Goal: Task Accomplishment & Management: Manage account settings

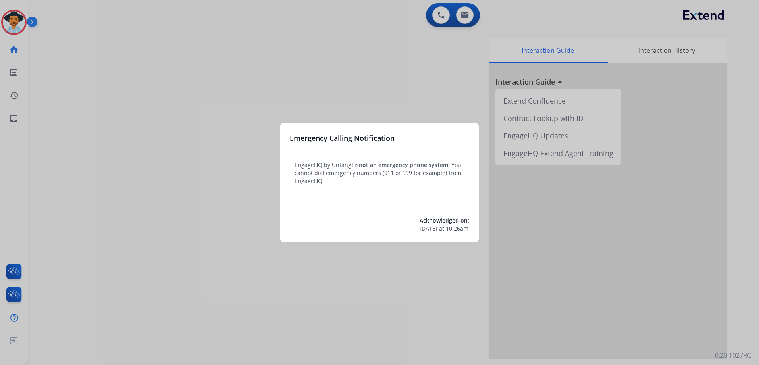
click at [472, 288] on div at bounding box center [379, 182] width 759 height 365
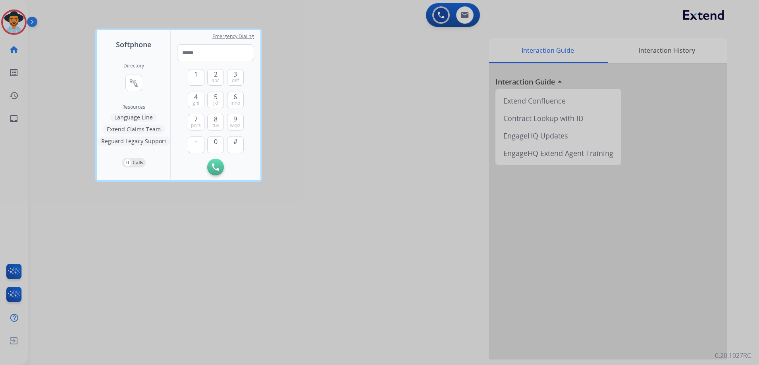
click at [415, 201] on div at bounding box center [379, 182] width 759 height 365
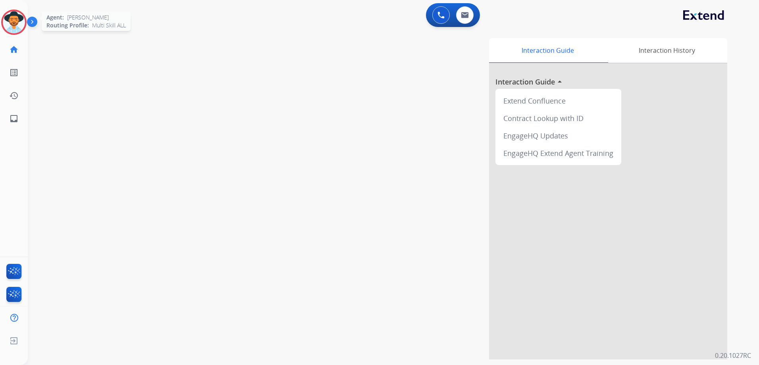
click at [16, 23] on img at bounding box center [14, 22] width 22 height 22
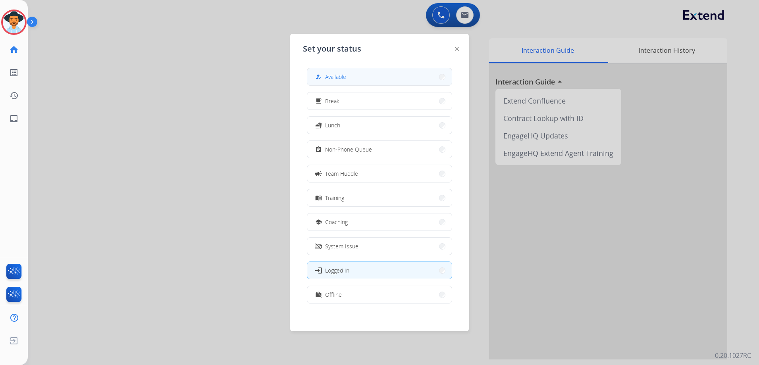
click at [350, 75] on button "how_to_reg Available" at bounding box center [379, 76] width 144 height 17
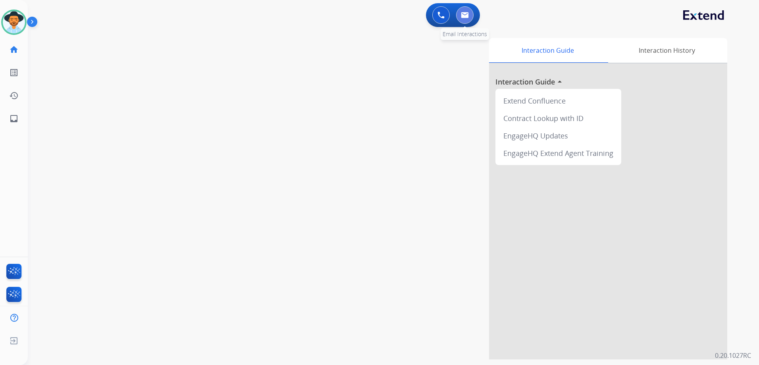
click at [469, 20] on button at bounding box center [464, 14] width 17 height 17
select select "**********"
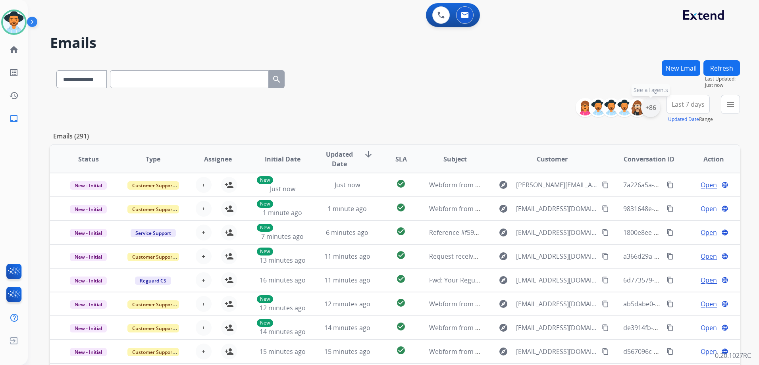
click at [653, 106] on div "+86" at bounding box center [650, 107] width 19 height 19
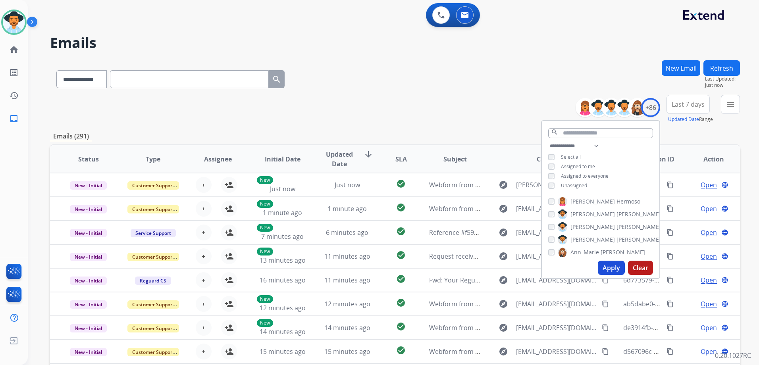
click at [575, 186] on span "Unassigned" at bounding box center [574, 185] width 26 height 7
click at [615, 269] on button "Apply" at bounding box center [610, 268] width 27 height 14
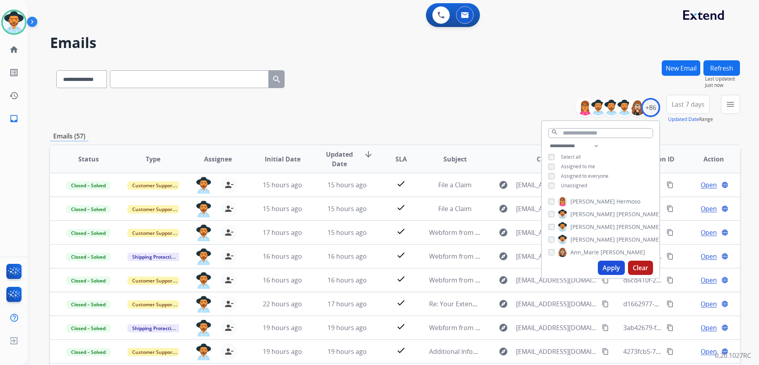
click at [399, 86] on div "**********" at bounding box center [395, 77] width 690 height 35
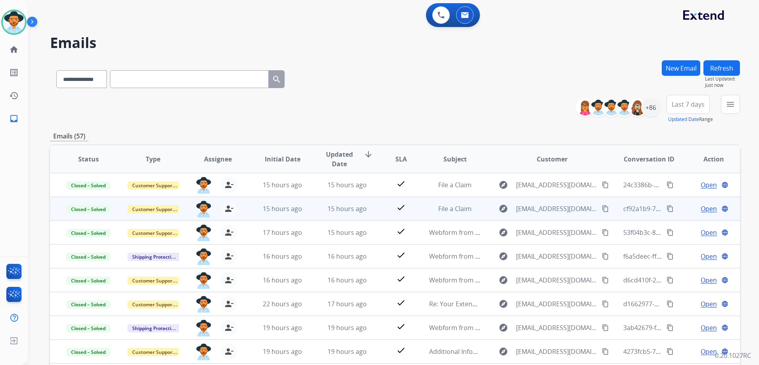
scroll to position [1, 0]
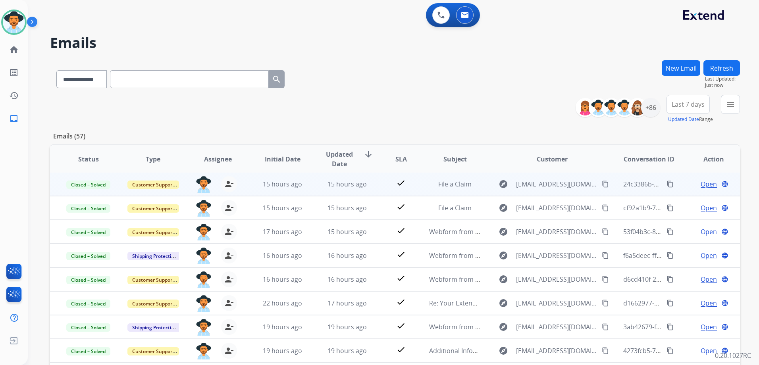
click at [675, 185] on td "Open language" at bounding box center [707, 184] width 65 height 24
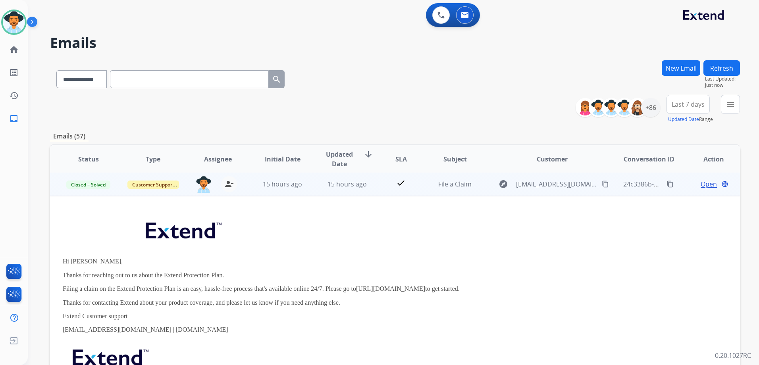
scroll to position [0, 0]
click at [675, 183] on td "Open language" at bounding box center [707, 185] width 65 height 24
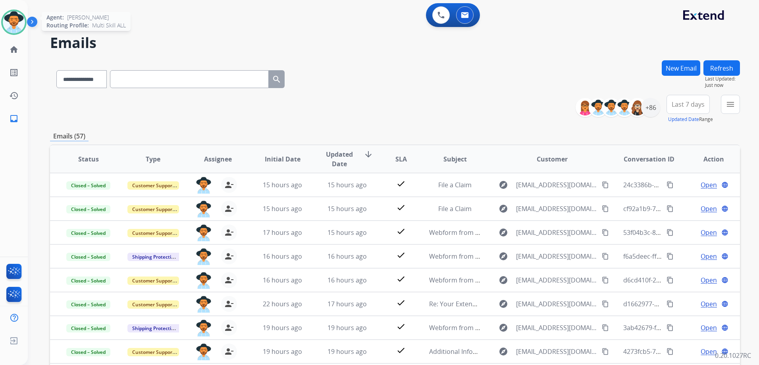
click at [16, 16] on img at bounding box center [14, 22] width 22 height 22
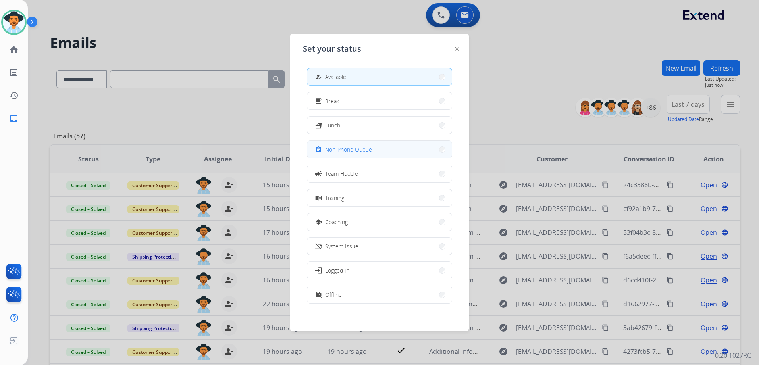
click at [356, 148] on span "Non-Phone Queue" at bounding box center [348, 149] width 47 height 8
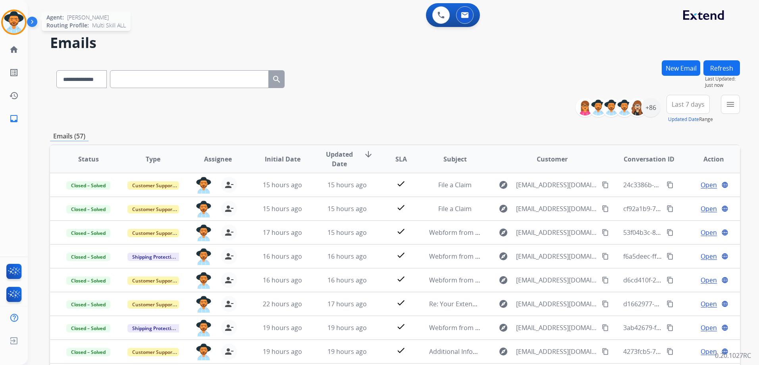
click at [15, 22] on img at bounding box center [14, 22] width 22 height 22
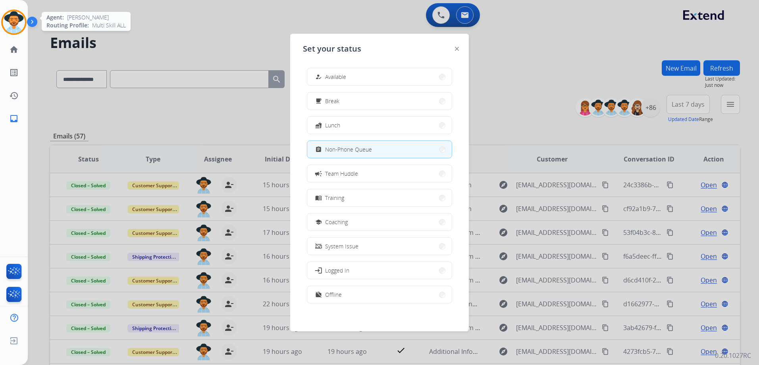
click at [15, 22] on img at bounding box center [14, 22] width 22 height 22
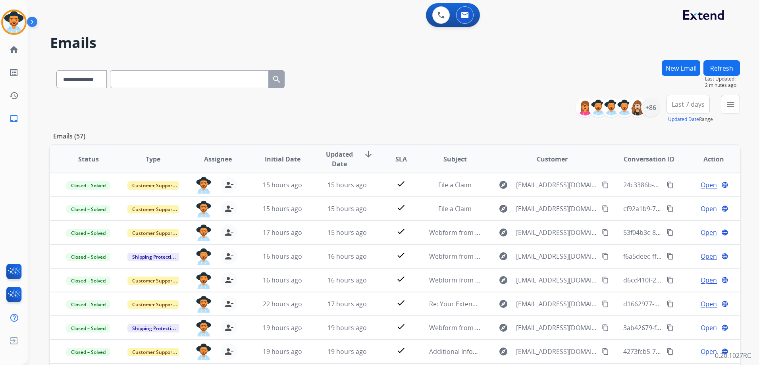
click at [516, 80] on div "**********" at bounding box center [395, 77] width 690 height 35
click at [8, 22] on img at bounding box center [14, 22] width 22 height 22
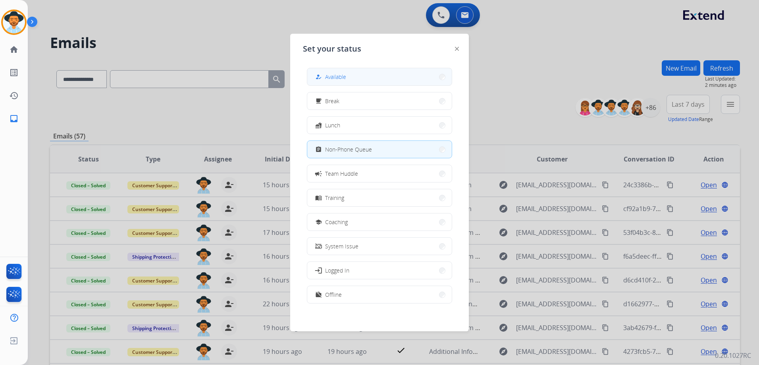
click at [350, 72] on button "how_to_reg Available" at bounding box center [379, 76] width 144 height 17
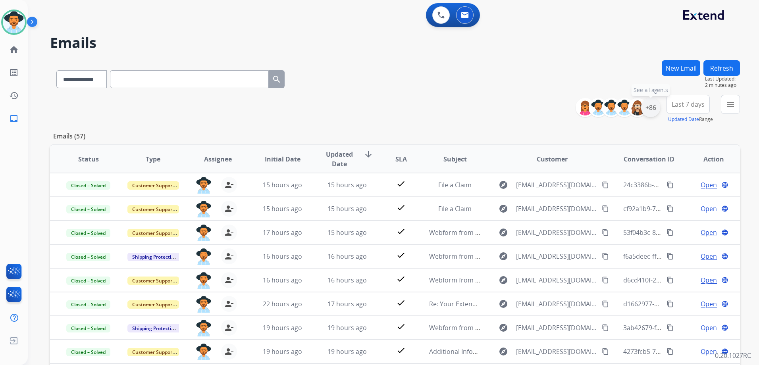
click at [650, 107] on div "+86" at bounding box center [650, 107] width 19 height 19
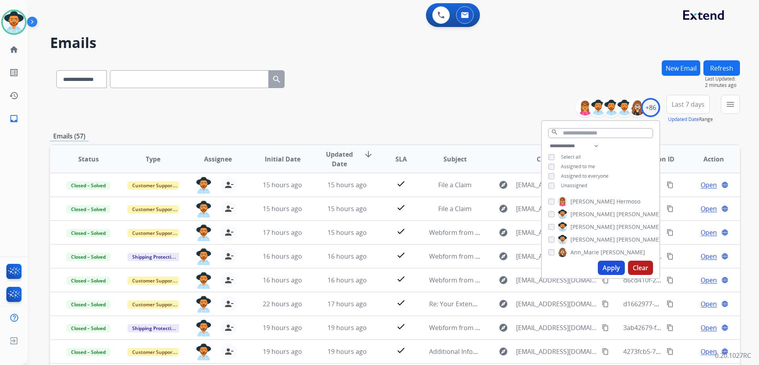
click at [571, 185] on span "Unassigned" at bounding box center [574, 185] width 26 height 7
click at [584, 164] on span "Assigned to me" at bounding box center [578, 166] width 34 height 7
click at [610, 269] on button "Apply" at bounding box center [610, 268] width 27 height 14
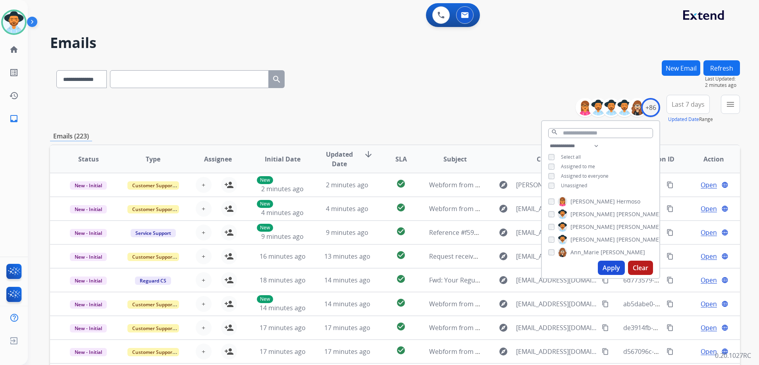
click at [378, 95] on div "**********" at bounding box center [395, 109] width 690 height 29
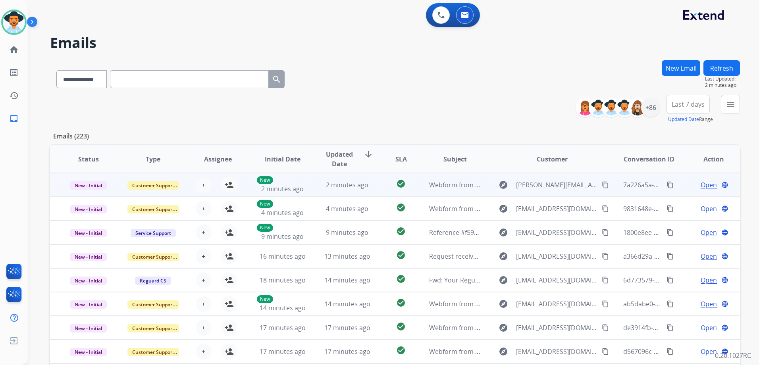
click at [688, 188] on div "Open language" at bounding box center [714, 185] width 52 height 10
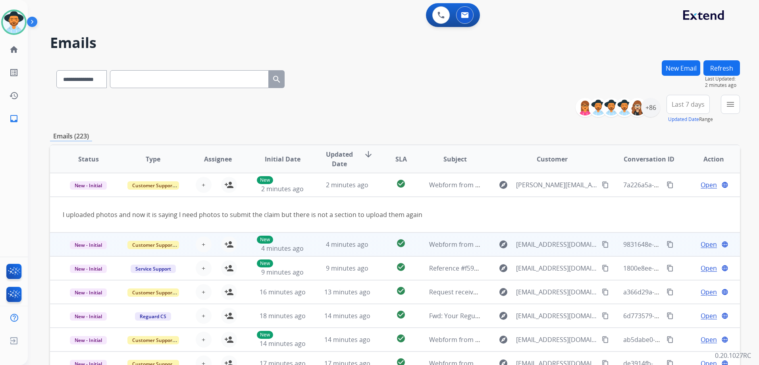
click at [680, 248] on td "Open language" at bounding box center [707, 244] width 65 height 24
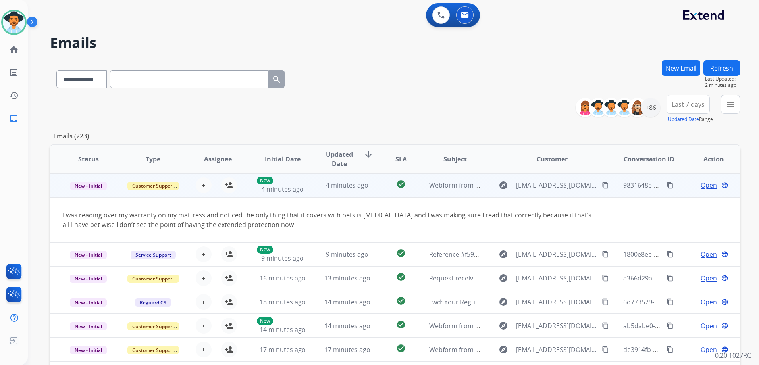
scroll to position [24, 0]
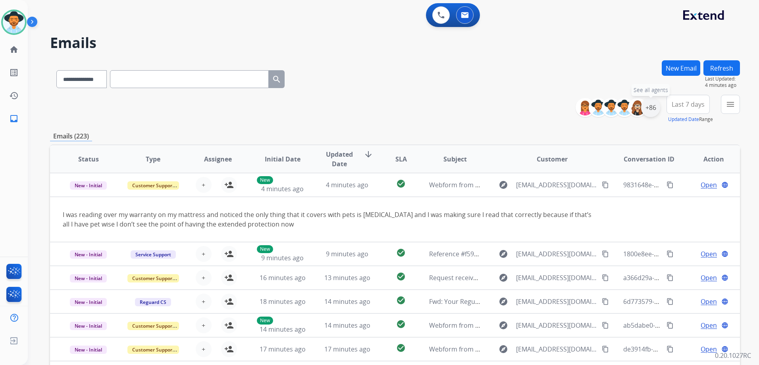
click at [654, 108] on div "+86" at bounding box center [650, 107] width 19 height 19
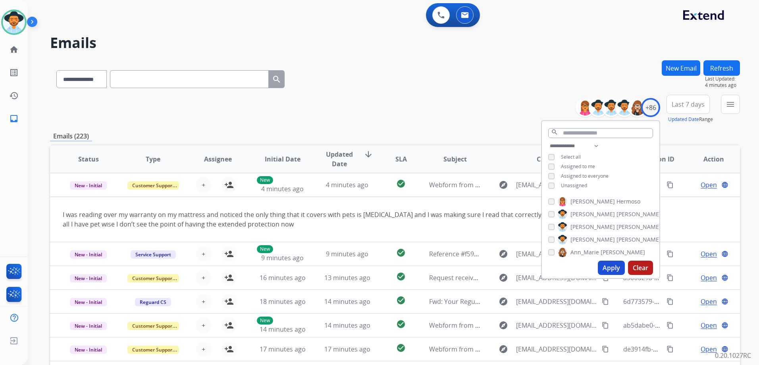
click at [574, 184] on span "Unassigned" at bounding box center [574, 185] width 26 height 7
click at [575, 168] on span "Assigned to me" at bounding box center [578, 166] width 34 height 7
click at [618, 270] on button "Apply" at bounding box center [610, 268] width 27 height 14
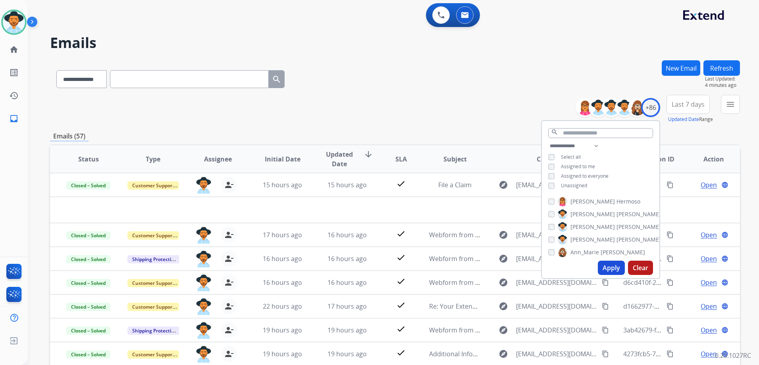
click at [448, 108] on div "**********" at bounding box center [395, 109] width 690 height 29
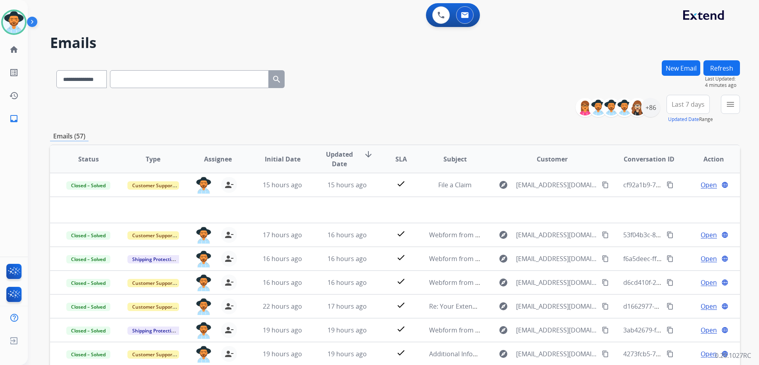
paste input "**********"
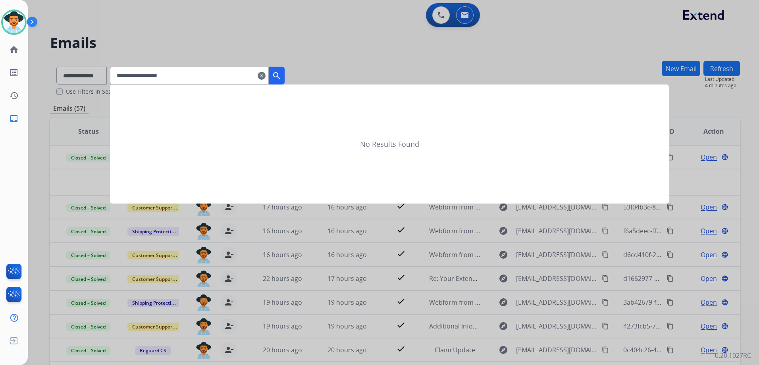
type input "**********"
click at [281, 75] on mat-icon "search" at bounding box center [277, 76] width 10 height 10
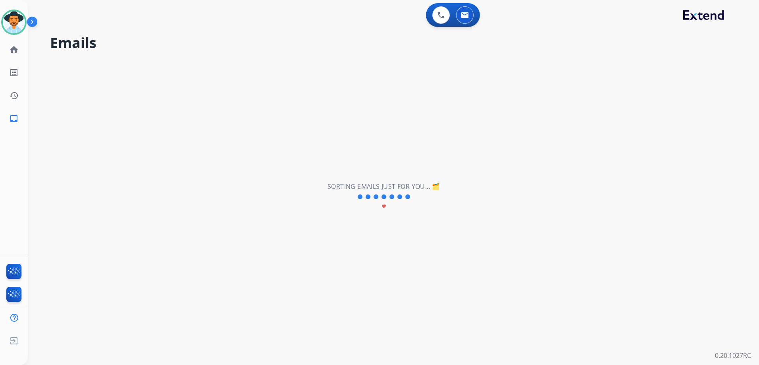
scroll to position [2, 0]
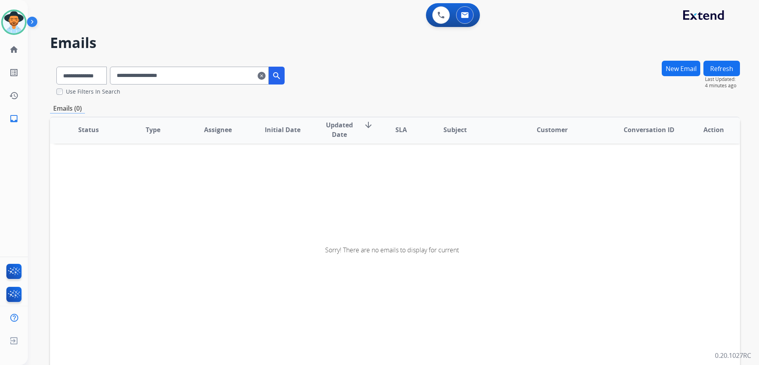
drag, startPoint x: 289, startPoint y: 76, endPoint x: 319, endPoint y: 73, distance: 29.9
click at [281, 76] on mat-icon "search" at bounding box center [277, 76] width 10 height 10
drag, startPoint x: 94, startPoint y: 72, endPoint x: 106, endPoint y: 85, distance: 17.1
click at [94, 72] on select "**********" at bounding box center [81, 76] width 50 height 18
click at [56, 67] on select "**********" at bounding box center [81, 76] width 50 height 18
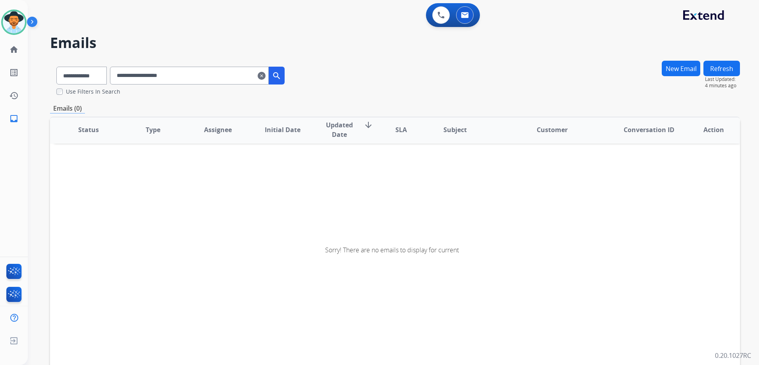
click at [281, 72] on mat-icon "search" at bounding box center [277, 76] width 10 height 10
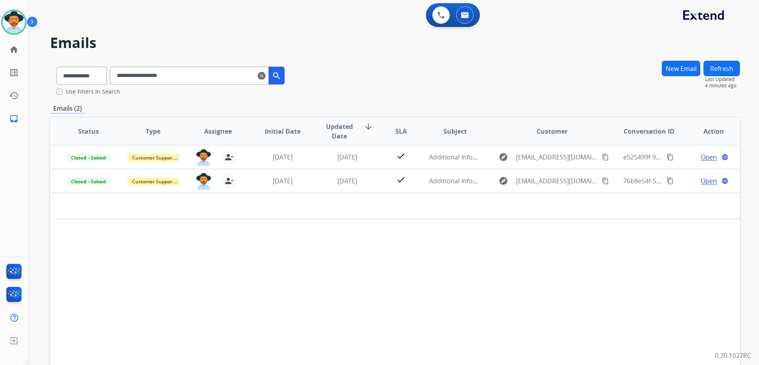
scroll to position [0, 0]
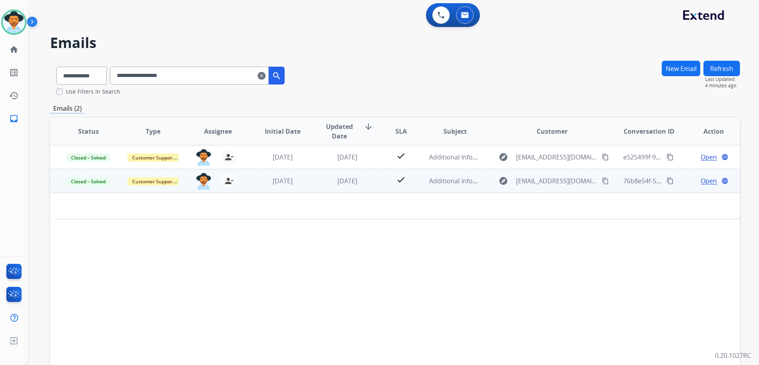
click at [688, 184] on div "Open language" at bounding box center [714, 181] width 52 height 10
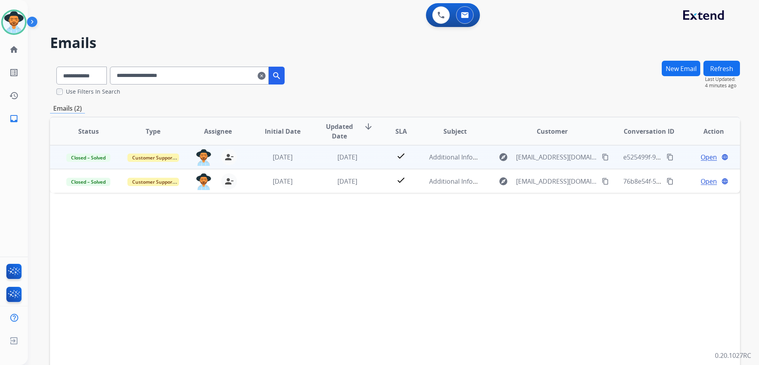
click at [681, 162] on td "Open language" at bounding box center [707, 157] width 65 height 24
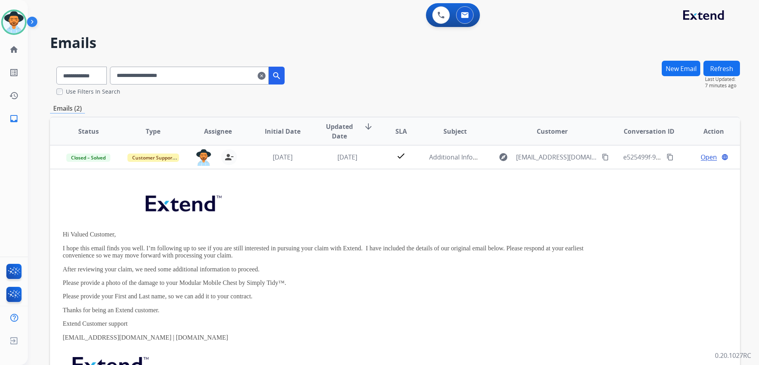
click at [265, 78] on mat-icon "clear" at bounding box center [261, 76] width 8 height 10
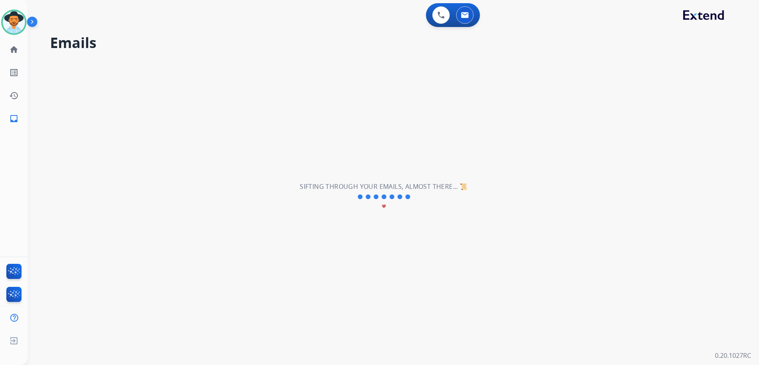
select select "**********"
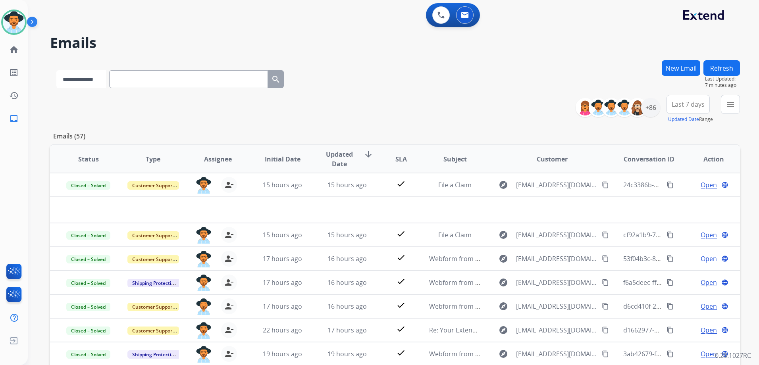
click at [106, 82] on select "**********" at bounding box center [81, 79] width 50 height 18
paste input "**********"
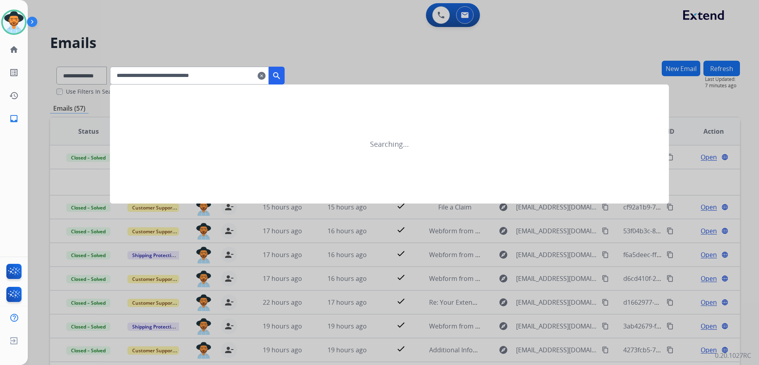
type input "**********"
click at [281, 77] on mat-icon "search" at bounding box center [277, 76] width 10 height 10
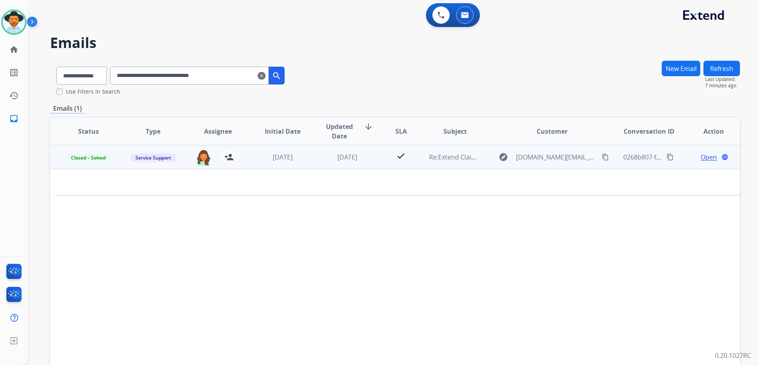
click at [705, 154] on span "Open" at bounding box center [708, 157] width 16 height 10
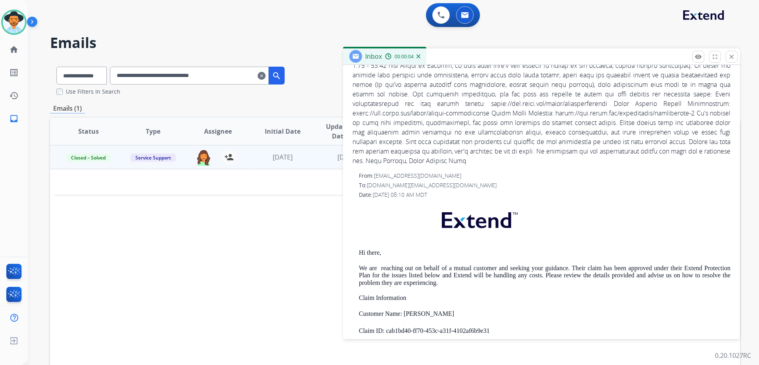
scroll to position [79, 0]
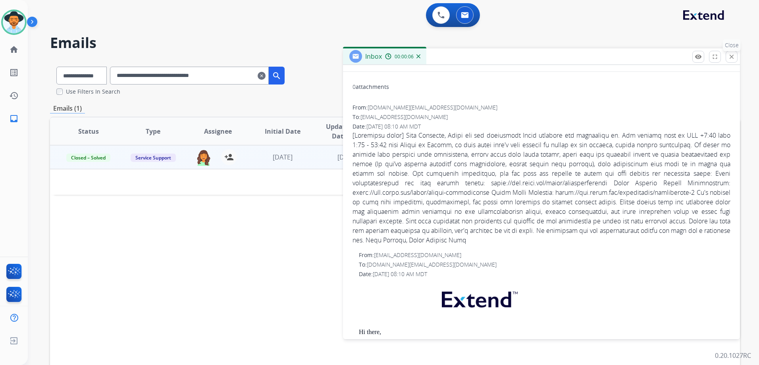
click at [734, 58] on mat-icon "close" at bounding box center [731, 56] width 7 height 7
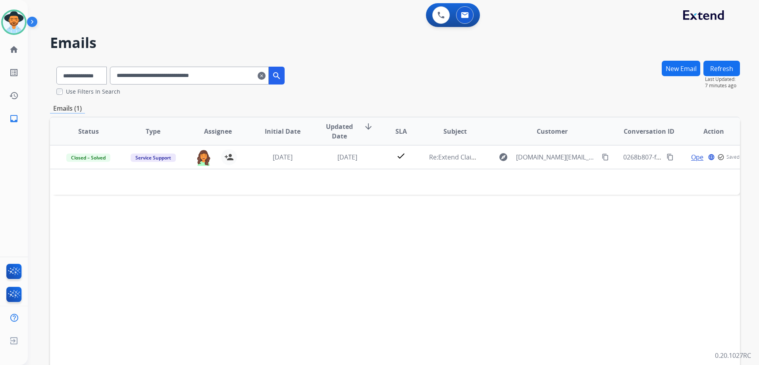
click at [265, 72] on mat-icon "clear" at bounding box center [261, 76] width 8 height 10
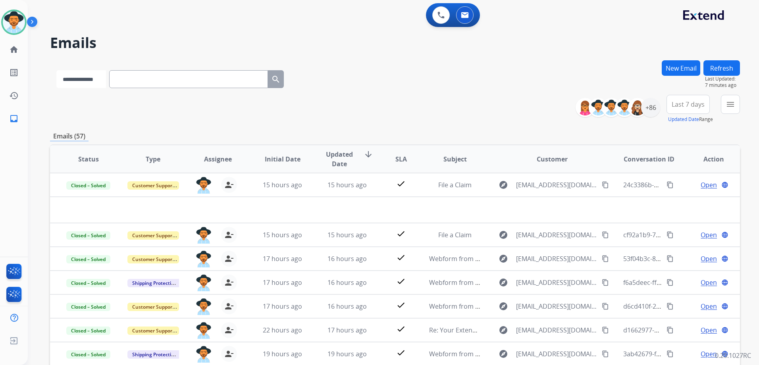
drag, startPoint x: 94, startPoint y: 79, endPoint x: 90, endPoint y: 85, distance: 6.8
click at [94, 79] on select "**********" at bounding box center [81, 79] width 50 height 18
select select "**********"
click at [56, 70] on select "**********" at bounding box center [81, 79] width 50 height 18
paste input "**********"
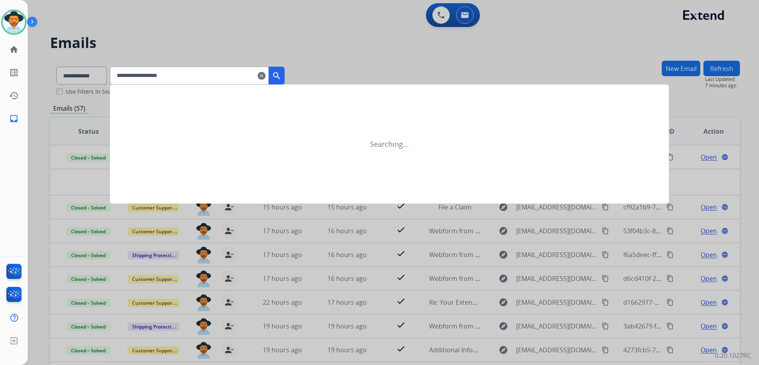
type input "**********"
click at [281, 75] on mat-icon "search" at bounding box center [277, 76] width 10 height 10
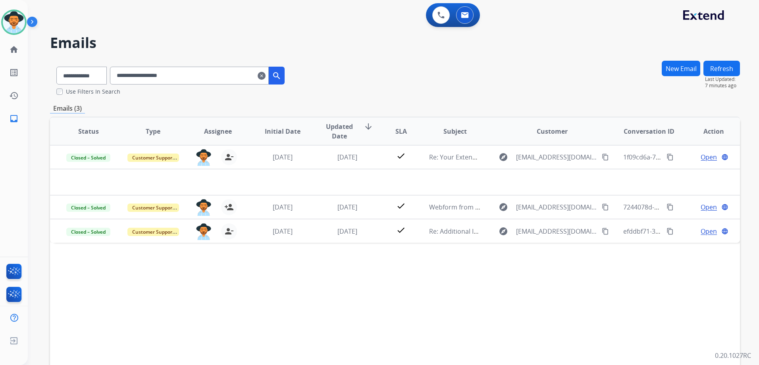
click at [578, 320] on div "Status Type Assignee Initial Date Updated Date arrow_downward SLA Subject Custo…" at bounding box center [395, 250] width 690 height 266
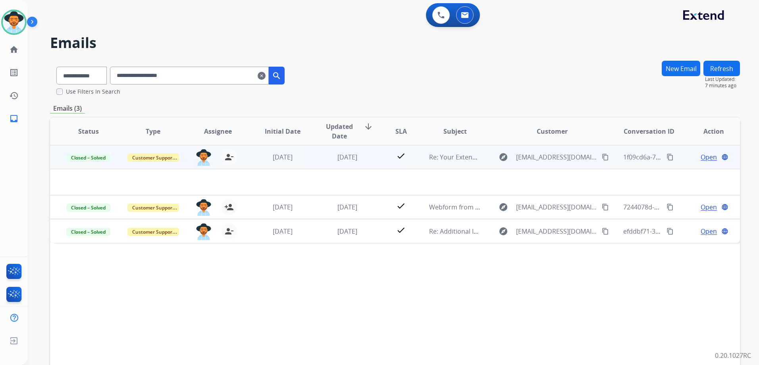
click at [706, 160] on span "Open" at bounding box center [708, 157] width 16 height 10
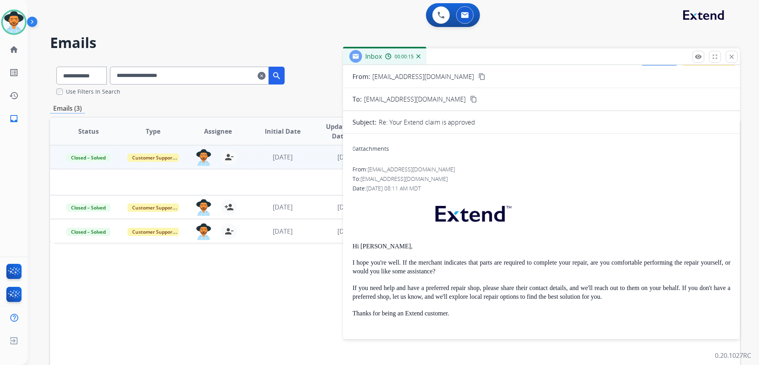
scroll to position [0, 0]
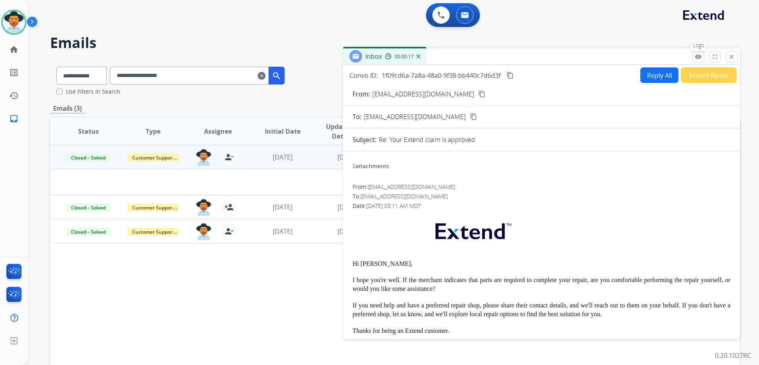
click at [700, 55] on mat-icon "remove_red_eye" at bounding box center [697, 56] width 7 height 7
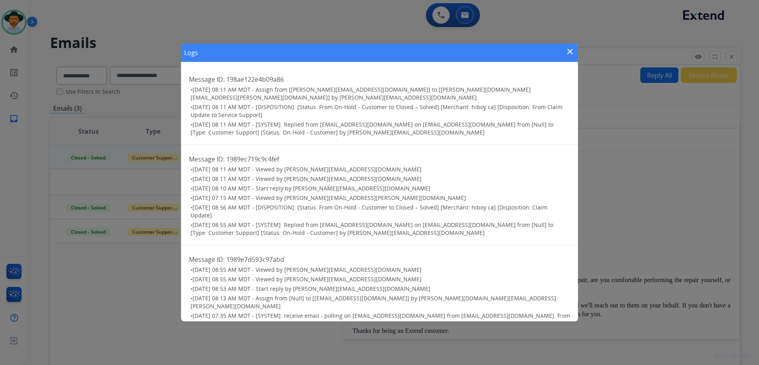
click at [568, 50] on mat-icon "close" at bounding box center [570, 52] width 10 height 10
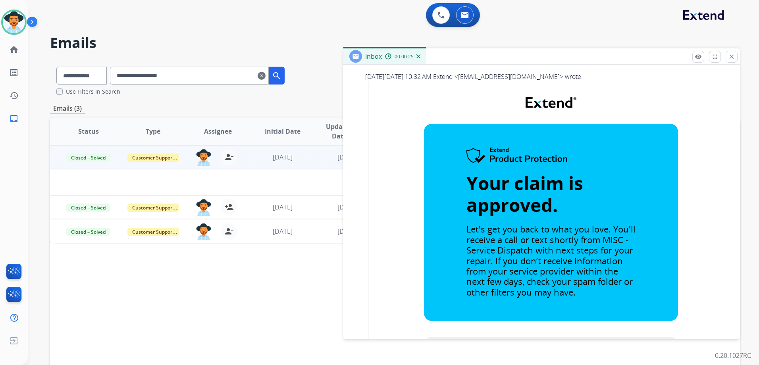
scroll to position [526, 0]
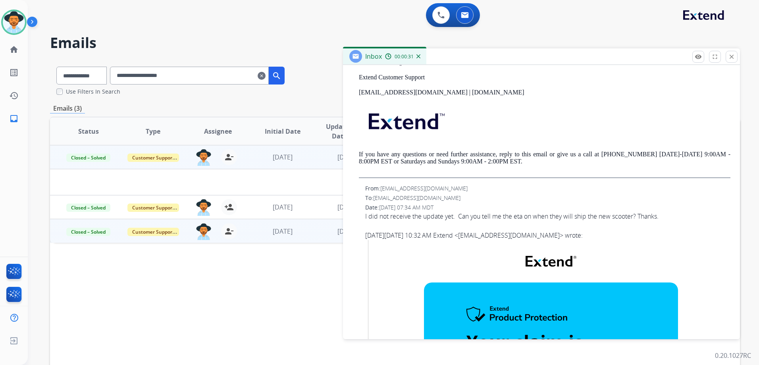
click at [312, 233] on td "[DATE]" at bounding box center [341, 231] width 65 height 24
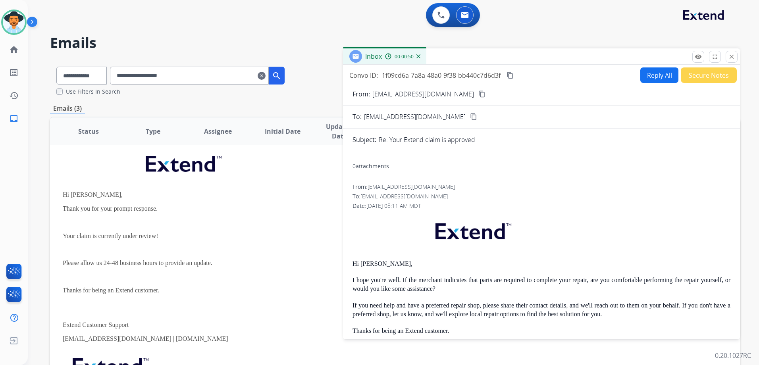
scroll to position [79, 0]
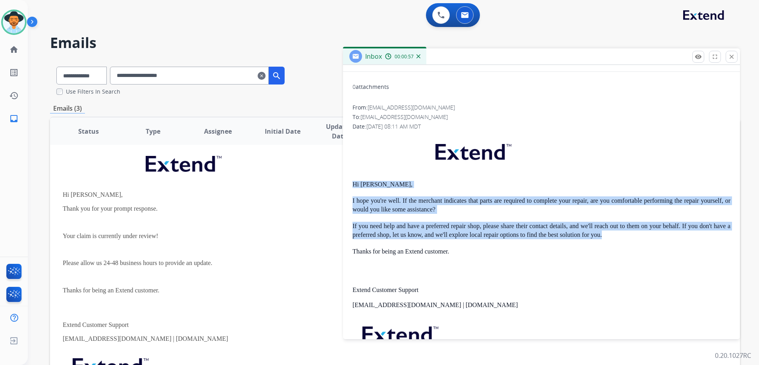
drag, startPoint x: 352, startPoint y: 185, endPoint x: 603, endPoint y: 238, distance: 257.1
drag, startPoint x: 603, startPoint y: 238, endPoint x: 543, endPoint y: 231, distance: 60.7
copy div "Hi [PERSON_NAME], I hope you're well. If the merchant indicates that parts are …"
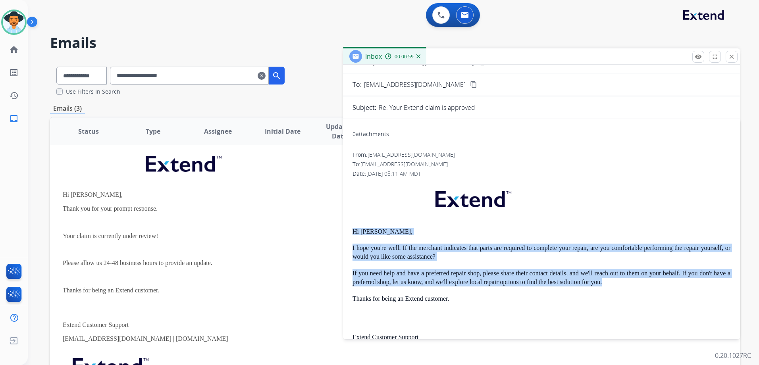
scroll to position [0, 0]
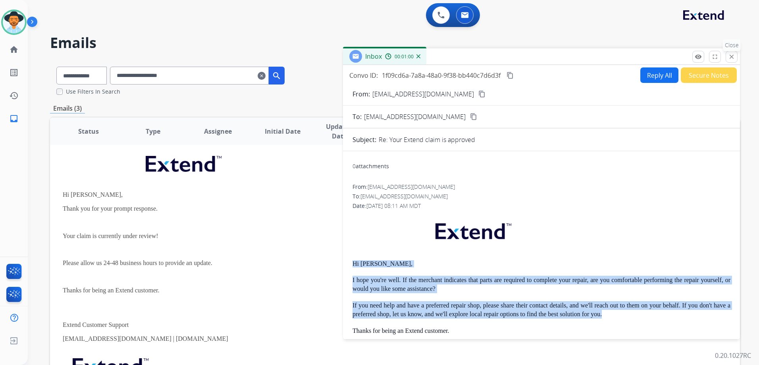
click at [732, 57] on mat-icon "close" at bounding box center [731, 56] width 7 height 7
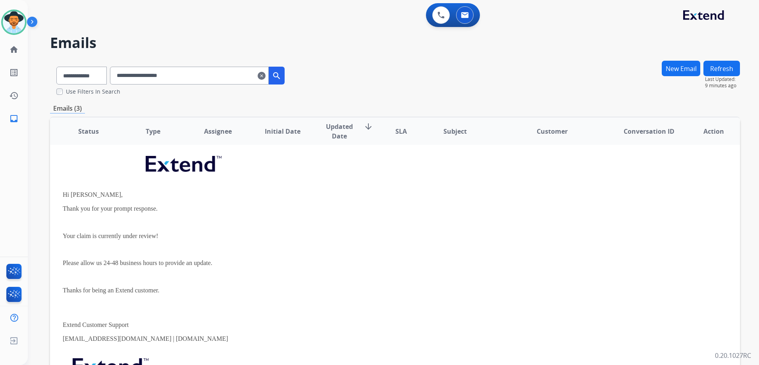
click at [666, 67] on button "New Email" at bounding box center [680, 68] width 38 height 15
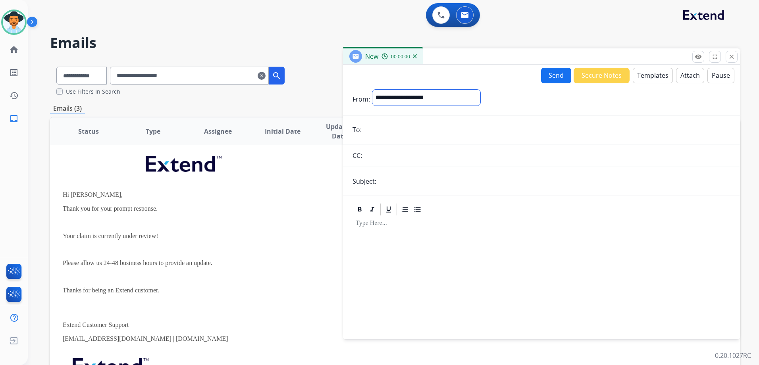
drag, startPoint x: 399, startPoint y: 101, endPoint x: 400, endPoint y: 106, distance: 4.9
click at [399, 101] on select "**********" at bounding box center [426, 98] width 108 height 16
select select "**********"
click at [372, 90] on select "**********" at bounding box center [426, 98] width 108 height 16
drag, startPoint x: 388, startPoint y: 131, endPoint x: 651, endPoint y: 77, distance: 268.2
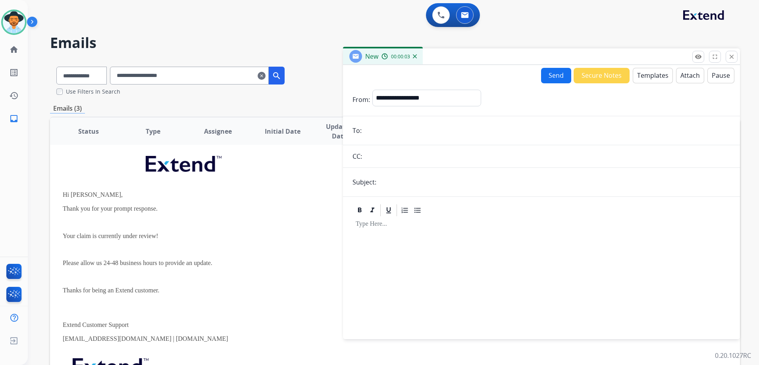
click at [651, 77] on button "Templates" at bounding box center [652, 75] width 40 height 15
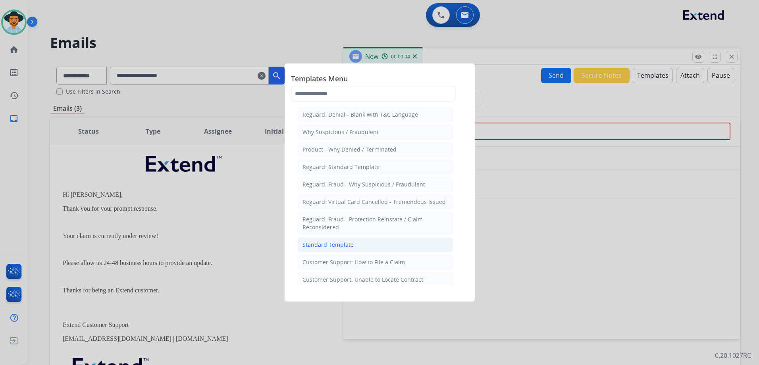
click at [352, 250] on li "Standard Template" at bounding box center [375, 244] width 156 height 15
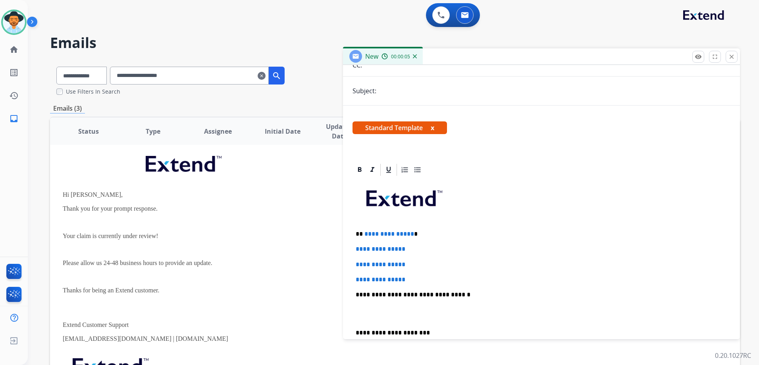
scroll to position [159, 0]
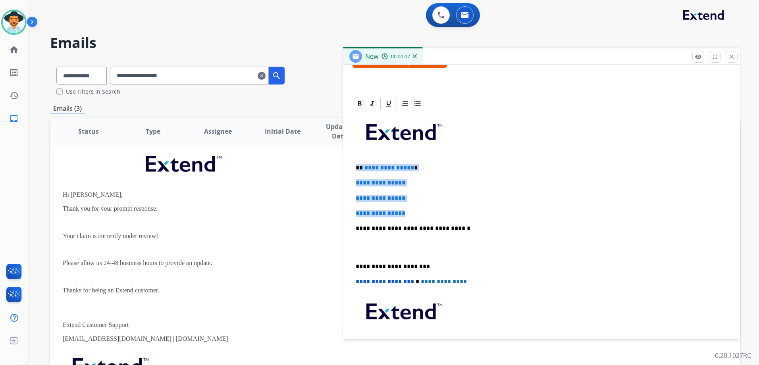
drag, startPoint x: 354, startPoint y: 165, endPoint x: 431, endPoint y: 206, distance: 87.1
click at [431, 206] on div "**********" at bounding box center [541, 247] width 378 height 273
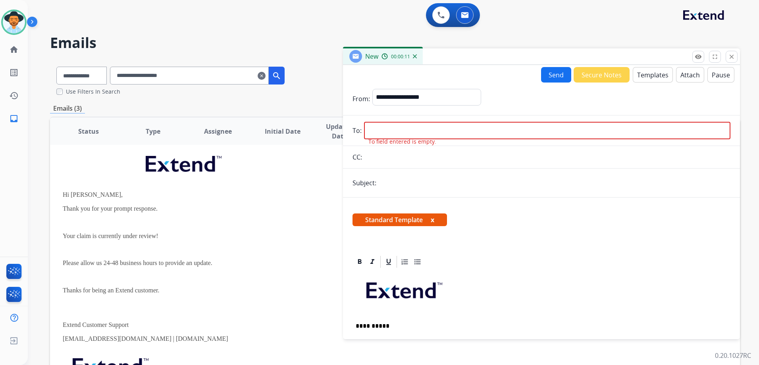
scroll to position [0, 0]
click at [416, 133] on input "email" at bounding box center [547, 130] width 366 height 17
paste input "**********"
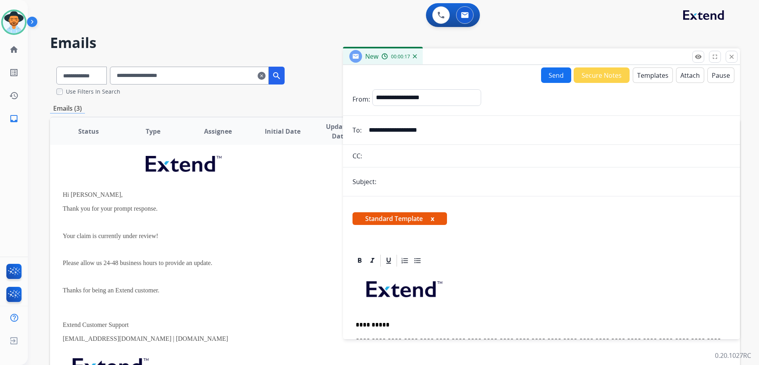
type input "**********"
click at [436, 180] on input "text" at bounding box center [554, 182] width 352 height 16
type input "**********"
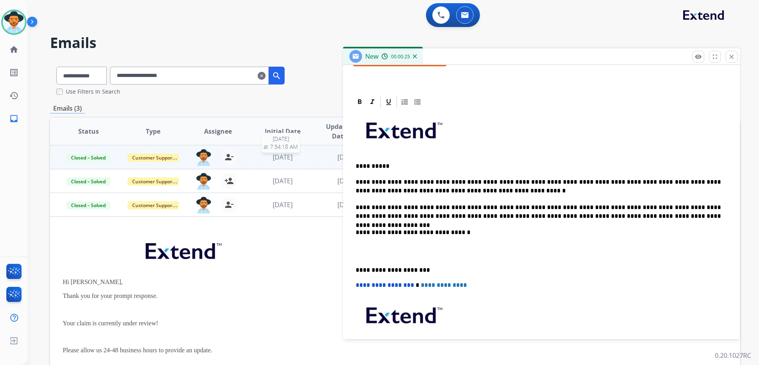
click at [304, 158] on div "[DATE]" at bounding box center [283, 157] width 52 height 10
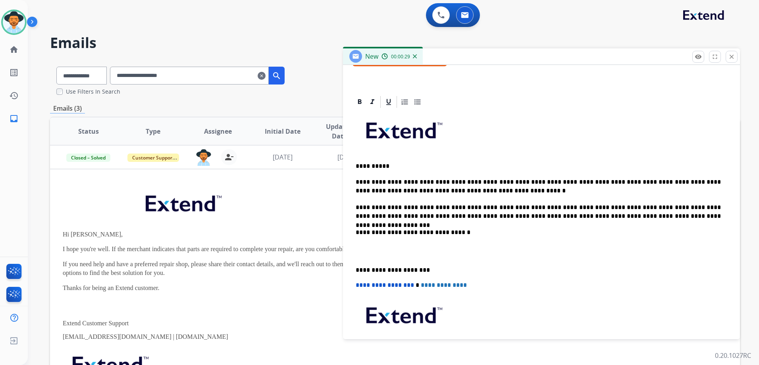
click at [310, 85] on div "**********" at bounding box center [395, 77] width 690 height 35
click at [730, 54] on mat-icon "close" at bounding box center [731, 56] width 7 height 7
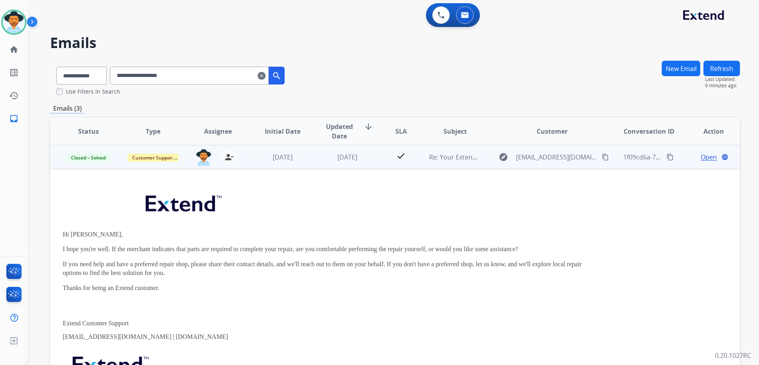
click at [700, 157] on span "Open" at bounding box center [708, 157] width 16 height 10
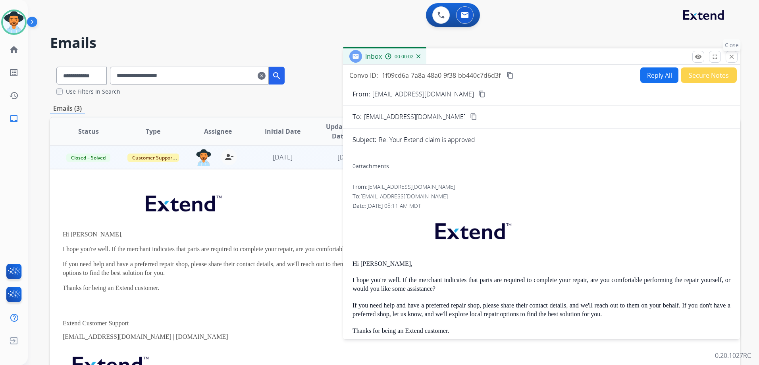
click at [736, 54] on button "close Close" at bounding box center [731, 57] width 12 height 12
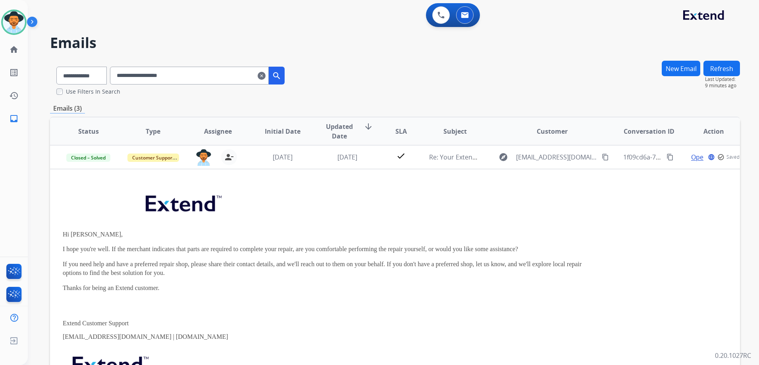
click at [689, 71] on button "New Email" at bounding box center [680, 68] width 38 height 15
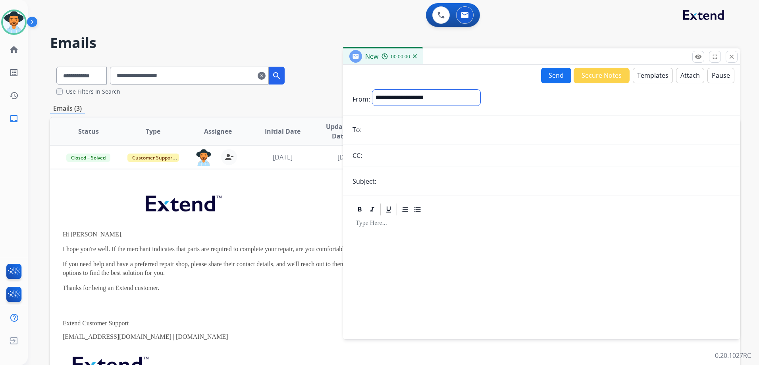
click at [444, 102] on select "**********" at bounding box center [426, 98] width 108 height 16
select select "**********"
click at [372, 90] on select "**********" at bounding box center [426, 98] width 108 height 16
paste input "**********"
type input "**********"
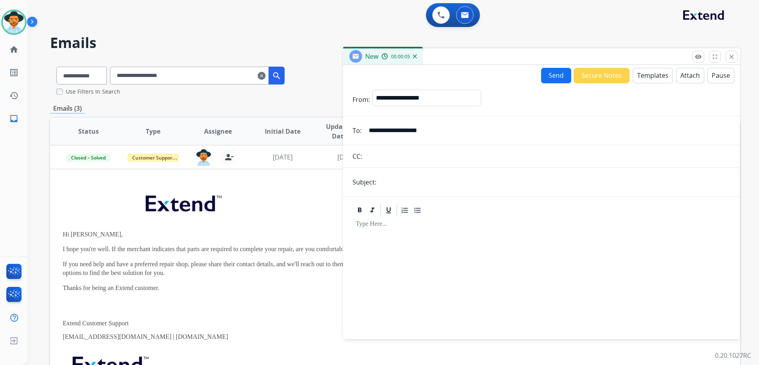
click at [415, 184] on input "text" at bounding box center [554, 182] width 352 height 16
type input "**********"
click at [646, 76] on button "Templates" at bounding box center [652, 75] width 40 height 15
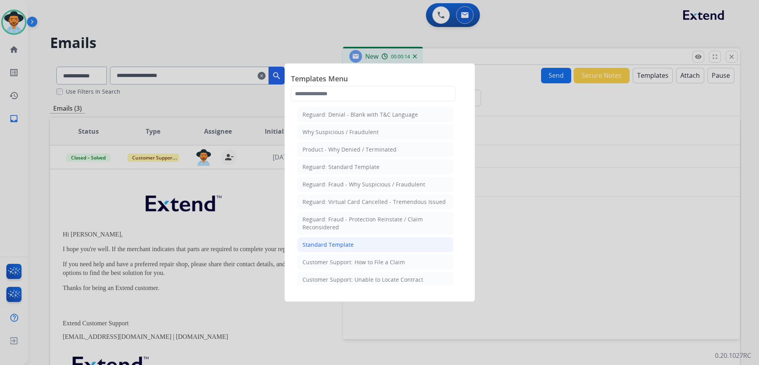
click at [356, 246] on li "Standard Template" at bounding box center [375, 244] width 156 height 15
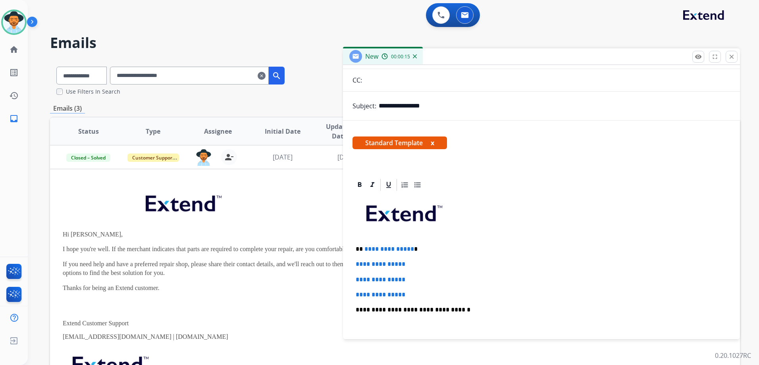
scroll to position [159, 0]
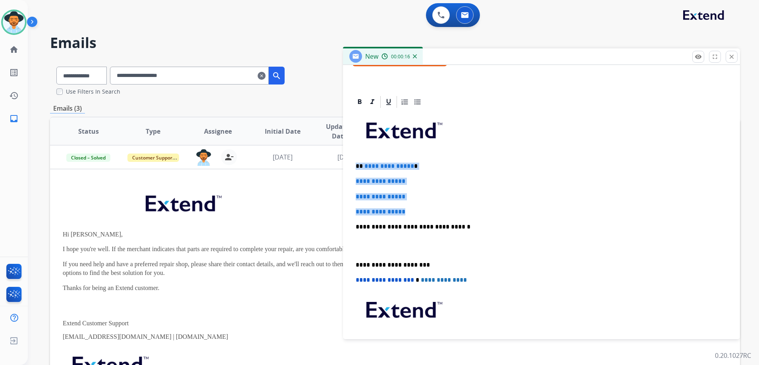
drag, startPoint x: 354, startPoint y: 166, endPoint x: 426, endPoint y: 206, distance: 82.2
click at [426, 206] on div "**********" at bounding box center [541, 245] width 378 height 273
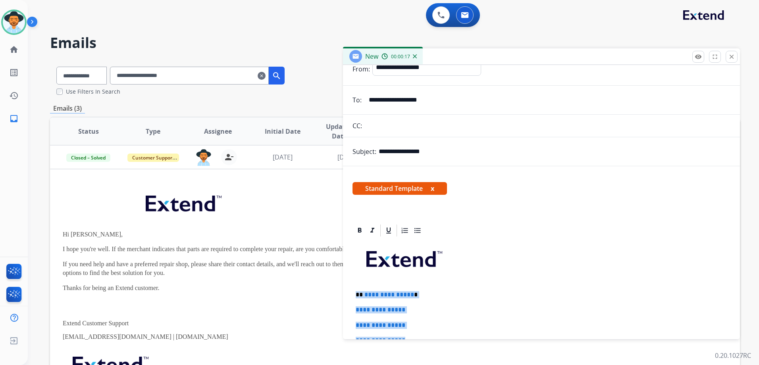
scroll to position [0, 0]
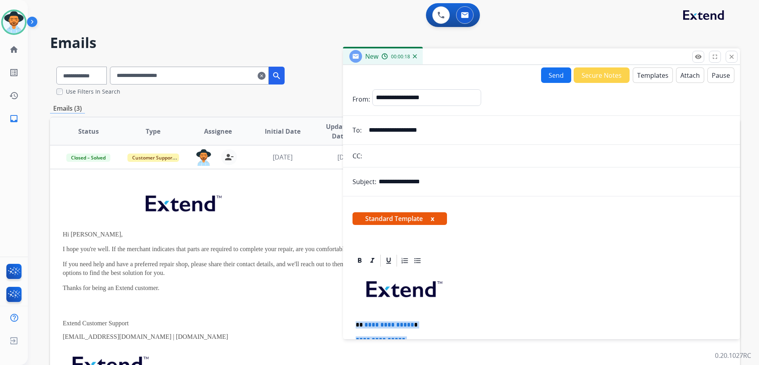
click at [654, 74] on button "Templates" at bounding box center [652, 74] width 40 height 15
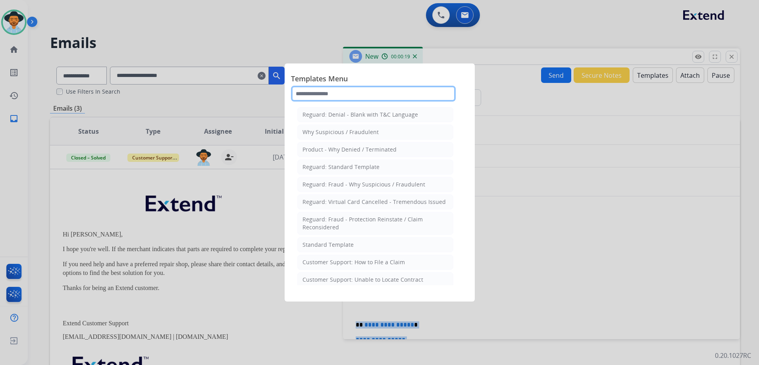
click at [355, 87] on input "text" at bounding box center [373, 94] width 165 height 16
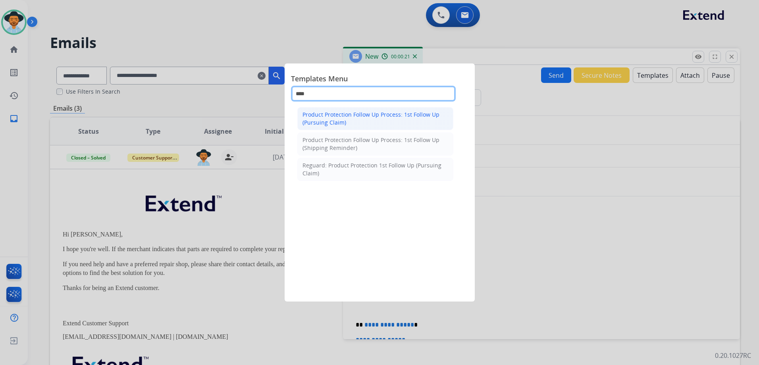
type input "****"
click at [367, 117] on div "Product Protection Follow Up Process: 1st Follow Up (Pursuing Claim)" at bounding box center [375, 119] width 146 height 16
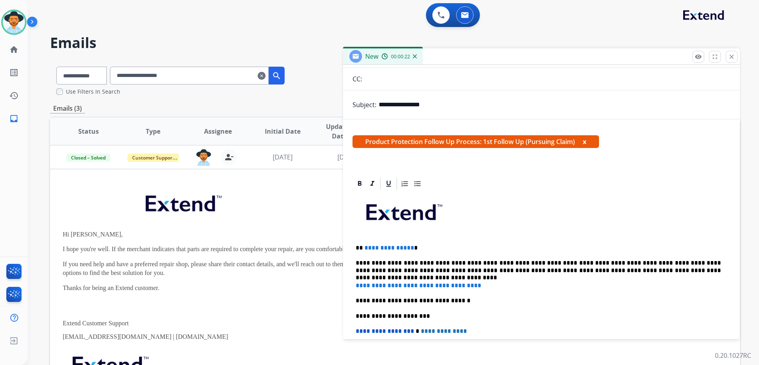
scroll to position [159, 0]
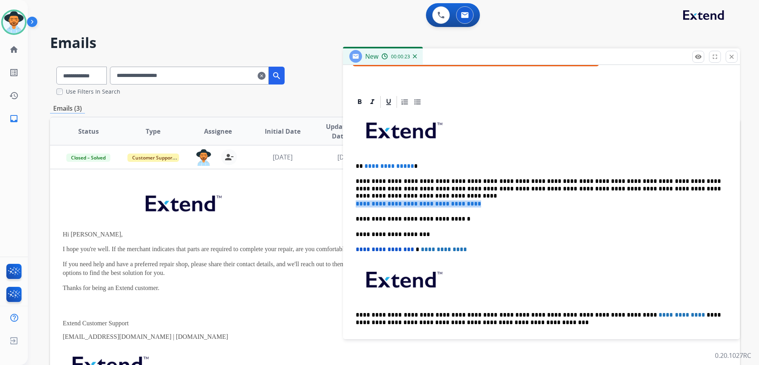
drag, startPoint x: 463, startPoint y: 201, endPoint x: 351, endPoint y: 202, distance: 111.5
click at [348, 203] on div "**********" at bounding box center [541, 222] width 397 height 255
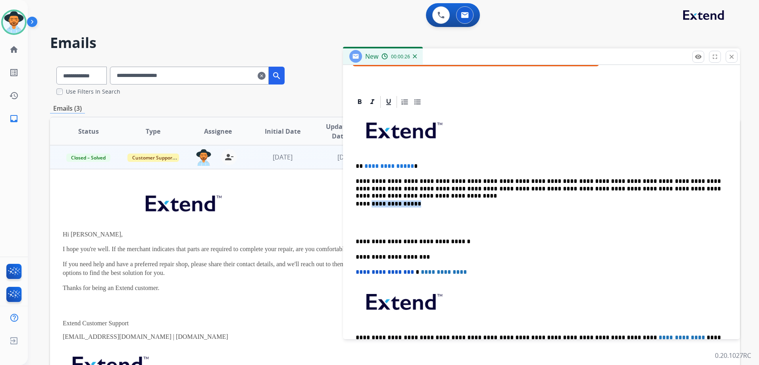
drag, startPoint x: 427, startPoint y: 202, endPoint x: 296, endPoint y: 200, distance: 130.9
click at [301, 200] on div "**********" at bounding box center [395, 241] width 690 height 363
drag, startPoint x: 60, startPoint y: 263, endPoint x: 69, endPoint y: 263, distance: 8.8
click at [69, 263] on td "Hi [PERSON_NAME], I hope you're well. If the merchant indicates that parts are …" at bounding box center [330, 298] width 560 height 259
drag, startPoint x: 69, startPoint y: 263, endPoint x: 214, endPoint y: 260, distance: 145.2
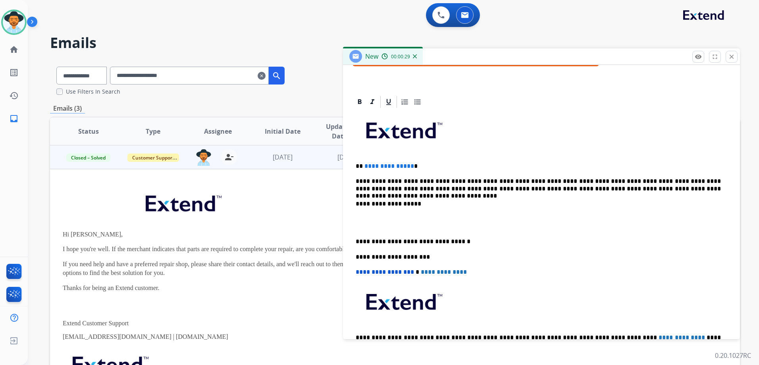
click at [216, 261] on p "If you need help and have a preferred repair shop, please share their contact d…" at bounding box center [330, 268] width 535 height 17
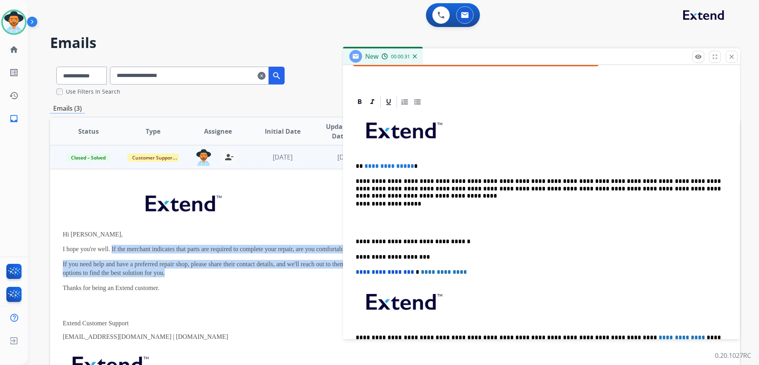
drag, startPoint x: 111, startPoint y: 248, endPoint x: 166, endPoint y: 276, distance: 61.6
click at [166, 276] on div "Hi [PERSON_NAME], I hope you're well. If the merchant indicates that parts are …" at bounding box center [330, 298] width 535 height 225
drag, startPoint x: 166, startPoint y: 276, endPoint x: 146, endPoint y: 267, distance: 22.0
copy div "If the merchant indicates that parts are required to complete your repair, are …"
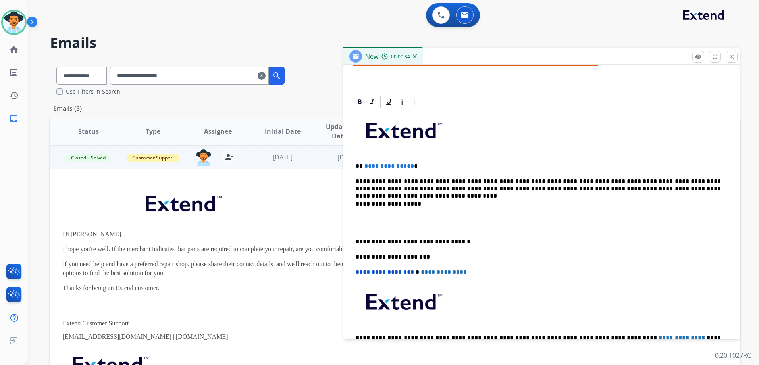
drag, startPoint x: 378, startPoint y: 208, endPoint x: 332, endPoint y: 209, distance: 46.0
click at [332, 209] on div "**********" at bounding box center [395, 241] width 690 height 363
click at [415, 206] on p "**********" at bounding box center [537, 203] width 365 height 7
drag, startPoint x: 357, startPoint y: 200, endPoint x: 340, endPoint y: 200, distance: 17.9
click at [340, 200] on div "**********" at bounding box center [395, 241] width 690 height 363
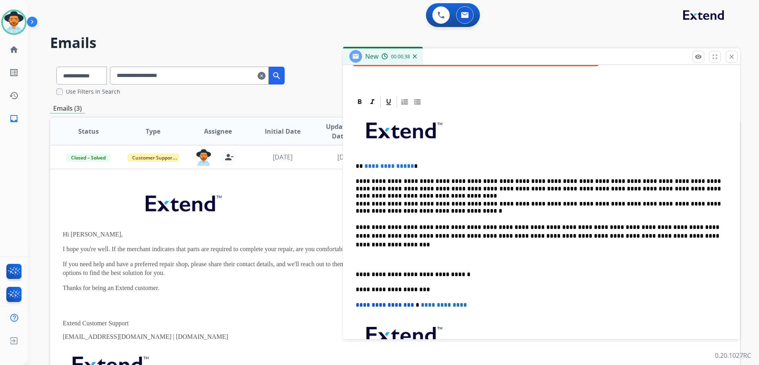
click at [358, 254] on p at bounding box center [537, 255] width 365 height 15
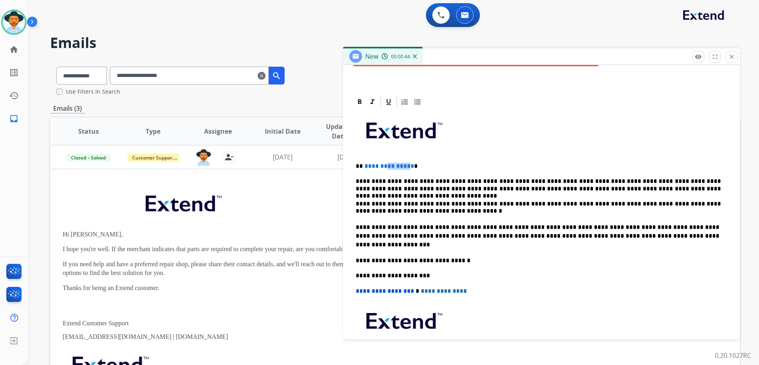
drag, startPoint x: 408, startPoint y: 165, endPoint x: 383, endPoint y: 165, distance: 25.0
click at [383, 165] on span "**********" at bounding box center [389, 166] width 50 height 6
click at [398, 163] on span "**********" at bounding box center [389, 166] width 50 height 6
drag, startPoint x: 409, startPoint y: 167, endPoint x: 364, endPoint y: 165, distance: 44.9
click at [364, 165] on span "**********" at bounding box center [389, 166] width 50 height 6
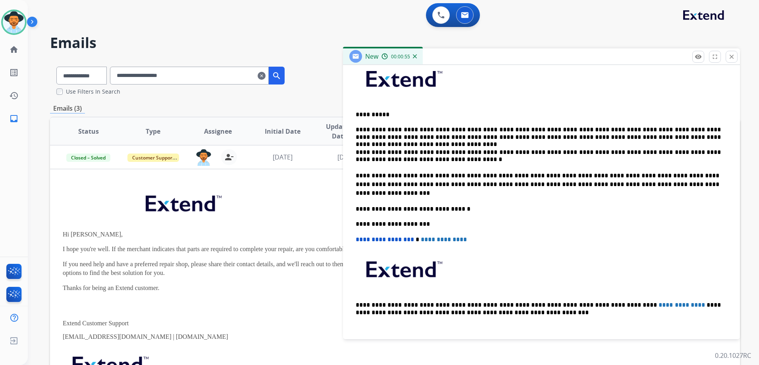
scroll to position [217, 0]
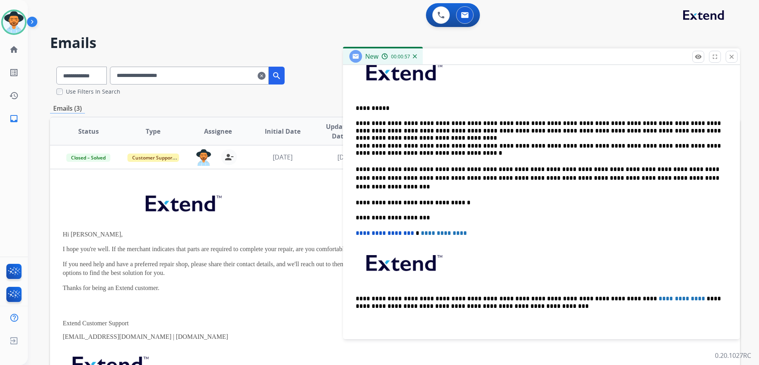
click at [368, 190] on p "**********" at bounding box center [537, 178] width 365 height 26
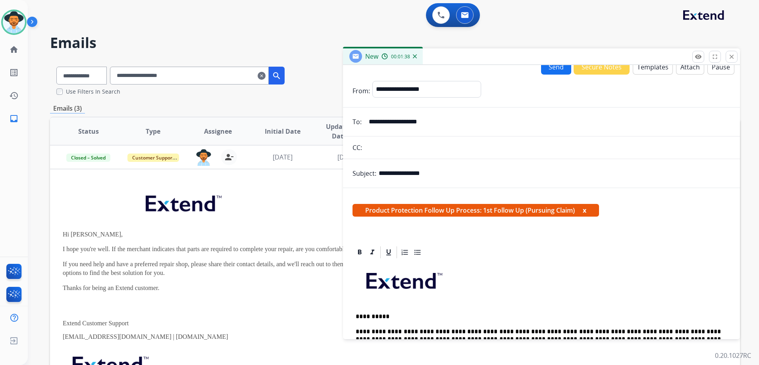
scroll to position [0, 0]
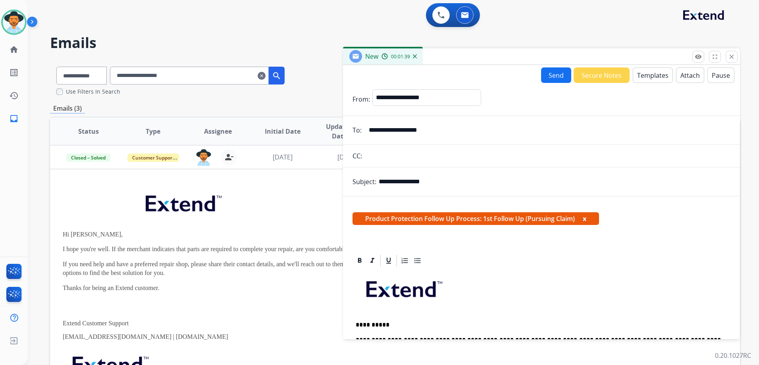
click at [550, 74] on button "Send" at bounding box center [556, 74] width 30 height 15
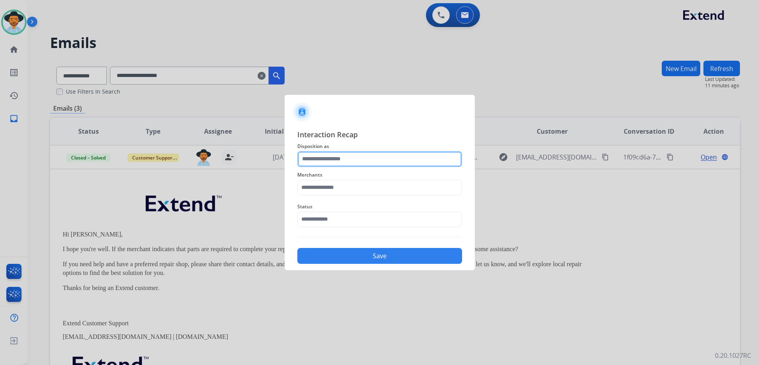
click at [356, 158] on input "text" at bounding box center [379, 159] width 165 height 16
click at [364, 154] on input "text" at bounding box center [379, 159] width 165 height 16
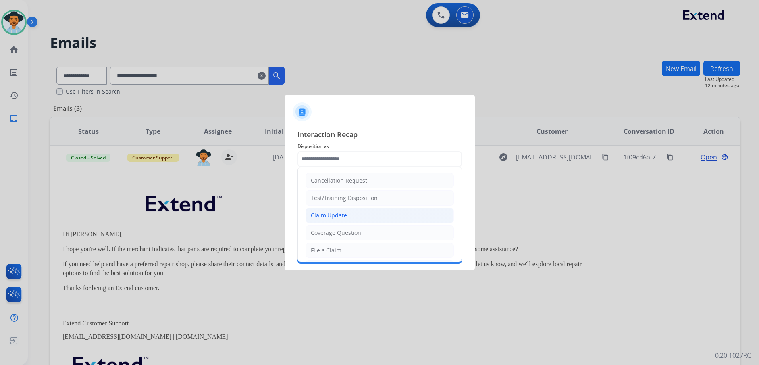
click at [351, 221] on li "Claim Update" at bounding box center [379, 215] width 148 height 15
type input "**********"
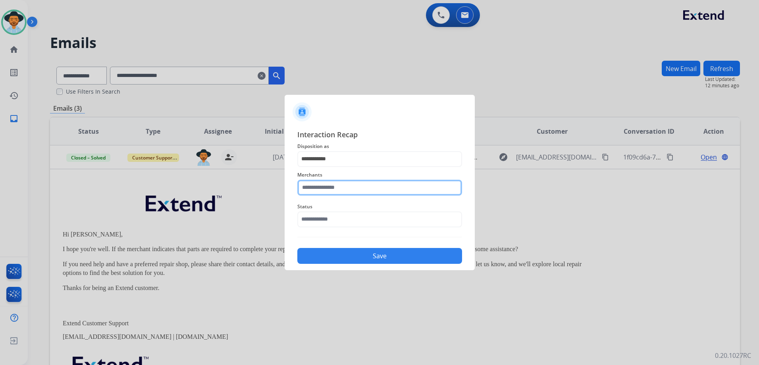
click at [368, 183] on input "text" at bounding box center [379, 188] width 165 height 16
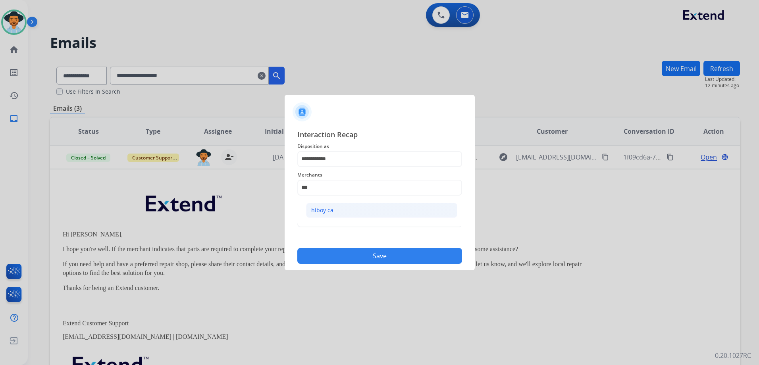
click at [352, 213] on li "hiboy ca" at bounding box center [381, 210] width 151 height 15
type input "********"
click at [333, 213] on input "text" at bounding box center [379, 219] width 165 height 16
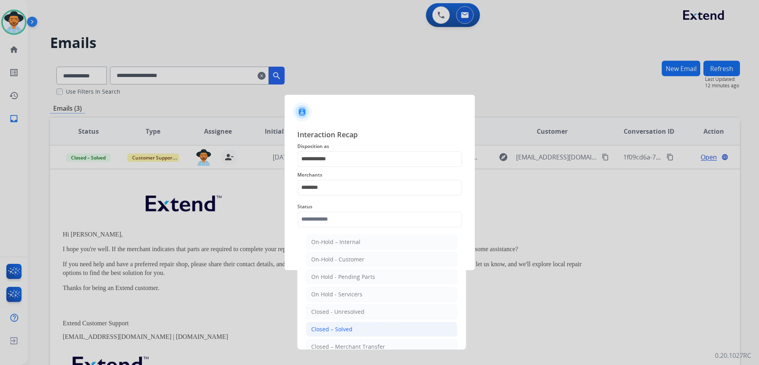
click at [367, 331] on li "Closed – Solved" at bounding box center [381, 329] width 151 height 15
type input "**********"
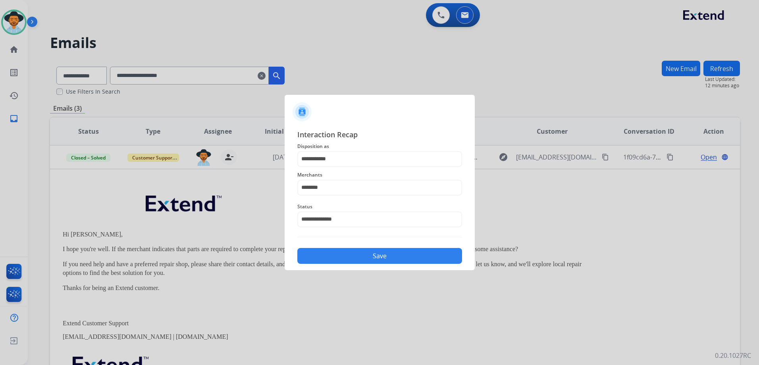
click at [414, 254] on button "Save" at bounding box center [379, 256] width 165 height 16
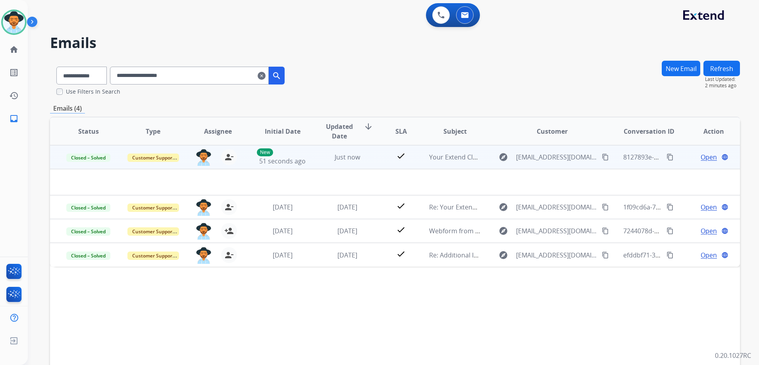
click at [667, 158] on mat-icon "content_copy" at bounding box center [669, 157] width 7 height 7
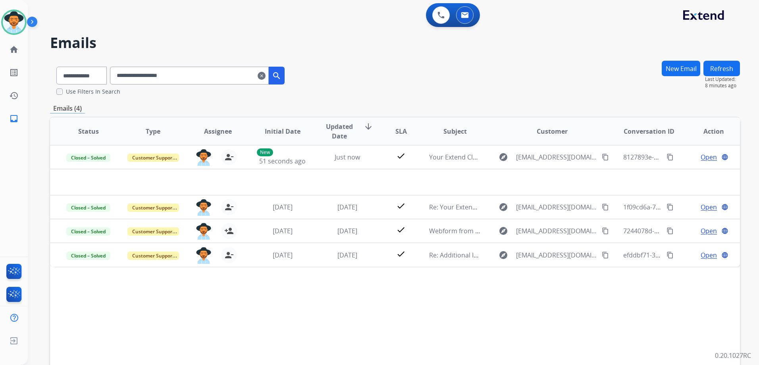
click at [265, 73] on mat-icon "clear" at bounding box center [261, 76] width 8 height 10
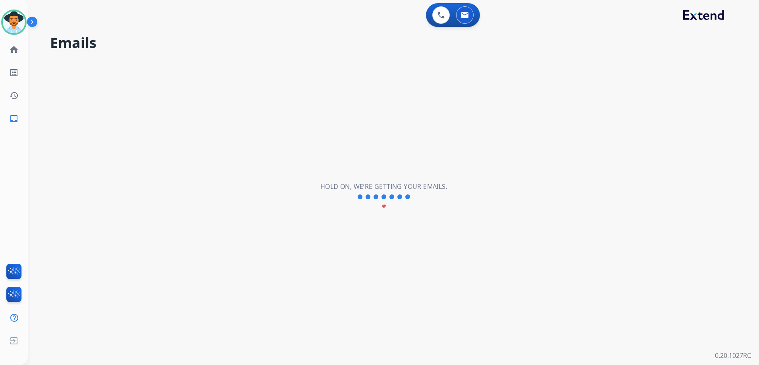
select select "**********"
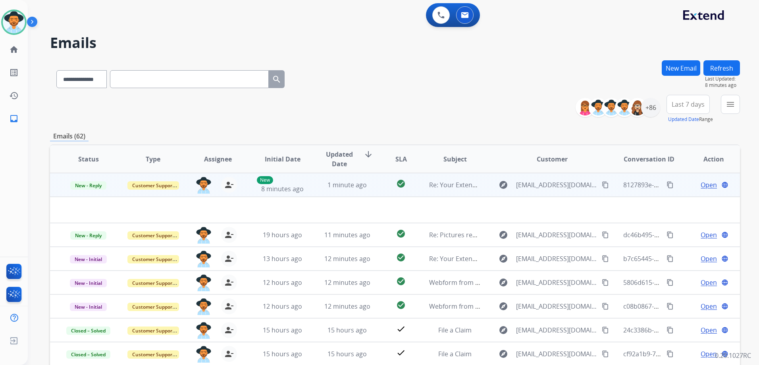
click at [700, 183] on span "Open" at bounding box center [708, 185] width 16 height 10
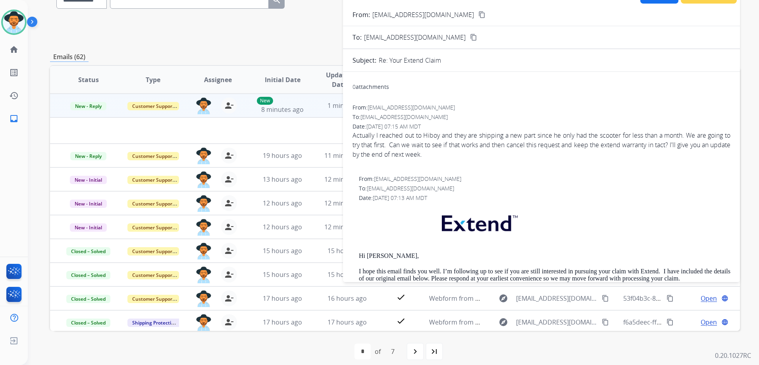
drag, startPoint x: 21, startPoint y: 22, endPoint x: 32, endPoint y: 22, distance: 10.7
click at [21, 21] on img at bounding box center [14, 22] width 22 height 22
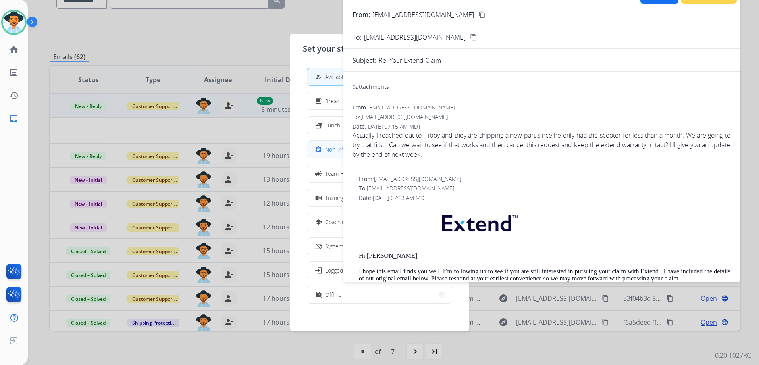
click at [332, 148] on span "Non-Phone Queue" at bounding box center [348, 149] width 47 height 8
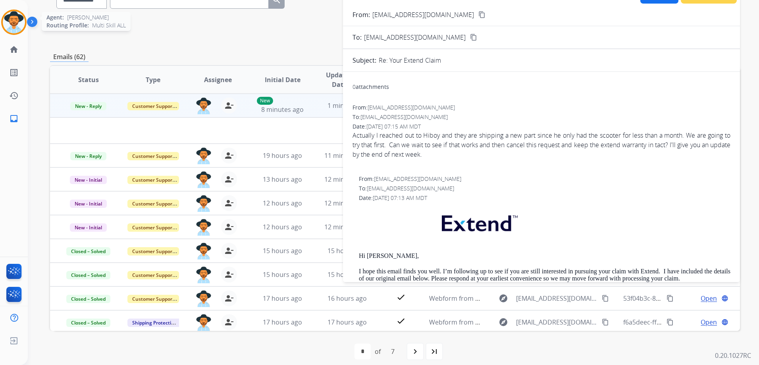
click at [12, 22] on img at bounding box center [14, 22] width 22 height 22
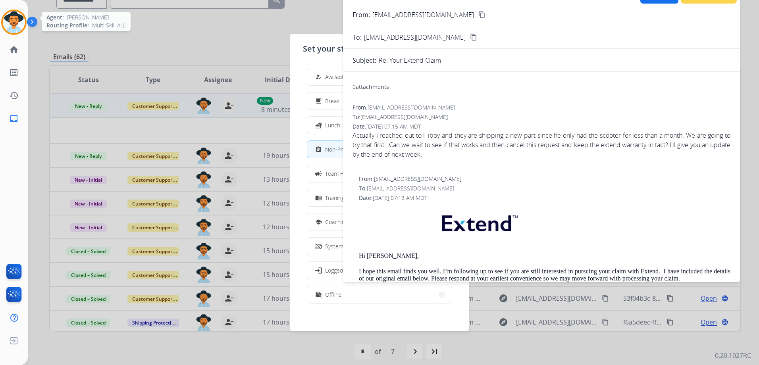
click at [11, 22] on img at bounding box center [14, 22] width 22 height 22
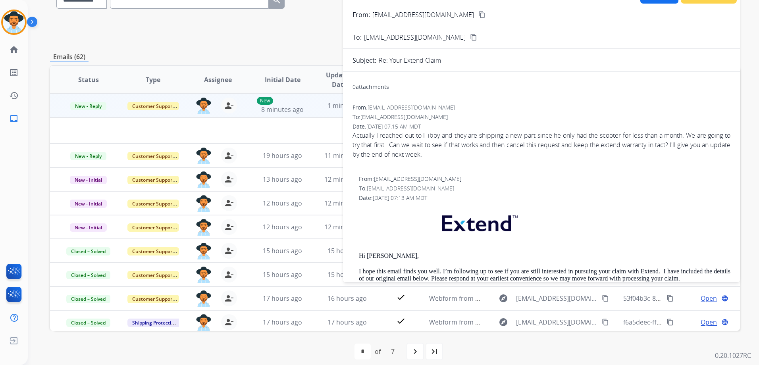
click at [546, 198] on div "Date: [DATE] 07:13 AM MDT" at bounding box center [544, 198] width 371 height 8
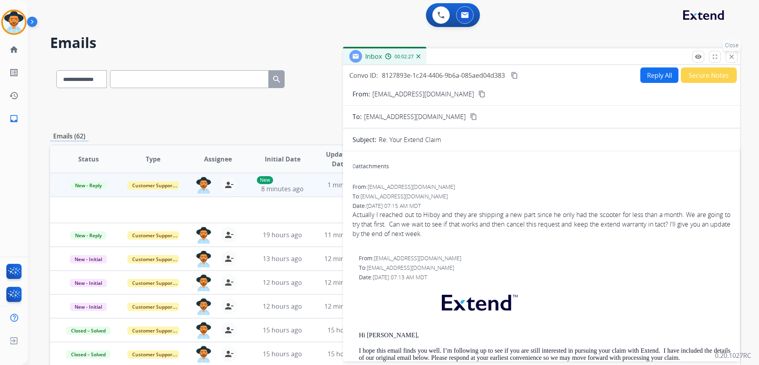
click at [735, 59] on button "close Close" at bounding box center [731, 57] width 12 height 12
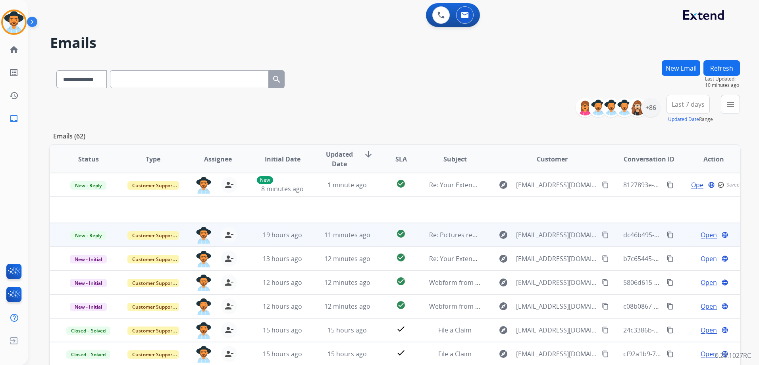
click at [688, 237] on div "Open language" at bounding box center [714, 235] width 52 height 10
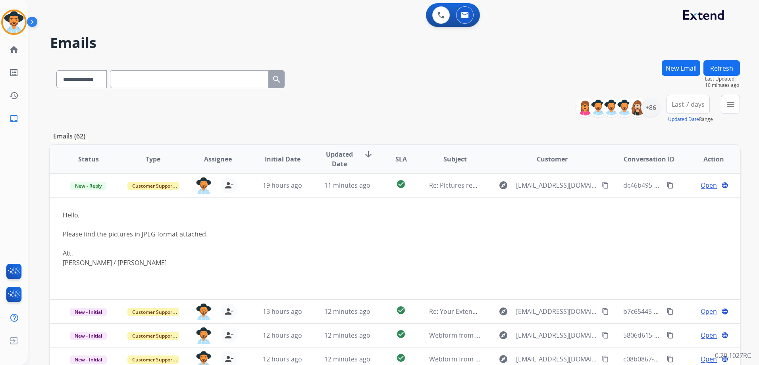
scroll to position [24, 0]
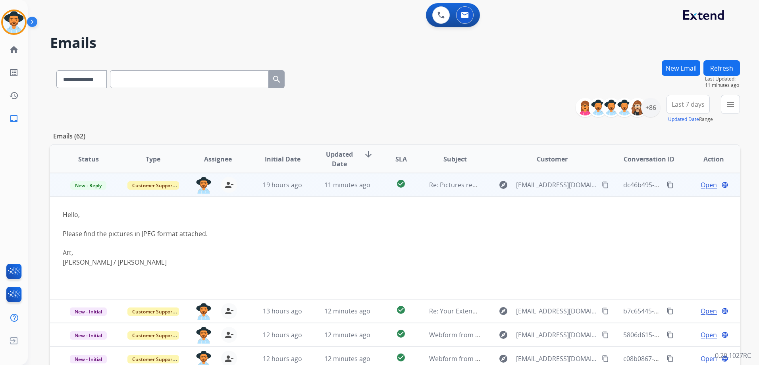
click at [700, 183] on span "Open" at bounding box center [708, 185] width 16 height 10
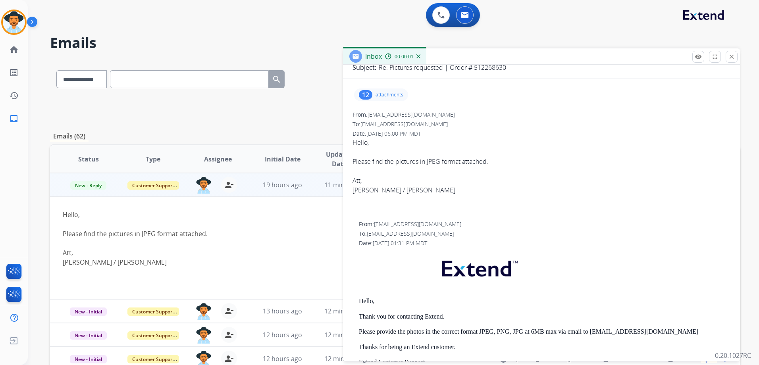
scroll to position [0, 0]
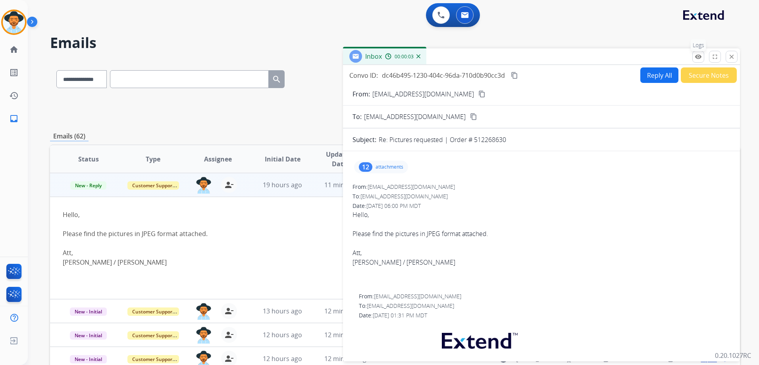
click at [701, 53] on button "remove_red_eye Logs" at bounding box center [698, 57] width 12 height 12
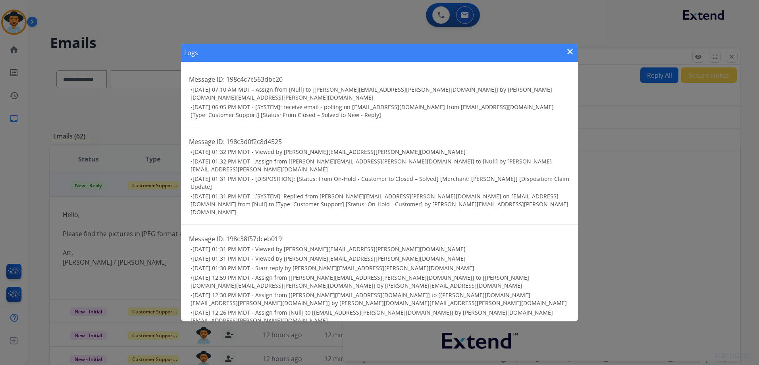
click at [565, 52] on mat-icon "close" at bounding box center [570, 52] width 10 height 10
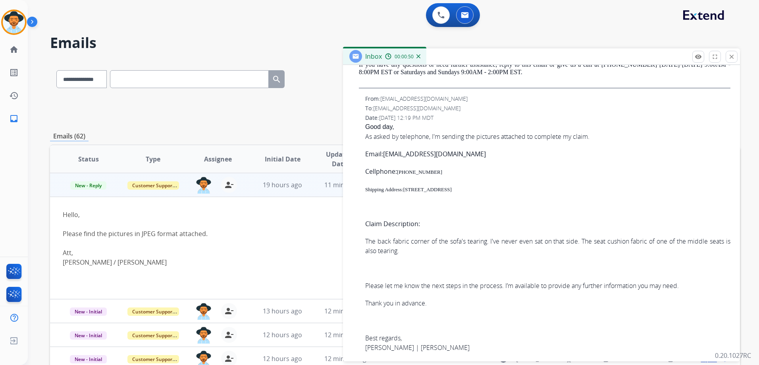
scroll to position [452, 0]
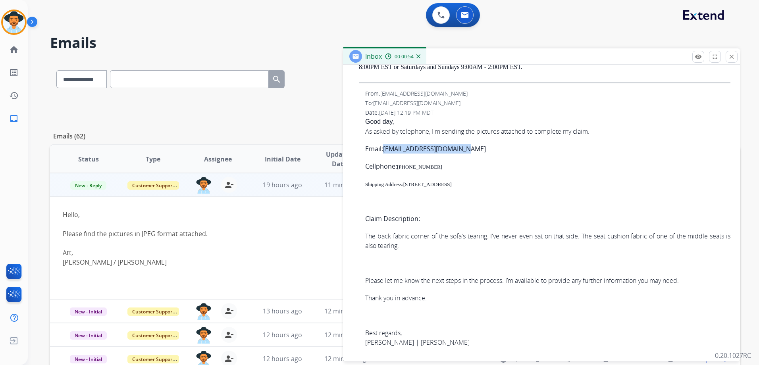
drag, startPoint x: 479, startPoint y: 149, endPoint x: 386, endPoint y: 148, distance: 93.6
click at [386, 148] on p "Email: [EMAIL_ADDRESS][DOMAIN_NAME]" at bounding box center [547, 149] width 365 height 10
drag, startPoint x: 386, startPoint y: 148, endPoint x: 429, endPoint y: 149, distance: 43.2
copy link "[EMAIL_ADDRESS][DOMAIN_NAME]"
click at [732, 56] on mat-icon "close" at bounding box center [731, 56] width 7 height 7
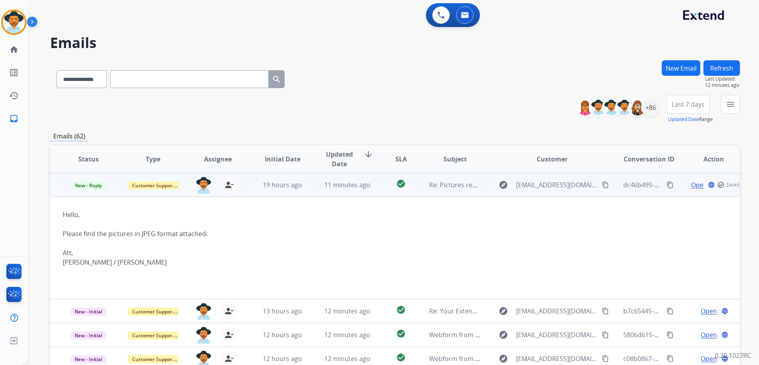
click at [675, 191] on td "Open language check_circle_outline Saved" at bounding box center [707, 185] width 65 height 24
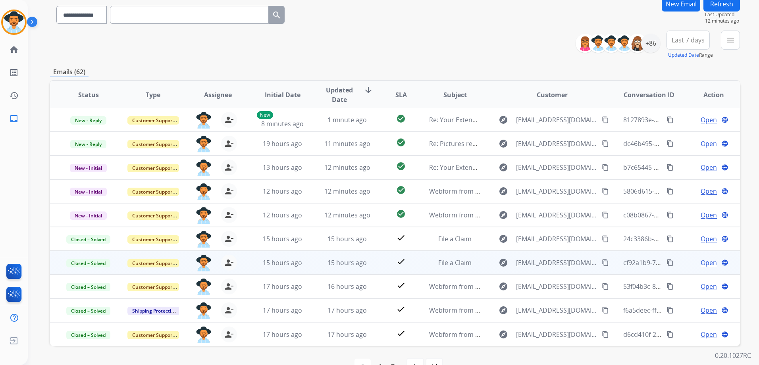
scroll to position [79, 0]
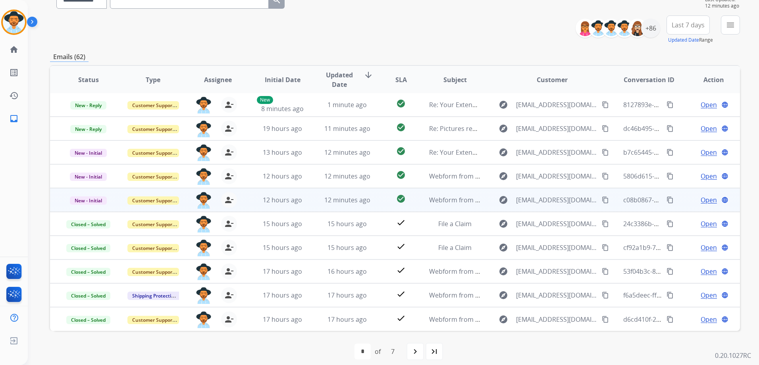
click at [688, 202] on div "Open language" at bounding box center [714, 200] width 52 height 10
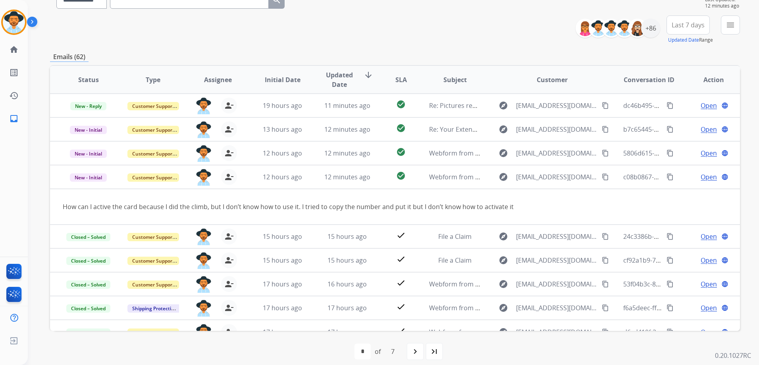
scroll to position [36, 0]
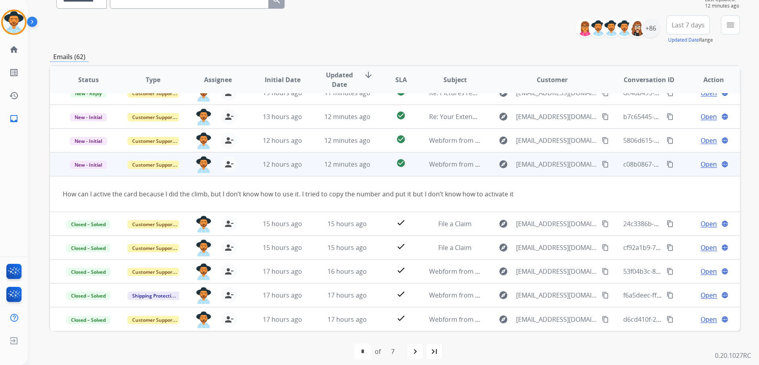
click at [601, 164] on mat-icon "content_copy" at bounding box center [604, 164] width 7 height 7
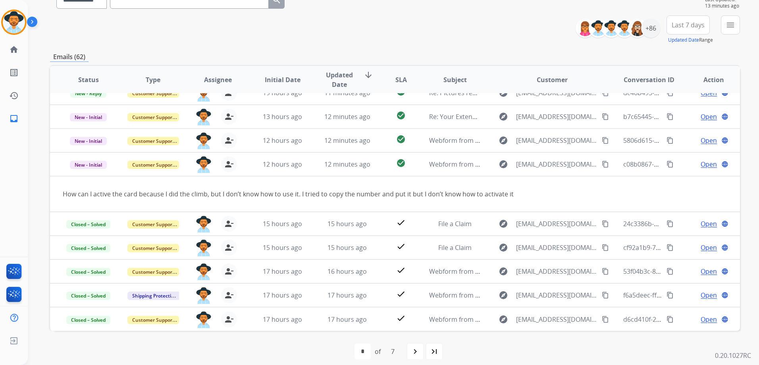
drag, startPoint x: 6, startPoint y: 22, endPoint x: 36, endPoint y: 23, distance: 31.0
click at [6, 22] on img at bounding box center [14, 22] width 22 height 22
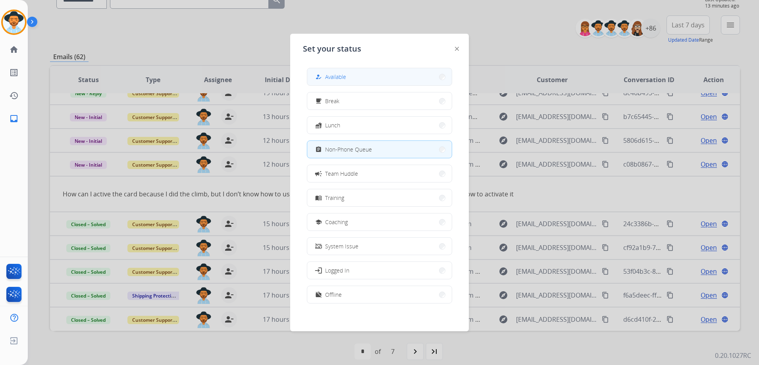
click at [345, 79] on span "Available" at bounding box center [335, 77] width 21 height 8
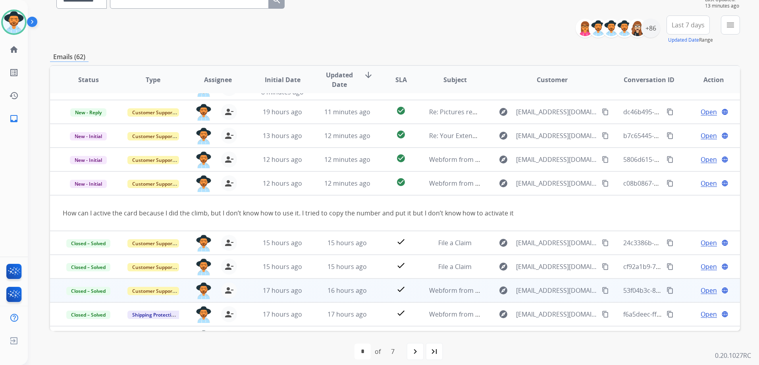
scroll to position [0, 0]
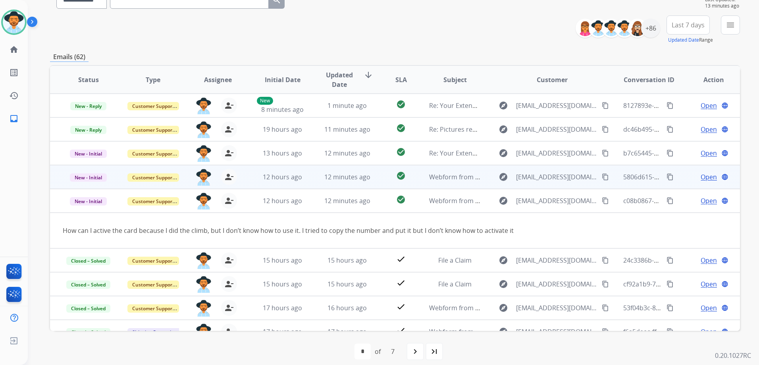
click at [678, 177] on td "Open language" at bounding box center [707, 177] width 65 height 24
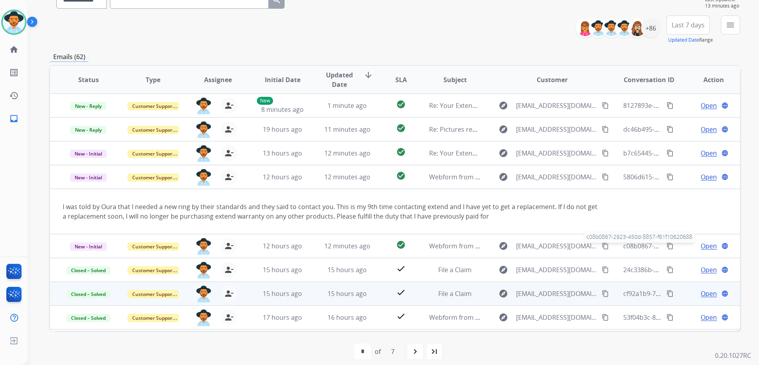
scroll to position [46, 0]
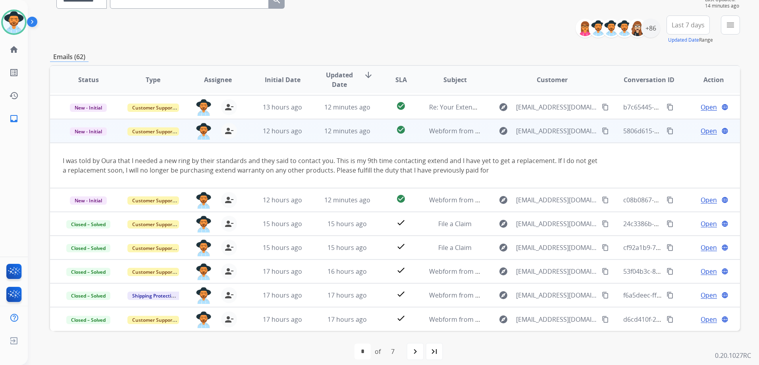
click at [601, 130] on mat-icon "content_copy" at bounding box center [604, 130] width 7 height 7
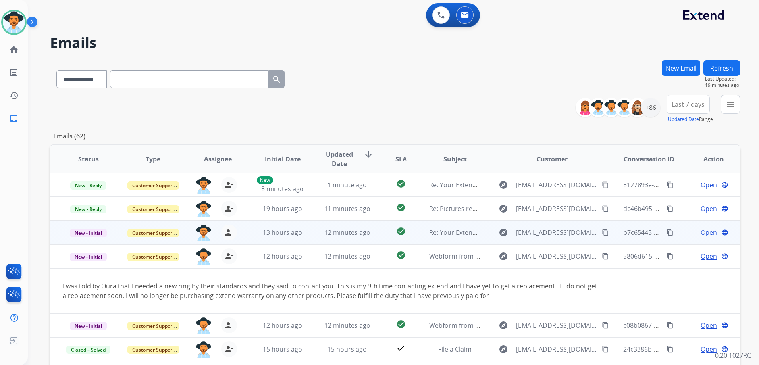
scroll to position [40, 0]
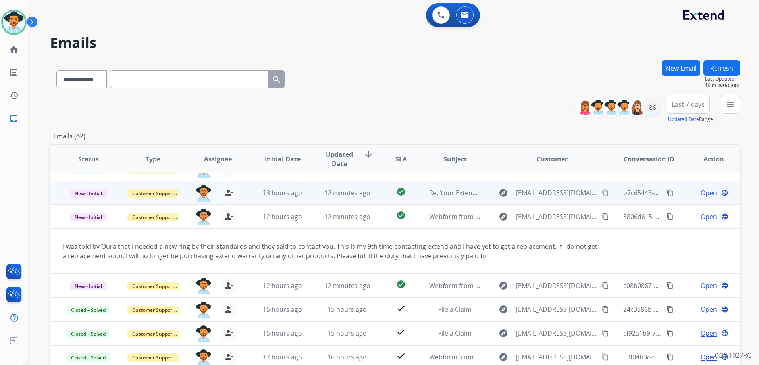
click at [677, 220] on td "Open language" at bounding box center [707, 217] width 65 height 24
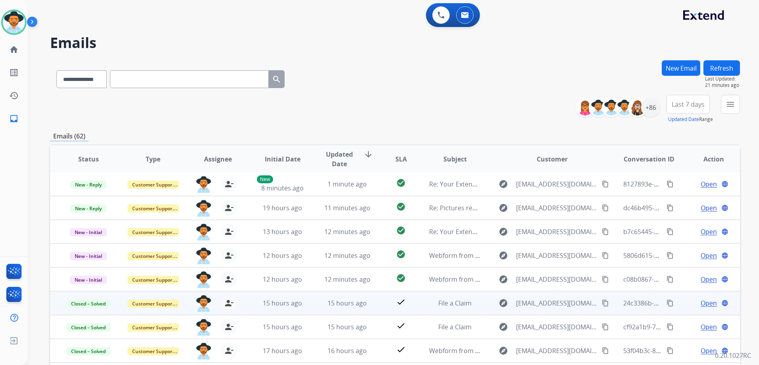
click at [675, 305] on td "Open language" at bounding box center [707, 303] width 65 height 24
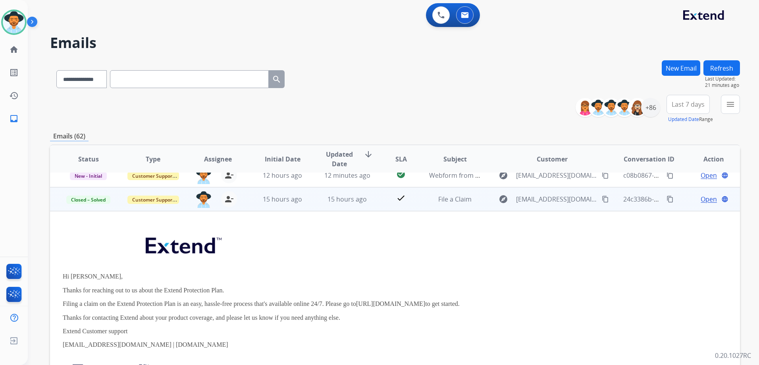
scroll to position [40, 0]
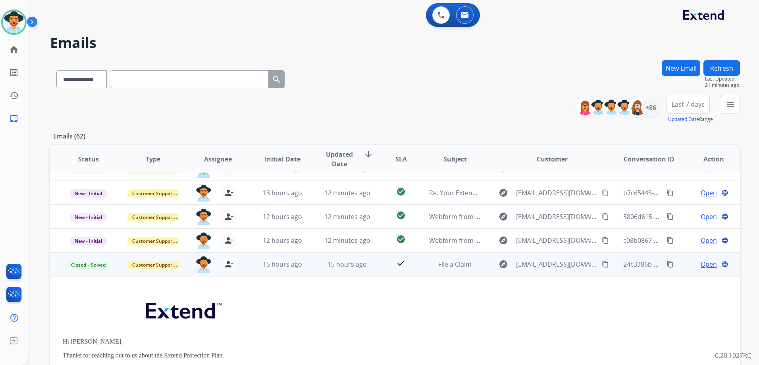
click at [677, 269] on td "Open language" at bounding box center [707, 264] width 65 height 24
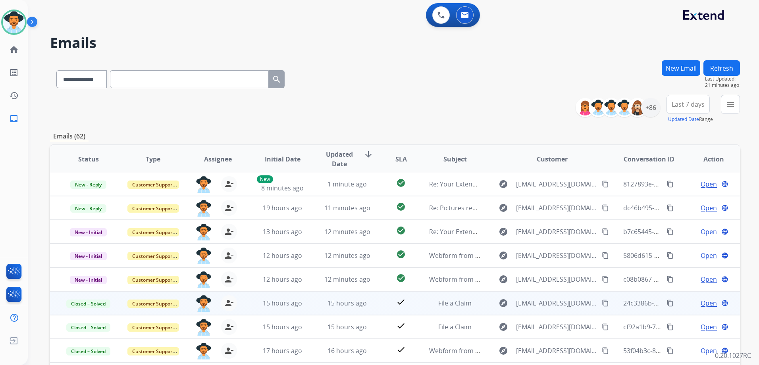
scroll to position [86, 0]
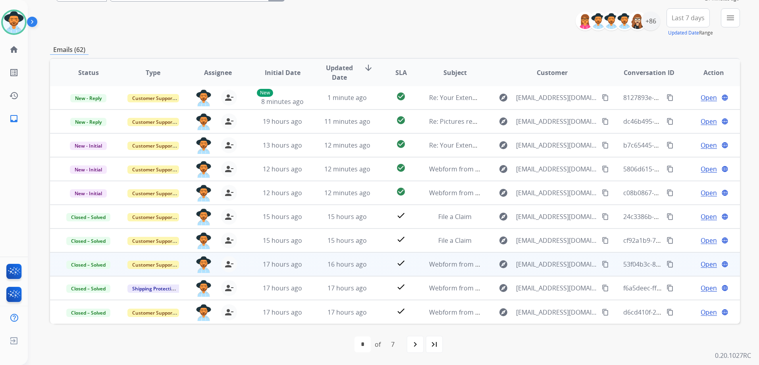
click at [678, 269] on td "Open language" at bounding box center [707, 264] width 65 height 24
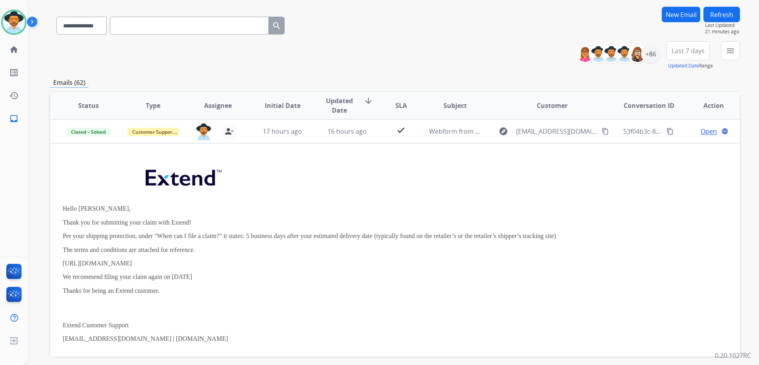
scroll to position [0, 0]
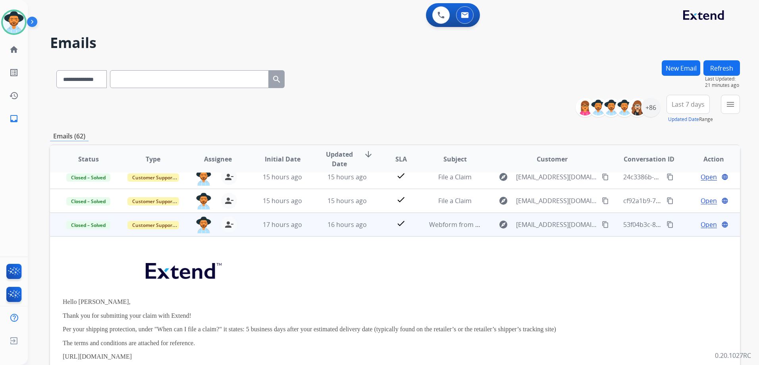
click at [676, 227] on td "Open language" at bounding box center [707, 225] width 65 height 24
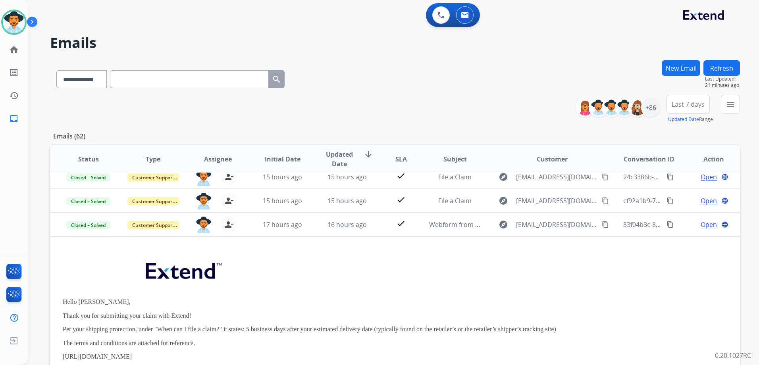
scroll to position [1, 0]
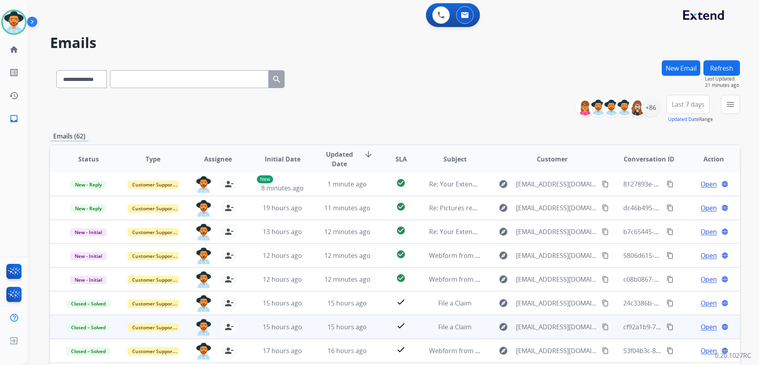
click at [678, 328] on td "Open language" at bounding box center [707, 327] width 65 height 24
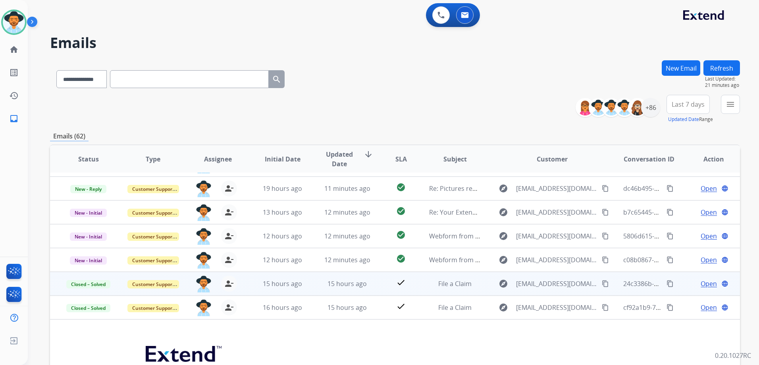
scroll to position [0, 0]
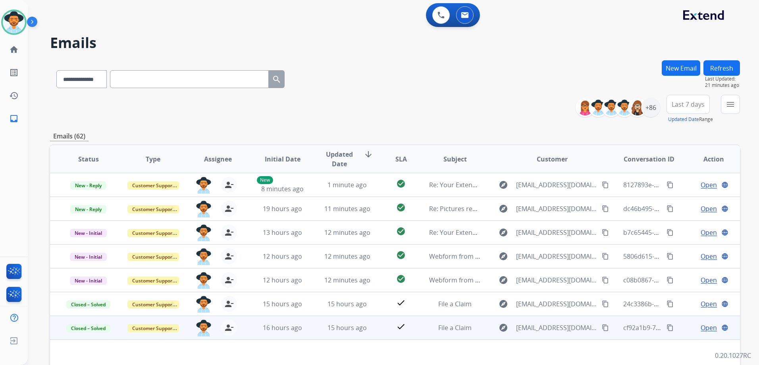
click at [678, 329] on td "Open language" at bounding box center [707, 328] width 65 height 24
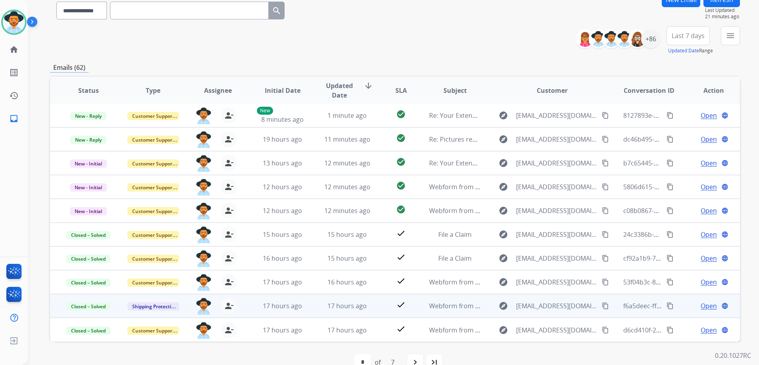
scroll to position [86, 0]
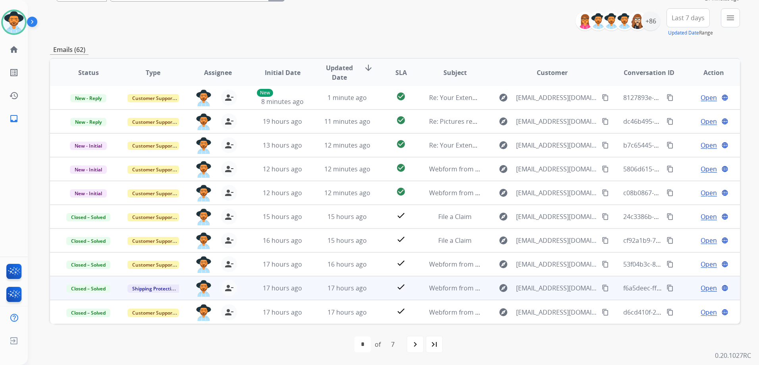
click at [680, 292] on td "Open language" at bounding box center [707, 288] width 65 height 24
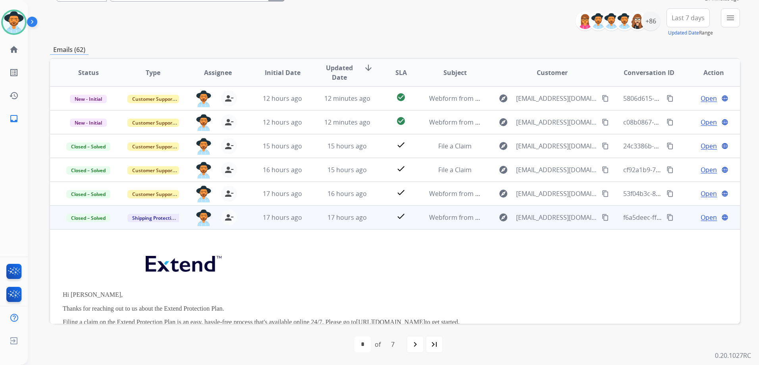
click at [678, 218] on td "Open language" at bounding box center [707, 218] width 65 height 24
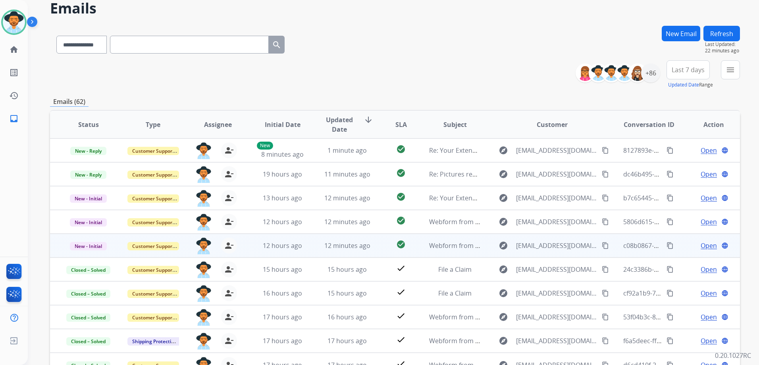
scroll to position [7, 0]
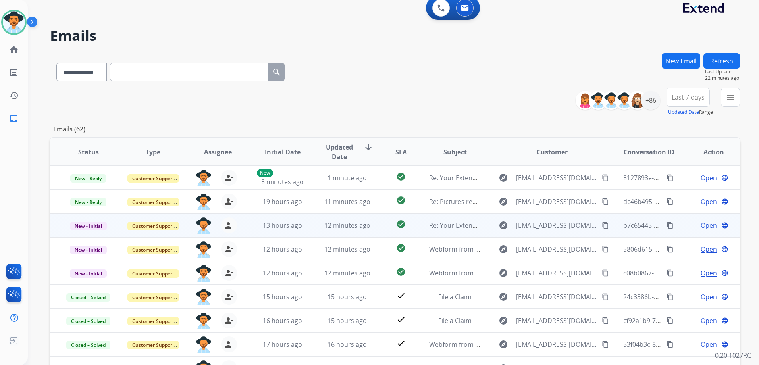
click at [675, 225] on td "Open language" at bounding box center [707, 225] width 65 height 24
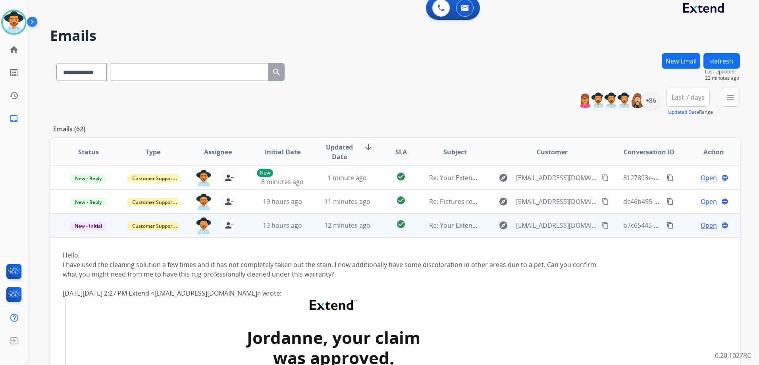
scroll to position [48, 0]
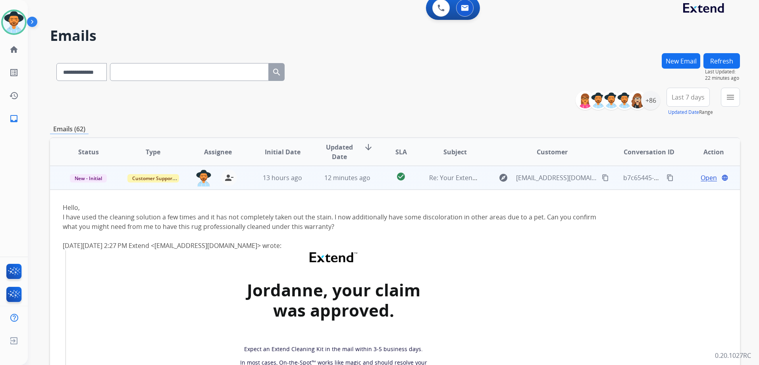
click at [678, 184] on td "Open language" at bounding box center [707, 178] width 65 height 24
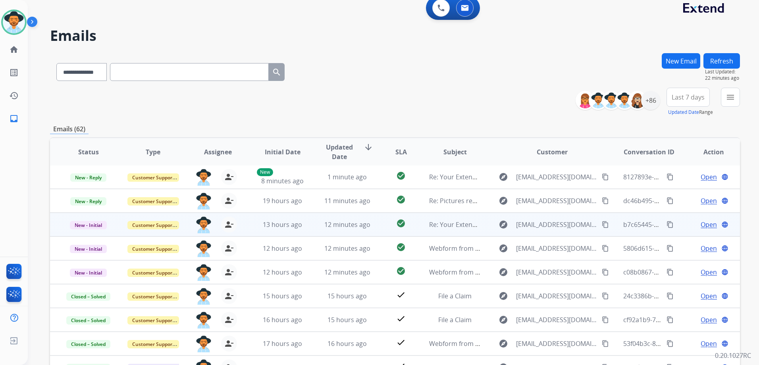
click at [678, 184] on td "Open language" at bounding box center [707, 177] width 65 height 24
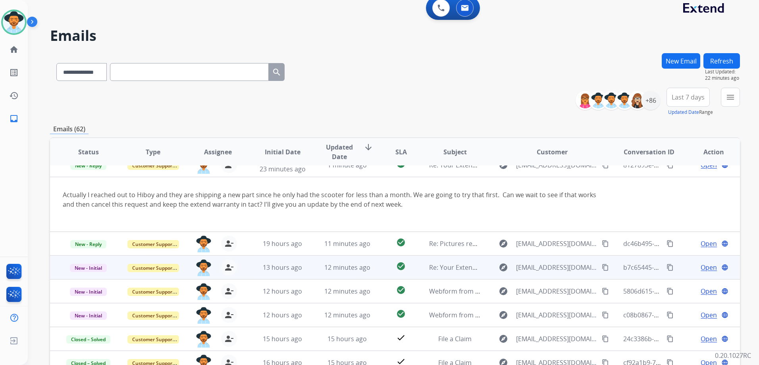
scroll to position [0, 0]
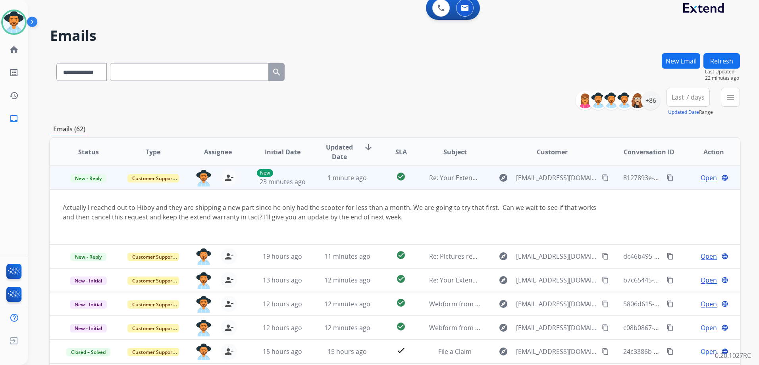
click at [678, 182] on td "Open language" at bounding box center [707, 178] width 65 height 24
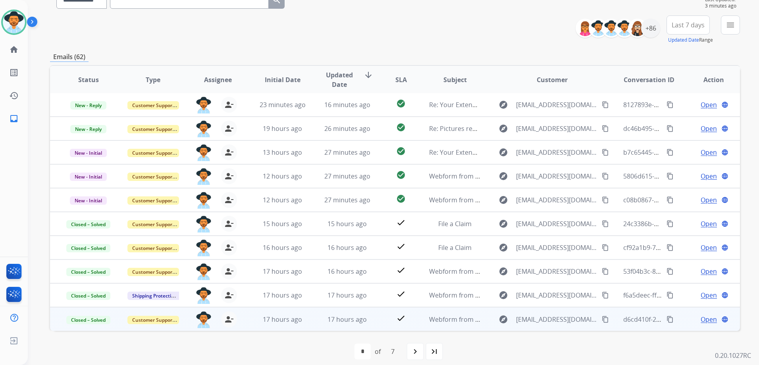
scroll to position [86, 0]
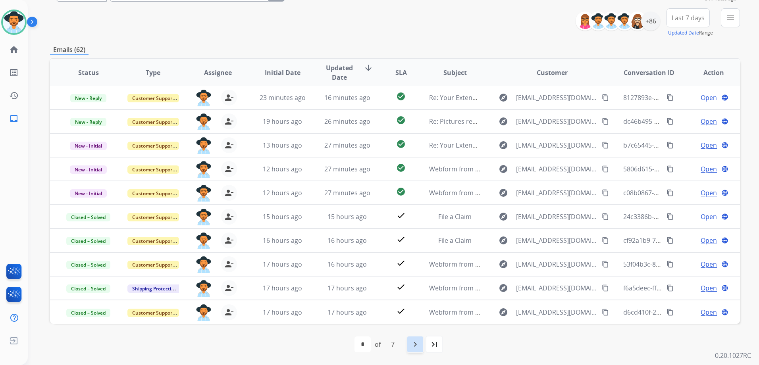
click at [413, 339] on div "navigate_next" at bounding box center [414, 344] width 17 height 17
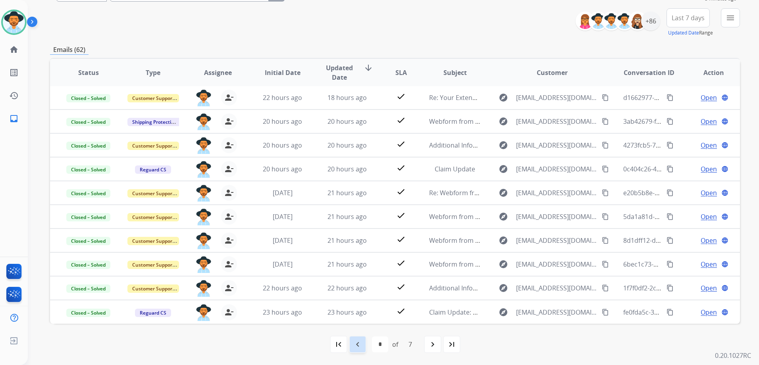
click at [359, 346] on mat-icon "navigate_before" at bounding box center [358, 345] width 10 height 10
select select "*"
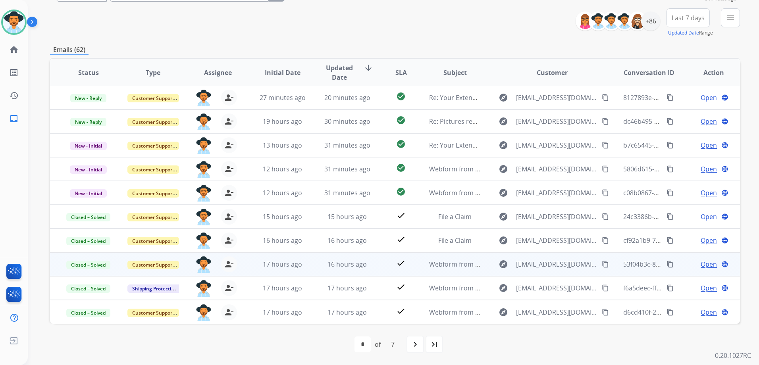
scroll to position [0, 0]
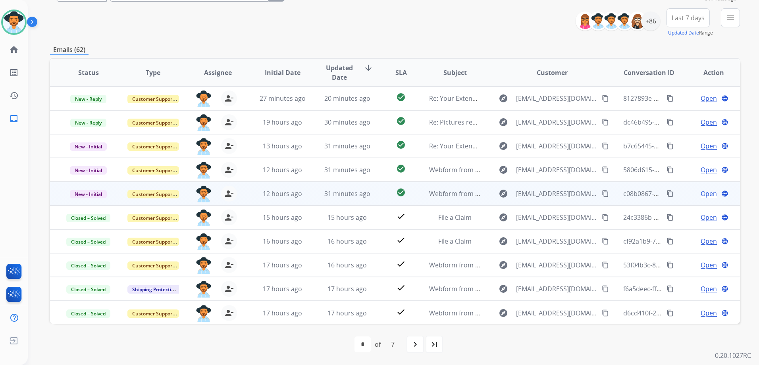
click at [680, 193] on td "Open language" at bounding box center [707, 194] width 65 height 24
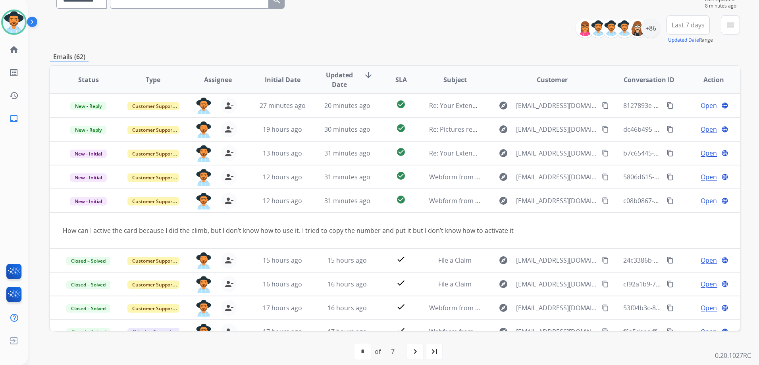
scroll to position [86, 0]
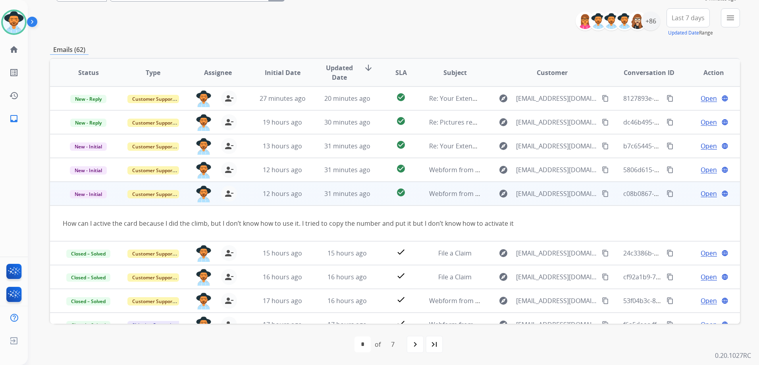
drag, startPoint x: 680, startPoint y: 198, endPoint x: 684, endPoint y: 198, distance: 4.4
click at [680, 198] on td "Open language" at bounding box center [707, 194] width 65 height 24
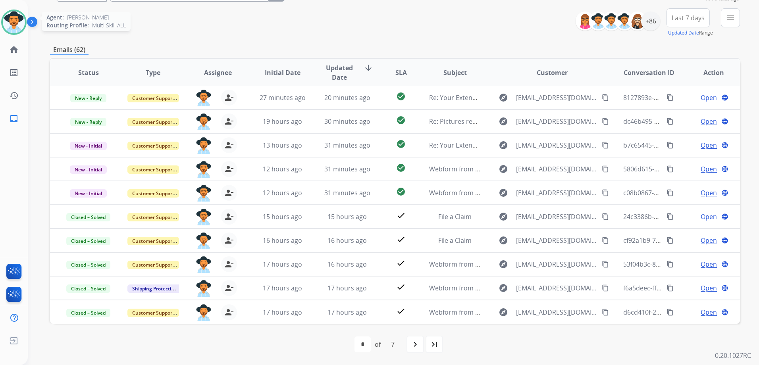
click at [13, 29] on img at bounding box center [14, 22] width 22 height 22
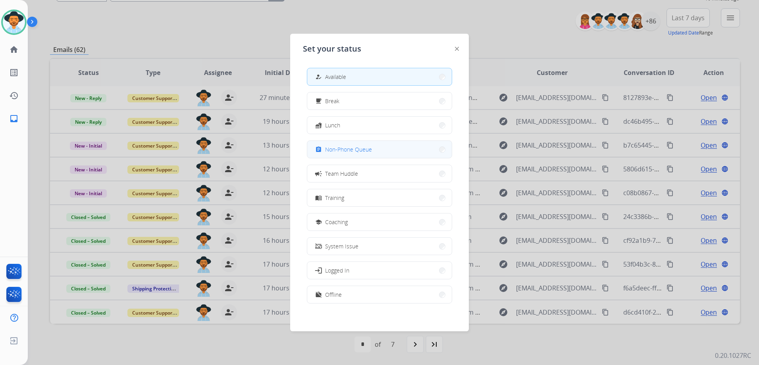
click at [401, 147] on button "assignment Non-Phone Queue" at bounding box center [379, 149] width 144 height 17
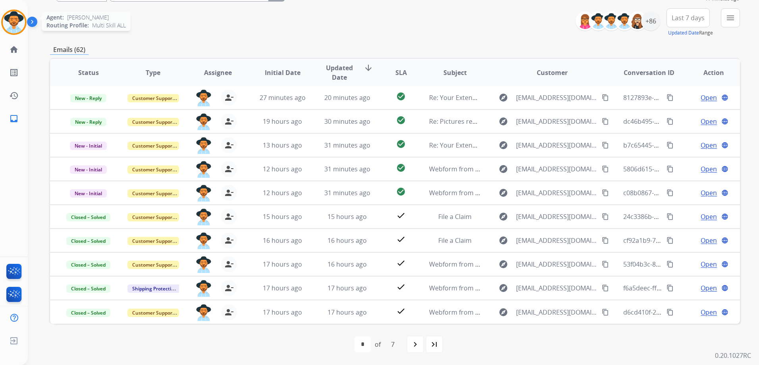
click at [13, 19] on img at bounding box center [14, 22] width 22 height 22
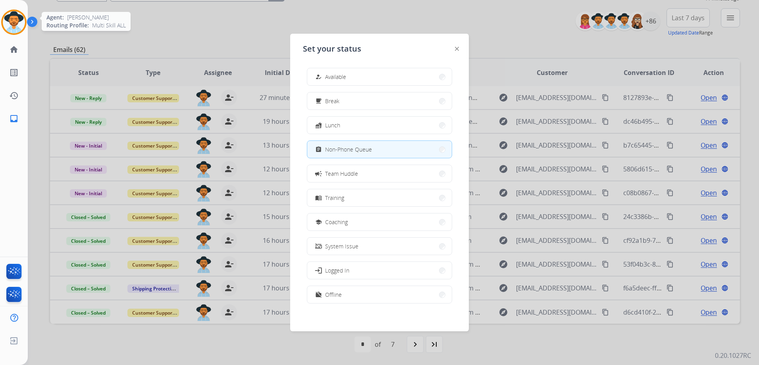
click at [13, 19] on img at bounding box center [14, 22] width 22 height 22
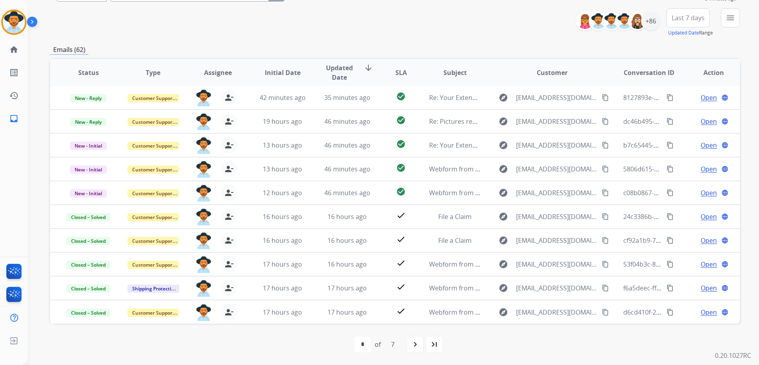
click at [422, 46] on div "Emails (62)" at bounding box center [395, 50] width 690 height 10
drag, startPoint x: 7, startPoint y: 18, endPoint x: 2, endPoint y: 38, distance: 20.5
click at [7, 19] on img at bounding box center [14, 22] width 22 height 22
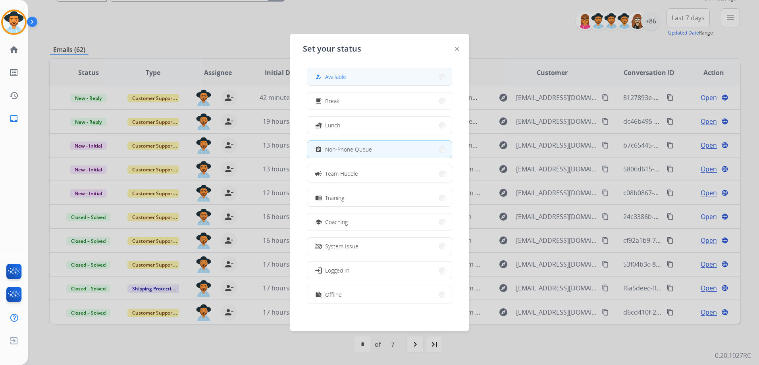
click at [388, 79] on button "how_to_reg Available" at bounding box center [379, 76] width 144 height 17
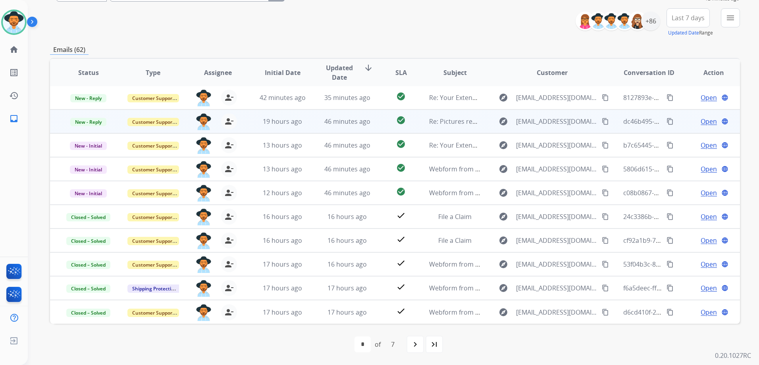
click at [681, 125] on td "Open language" at bounding box center [707, 121] width 65 height 24
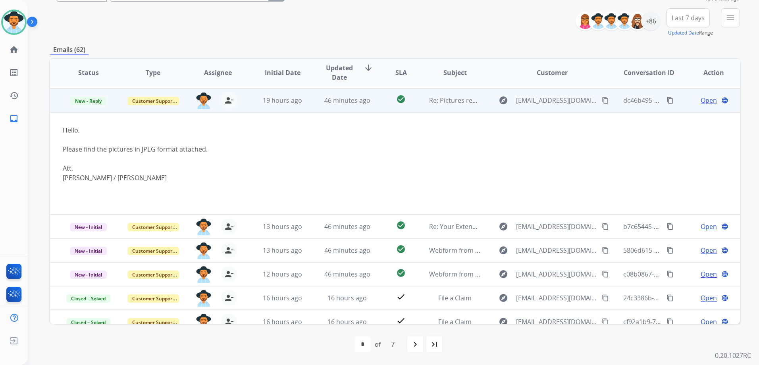
scroll to position [24, 0]
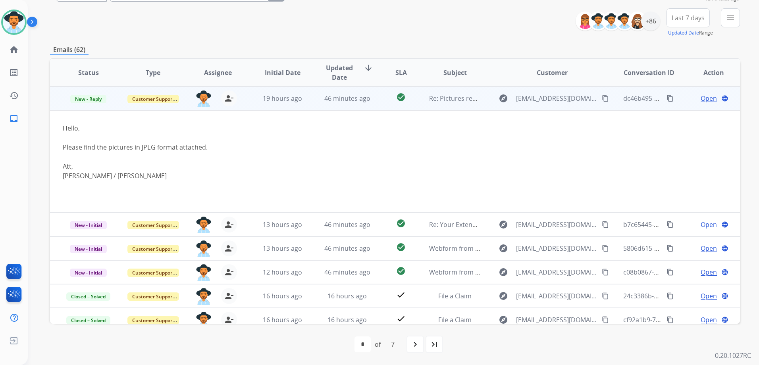
click at [680, 101] on td "Open language" at bounding box center [707, 98] width 65 height 24
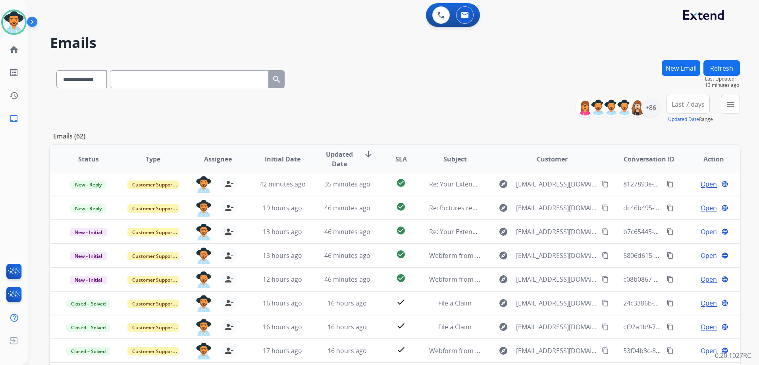
scroll to position [0, 0]
click at [735, 67] on button "Refresh" at bounding box center [721, 67] width 36 height 15
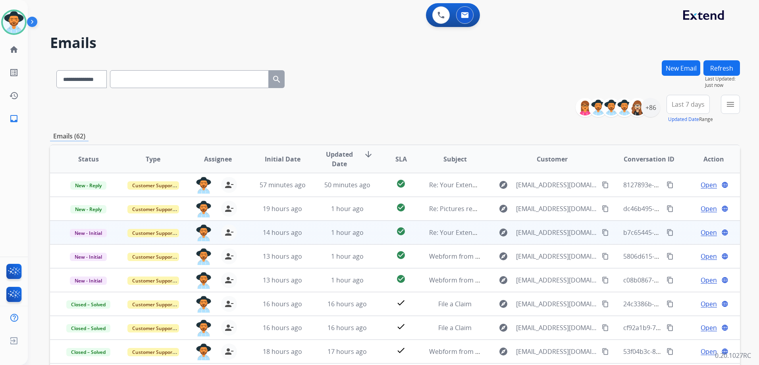
click at [603, 232] on mat-icon "content_copy" at bounding box center [604, 232] width 7 height 7
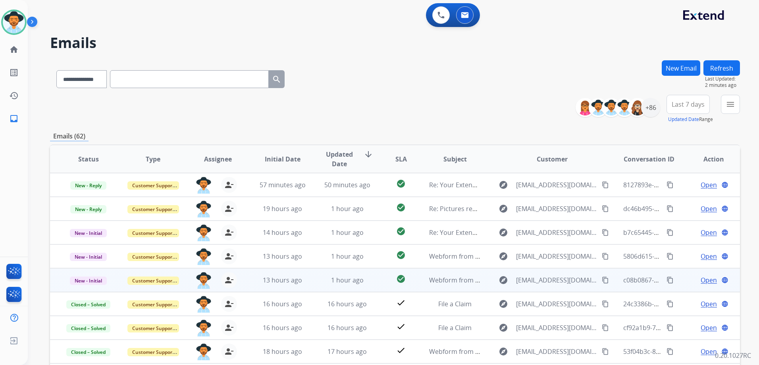
click at [678, 279] on td "Open language" at bounding box center [707, 280] width 65 height 24
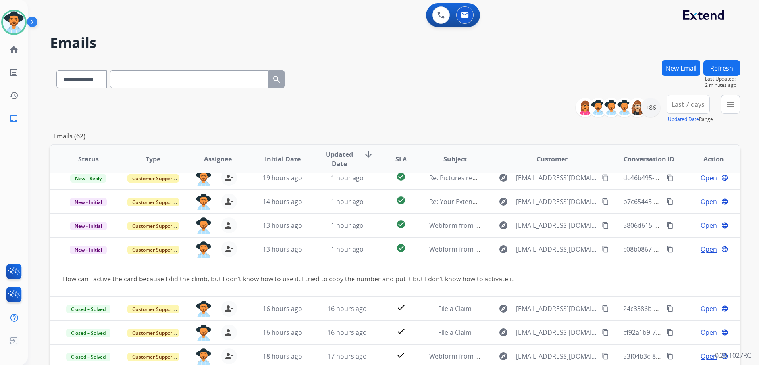
scroll to position [36, 0]
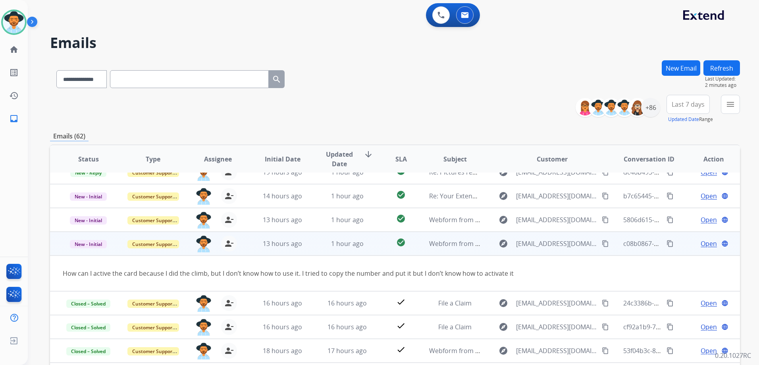
click at [601, 246] on mat-icon "content_copy" at bounding box center [604, 243] width 7 height 7
click at [702, 246] on span "Open" at bounding box center [708, 244] width 16 height 10
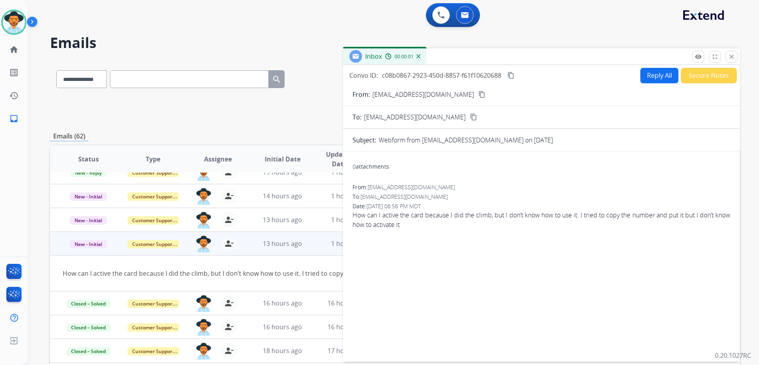
click at [646, 75] on button "Reply All" at bounding box center [659, 75] width 38 height 15
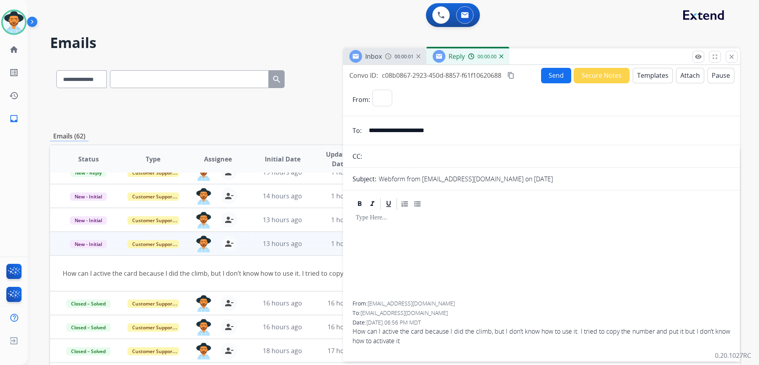
click at [652, 75] on button "Templates" at bounding box center [652, 75] width 40 height 15
select select "**********"
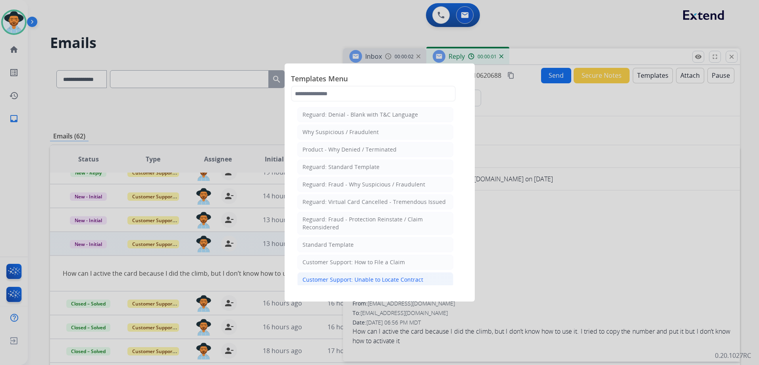
click at [383, 282] on div "Customer Support: Unable to Locate Contract" at bounding box center [362, 280] width 121 height 8
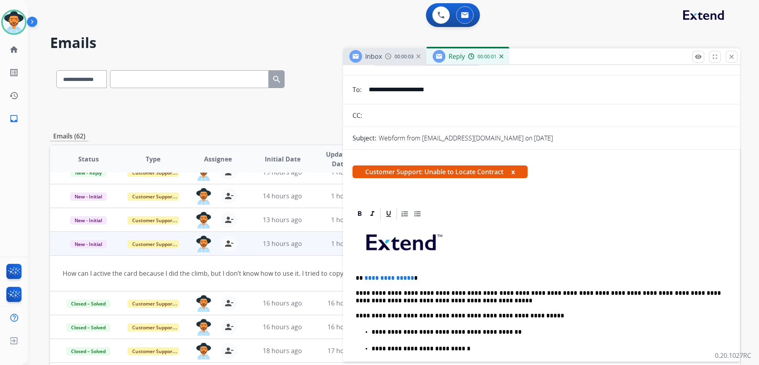
scroll to position [159, 0]
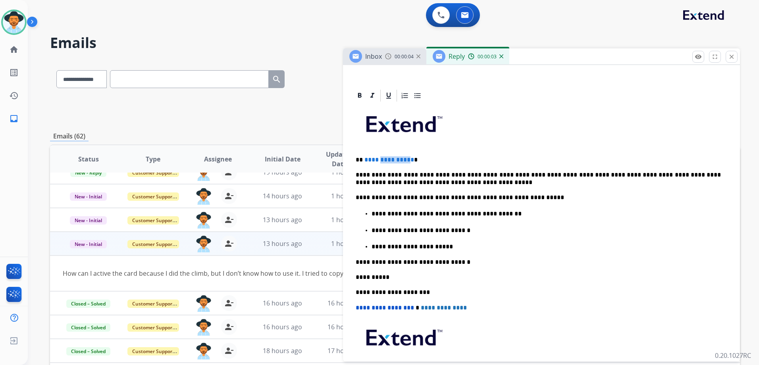
drag, startPoint x: 408, startPoint y: 156, endPoint x: 378, endPoint y: 154, distance: 29.4
click at [378, 154] on div "**********" at bounding box center [541, 256] width 378 height 307
click at [401, 163] on p "**********" at bounding box center [537, 159] width 365 height 7
drag, startPoint x: 409, startPoint y: 160, endPoint x: 364, endPoint y: 159, distance: 44.8
click at [364, 159] on span "**********" at bounding box center [389, 160] width 50 height 6
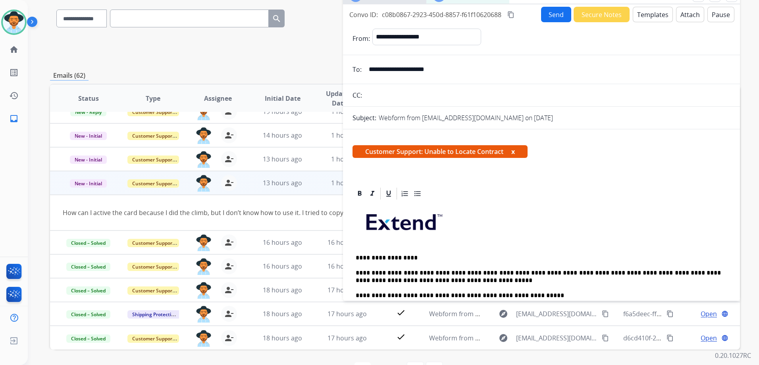
scroll to position [47, 0]
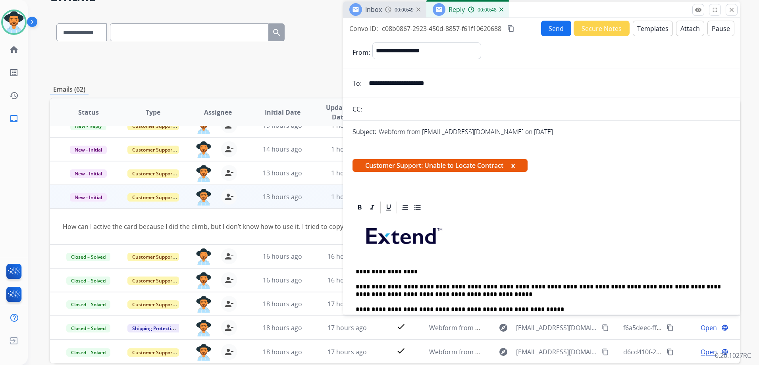
click at [548, 27] on button "Send" at bounding box center [556, 28] width 30 height 15
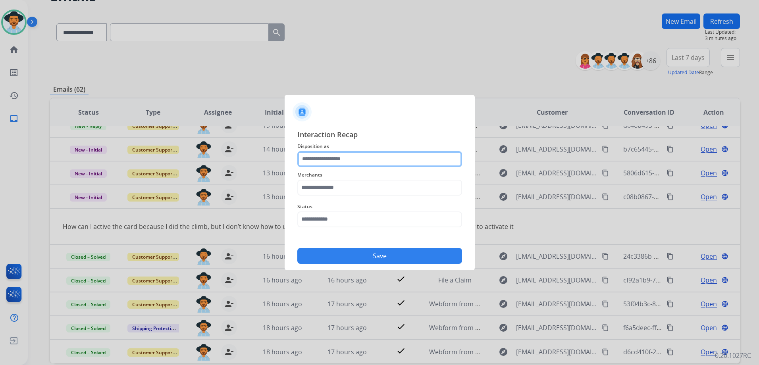
click at [327, 162] on input "text" at bounding box center [379, 159] width 165 height 16
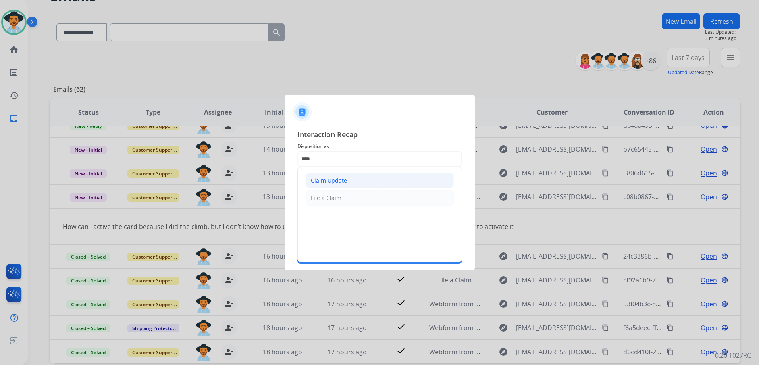
click at [341, 180] on div "Claim Update" at bounding box center [329, 181] width 36 height 8
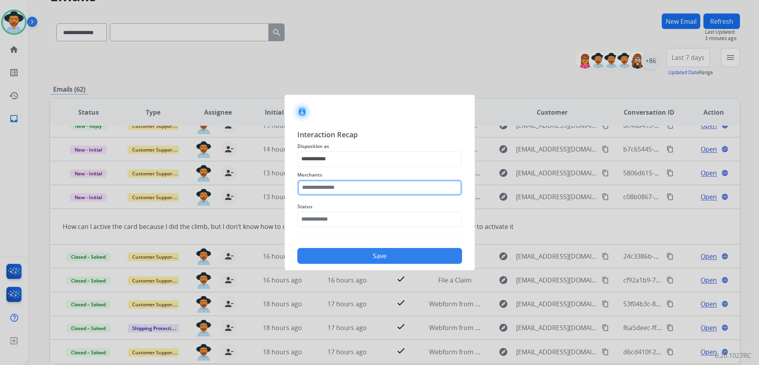
click at [319, 186] on input "text" at bounding box center [379, 188] width 165 height 16
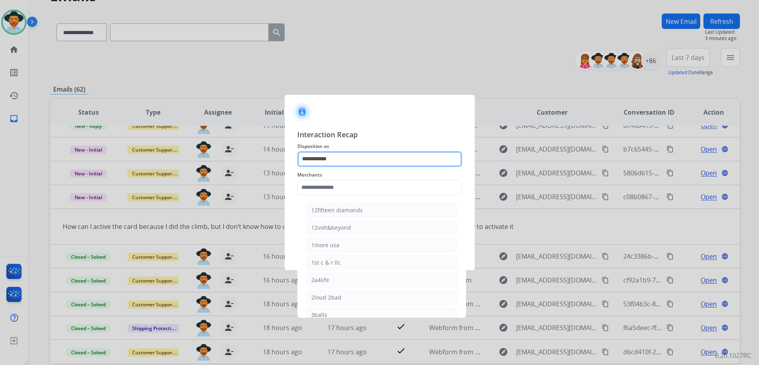
drag, startPoint x: 346, startPoint y: 158, endPoint x: 260, endPoint y: 158, distance: 86.1
click at [0, 158] on app-contact-recap-modal "**********" at bounding box center [0, 182] width 0 height 365
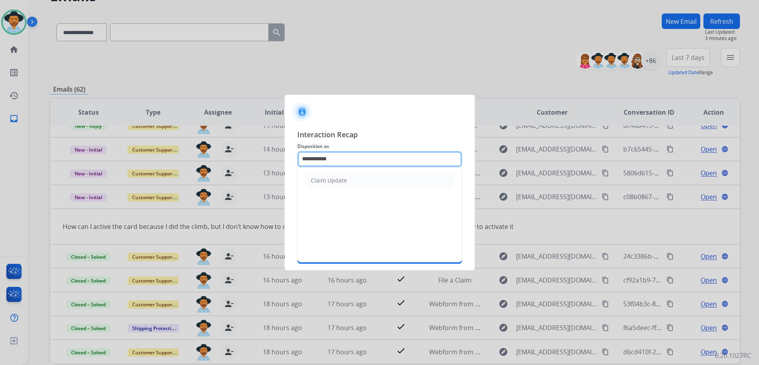
type input "*"
click at [314, 186] on li "Other" at bounding box center [379, 180] width 148 height 15
type input "*****"
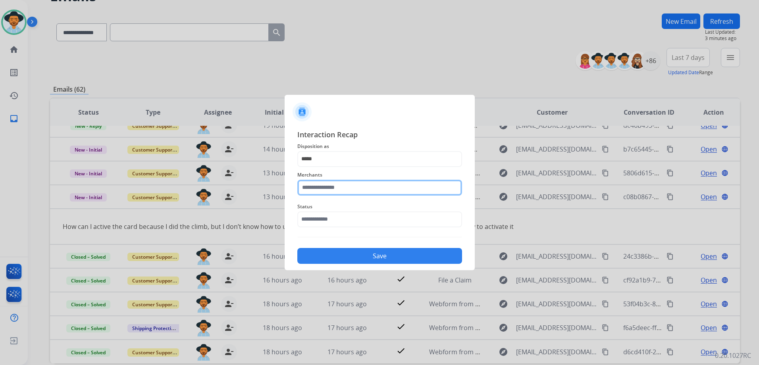
click at [325, 192] on input "text" at bounding box center [379, 188] width 165 height 16
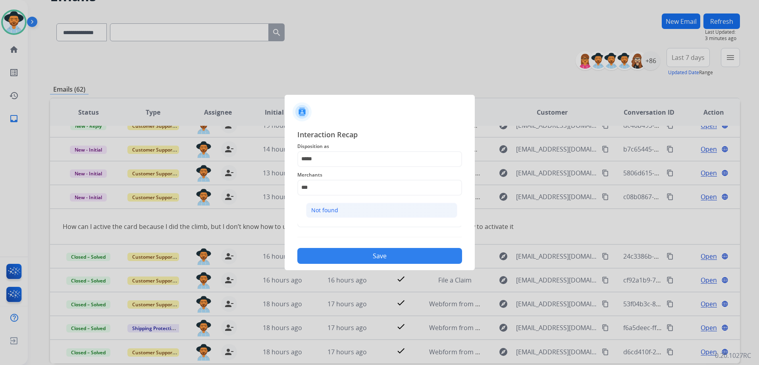
click at [313, 212] on div "Not found" at bounding box center [324, 210] width 27 height 8
type input "*********"
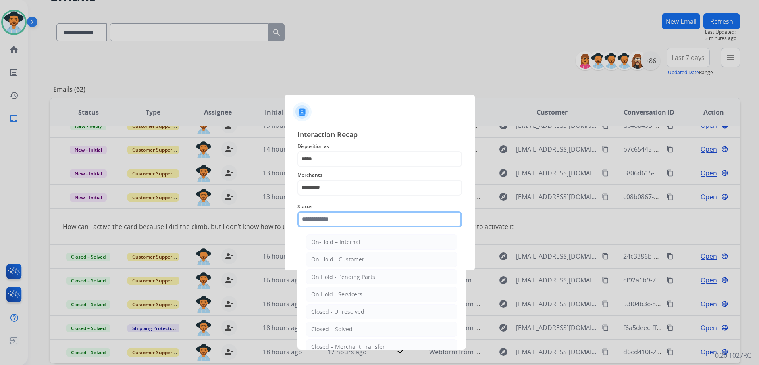
click at [322, 221] on input "text" at bounding box center [379, 219] width 165 height 16
click at [339, 328] on div "Closed – Solved" at bounding box center [331, 329] width 41 height 8
type input "**********"
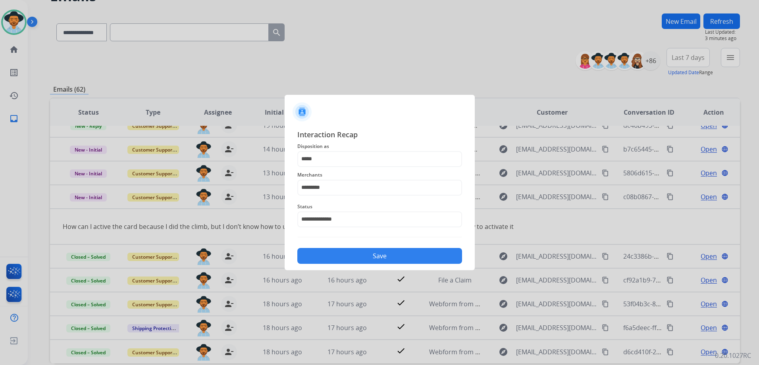
click at [361, 253] on button "Save" at bounding box center [379, 256] width 165 height 16
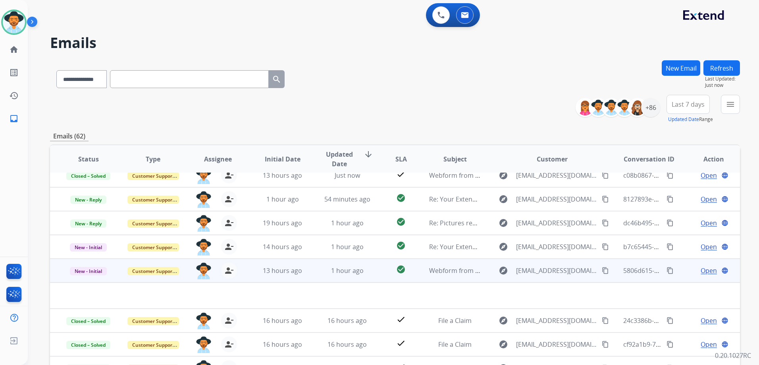
scroll to position [0, 0]
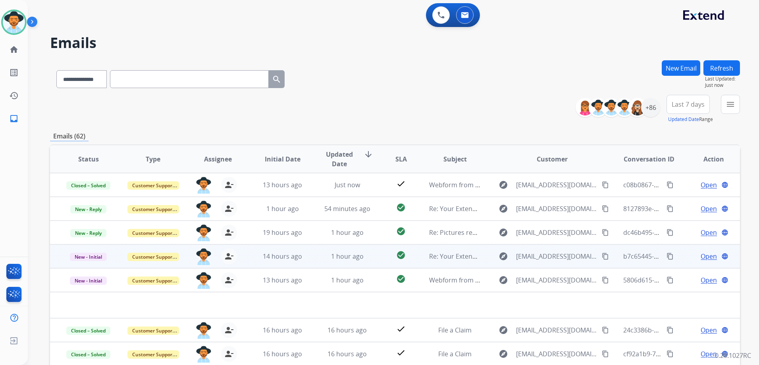
click at [680, 257] on td "Open language" at bounding box center [707, 256] width 65 height 24
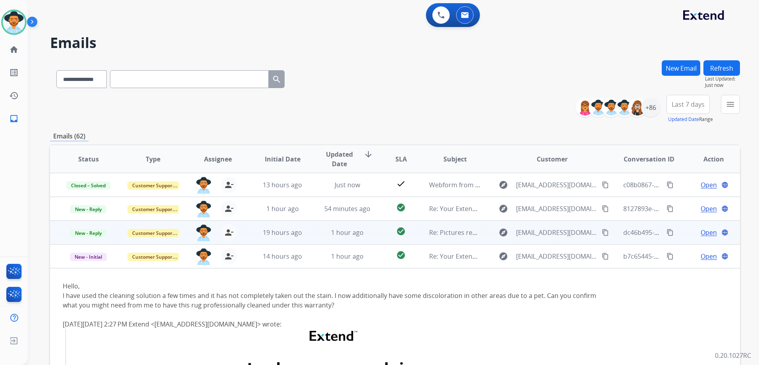
click at [679, 238] on td "Open language" at bounding box center [707, 233] width 65 height 24
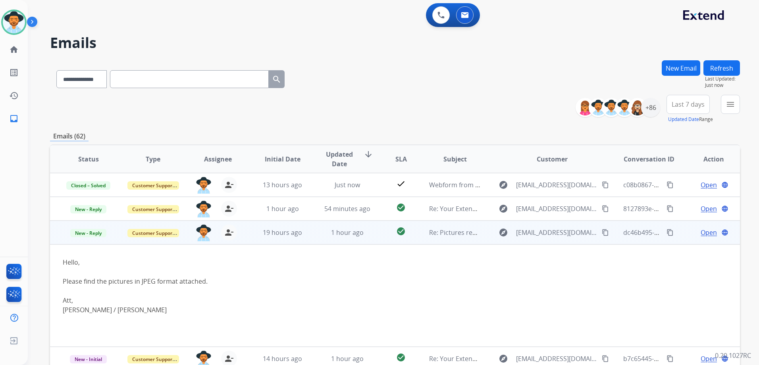
scroll to position [48, 0]
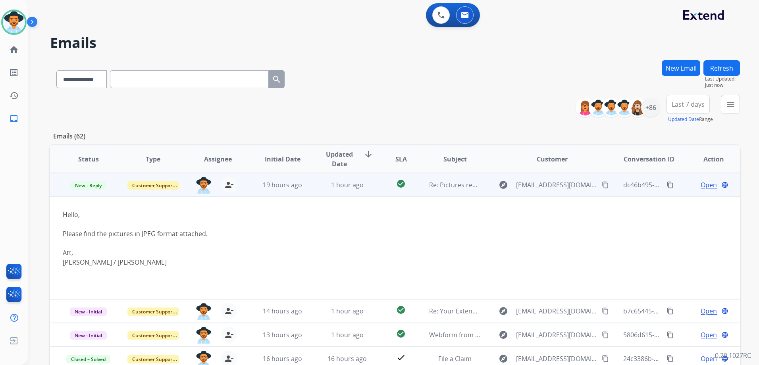
click at [684, 190] on td "Open language" at bounding box center [707, 185] width 65 height 24
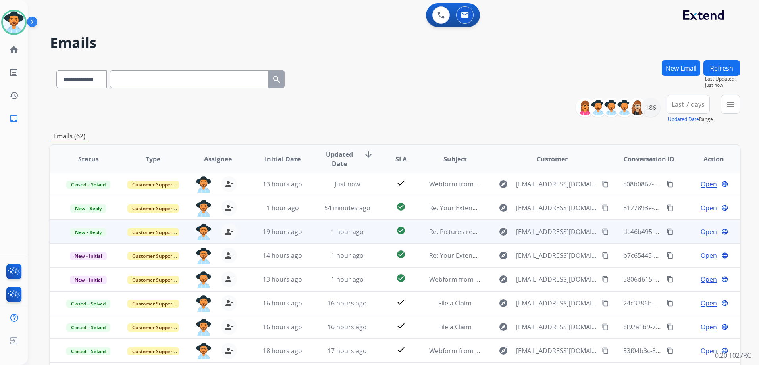
scroll to position [1, 0]
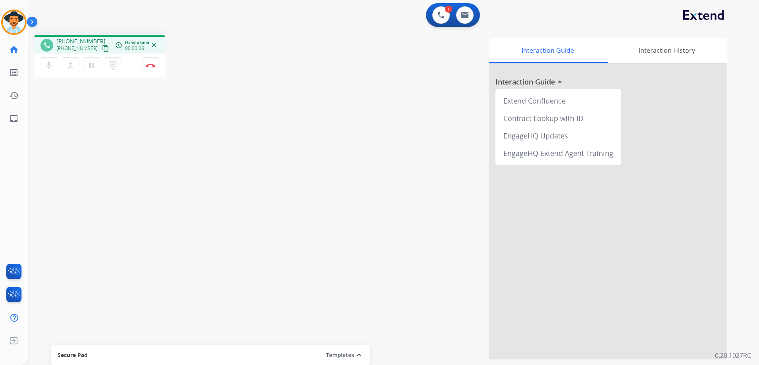
drag, startPoint x: 94, startPoint y: 49, endPoint x: 103, endPoint y: 46, distance: 9.5
click at [102, 49] on mat-icon "content_copy" at bounding box center [105, 48] width 7 height 7
click at [153, 67] on img at bounding box center [151, 65] width 10 height 4
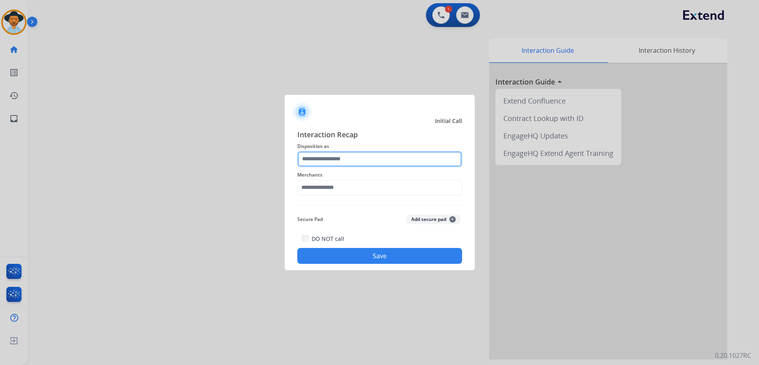
click at [363, 156] on input "text" at bounding box center [379, 159] width 165 height 16
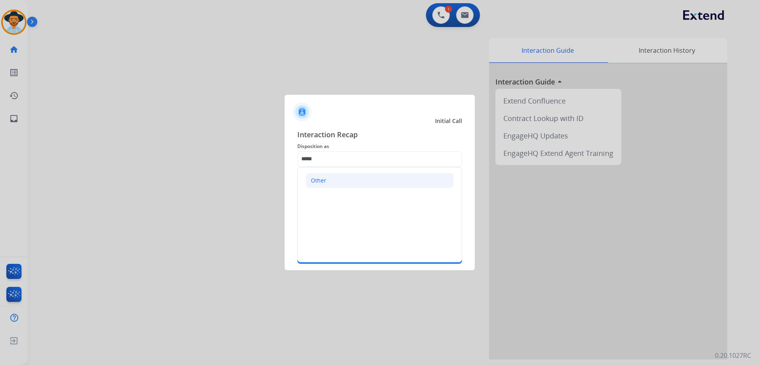
click at [347, 179] on li "Other" at bounding box center [379, 180] width 148 height 15
type input "*****"
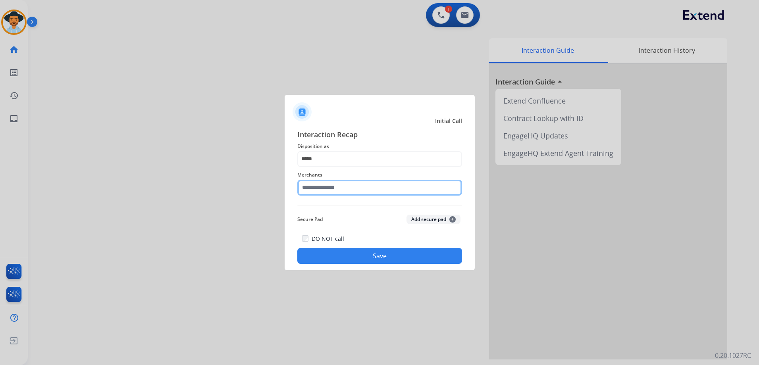
click at [338, 188] on input "text" at bounding box center [379, 188] width 165 height 16
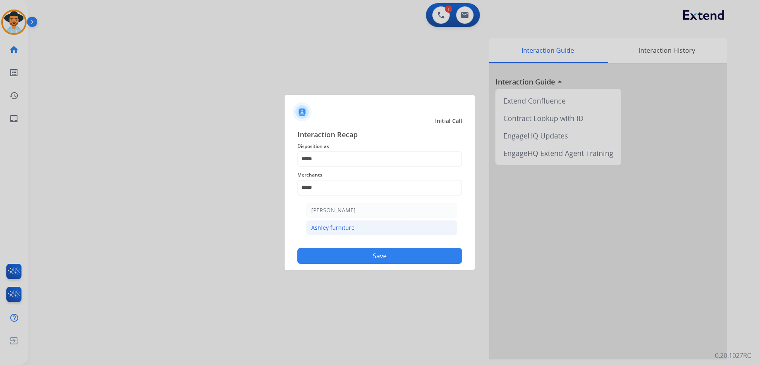
click at [337, 231] on div "Ashley furniture" at bounding box center [332, 228] width 43 height 8
type input "**********"
click at [393, 256] on button "Save" at bounding box center [379, 256] width 165 height 16
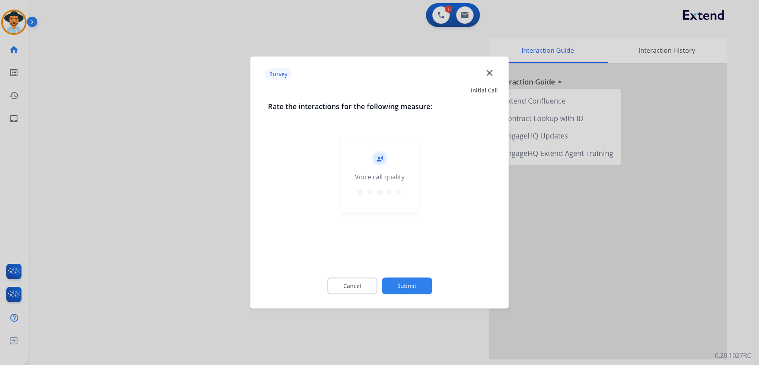
click at [398, 194] on mat-icon "star" at bounding box center [399, 192] width 10 height 10
click at [404, 289] on button "Submit" at bounding box center [407, 286] width 50 height 17
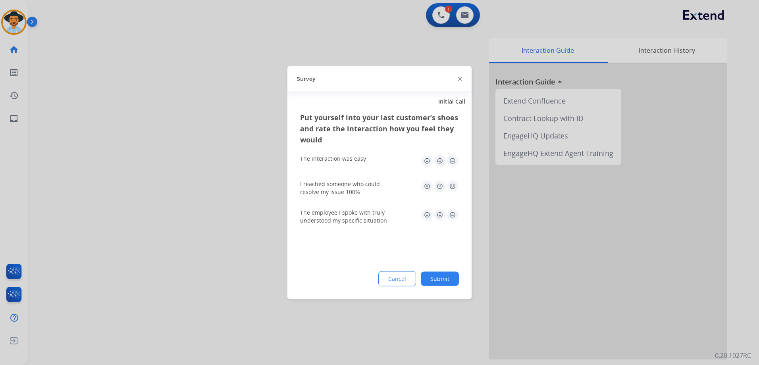
click at [453, 162] on img at bounding box center [452, 161] width 13 height 13
click at [455, 186] on img at bounding box center [452, 186] width 13 height 13
click at [452, 213] on img at bounding box center [452, 215] width 13 height 13
drag, startPoint x: 447, startPoint y: 277, endPoint x: 509, endPoint y: 141, distance: 148.9
click at [448, 277] on button "Submit" at bounding box center [440, 279] width 38 height 14
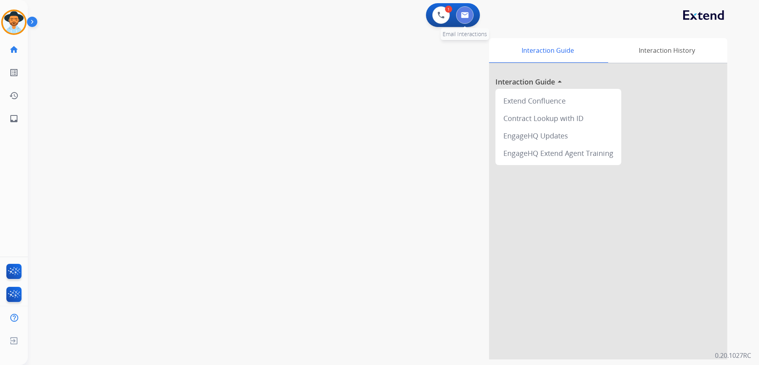
click at [463, 13] on img at bounding box center [465, 15] width 8 height 6
select select "**********"
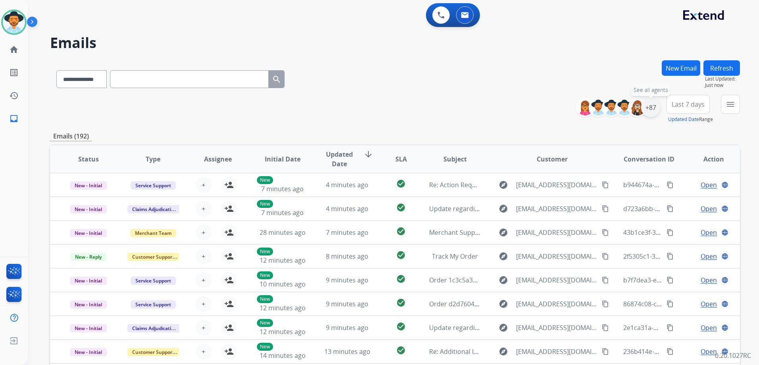
click at [653, 107] on div "+87" at bounding box center [650, 107] width 19 height 19
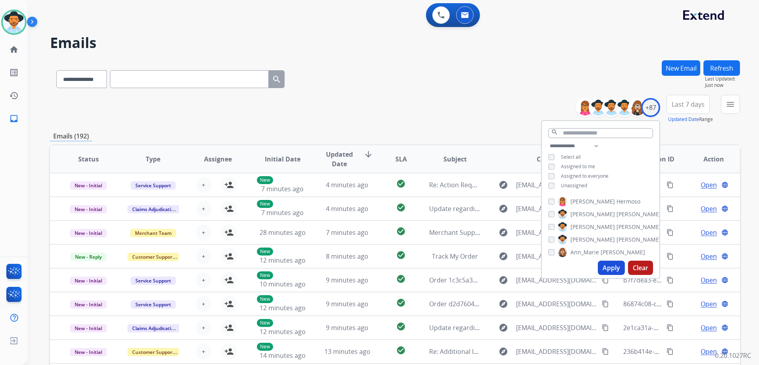
click at [571, 183] on span "Unassigned" at bounding box center [574, 185] width 26 height 7
drag, startPoint x: 611, startPoint y: 270, endPoint x: 587, endPoint y: 260, distance: 25.9
click at [611, 271] on button "Apply" at bounding box center [610, 268] width 27 height 14
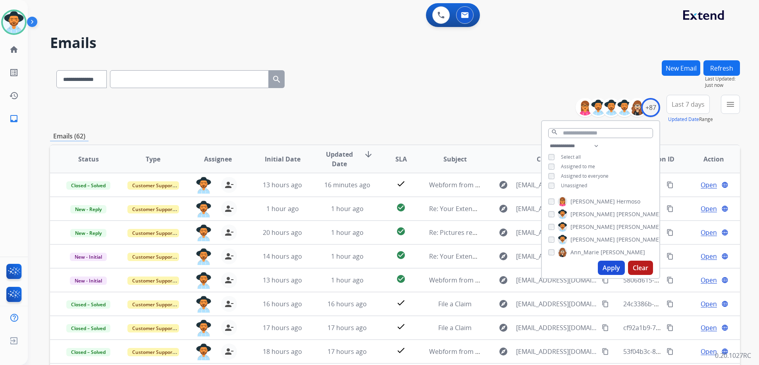
click at [393, 113] on div "**********" at bounding box center [395, 109] width 690 height 29
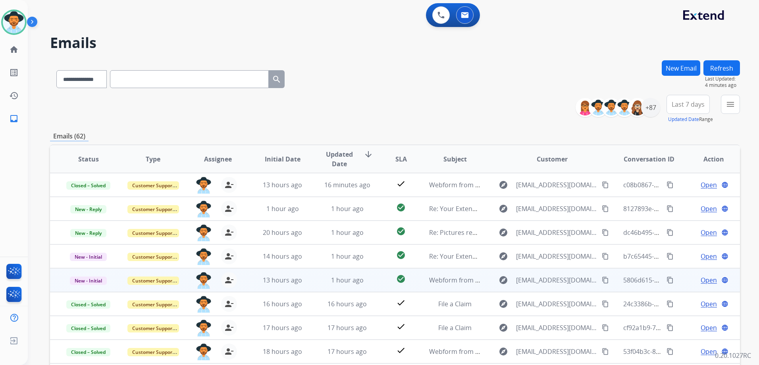
click at [680, 277] on td "Open language" at bounding box center [707, 280] width 65 height 24
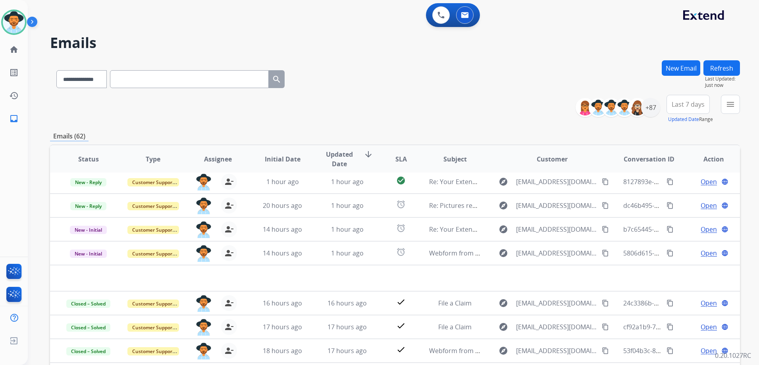
scroll to position [27, 0]
click at [9, 24] on img at bounding box center [14, 22] width 22 height 22
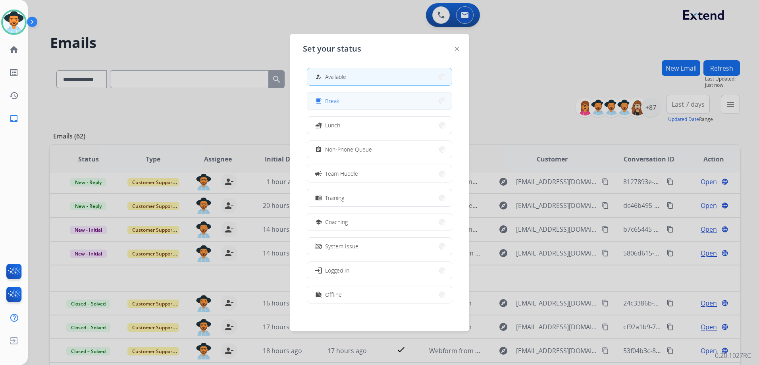
click at [364, 103] on button "free_breakfast Break" at bounding box center [379, 100] width 144 height 17
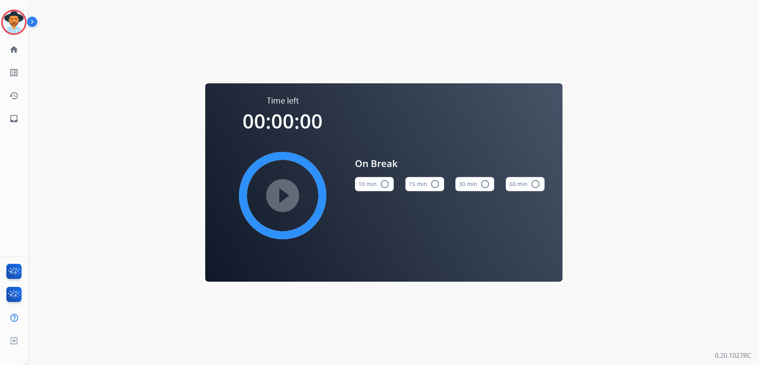
click at [429, 182] on button "15 min radio_button_unchecked" at bounding box center [424, 184] width 39 height 14
click at [287, 198] on mat-icon "play_circle_filled" at bounding box center [283, 196] width 10 height 10
click at [16, 26] on img at bounding box center [14, 22] width 22 height 22
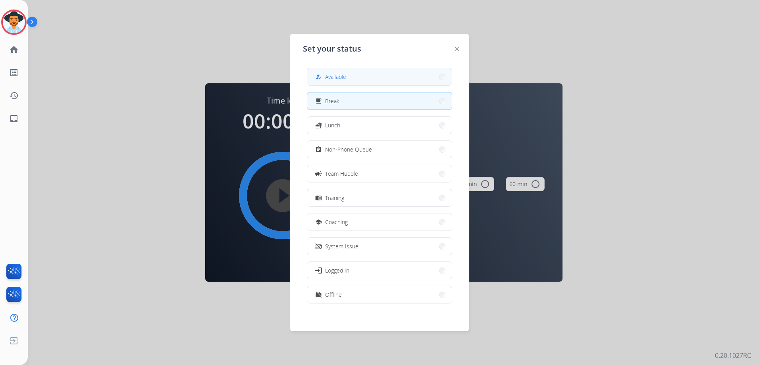
click at [357, 81] on button "how_to_reg Available" at bounding box center [379, 76] width 144 height 17
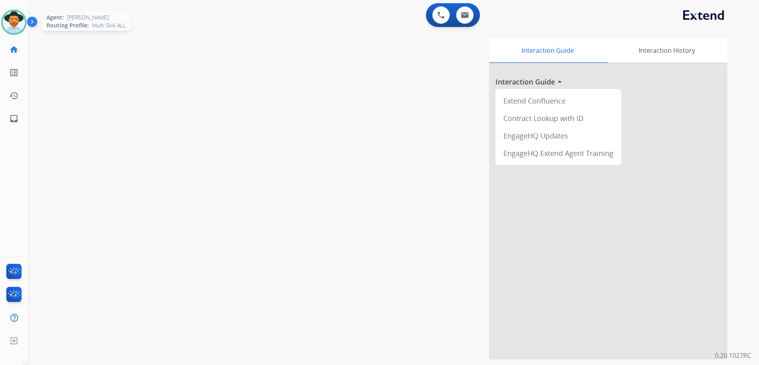
click at [18, 21] on img at bounding box center [14, 22] width 22 height 22
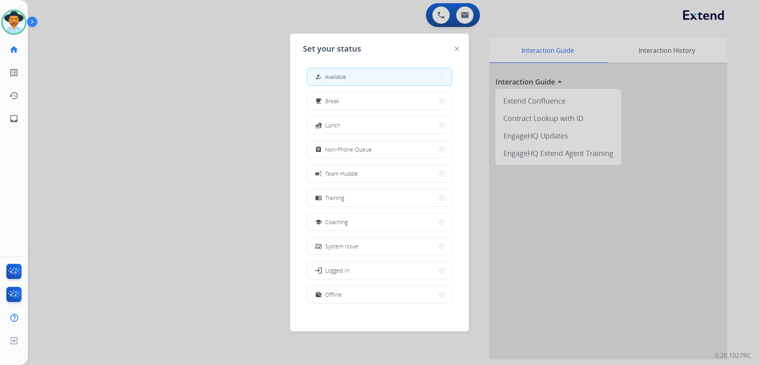
click at [195, 143] on div at bounding box center [379, 182] width 759 height 365
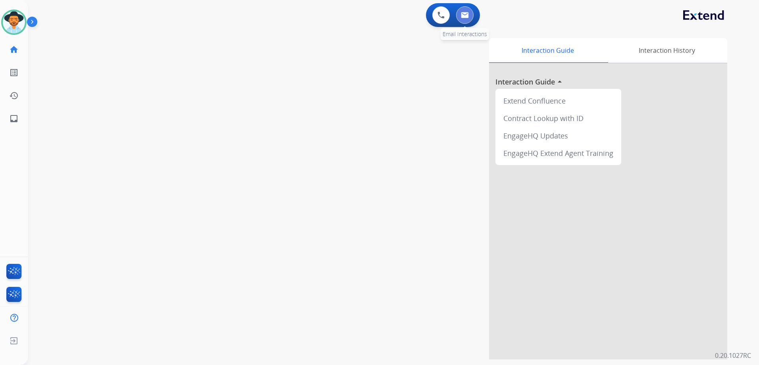
click at [465, 18] on img at bounding box center [465, 15] width 8 height 6
select select "**********"
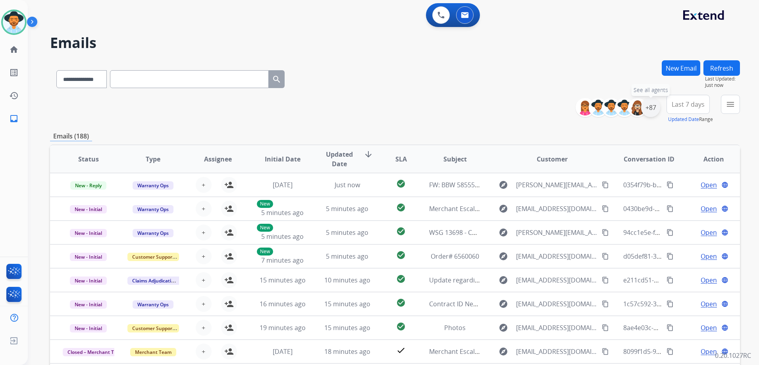
click at [653, 114] on div "+87" at bounding box center [650, 107] width 19 height 19
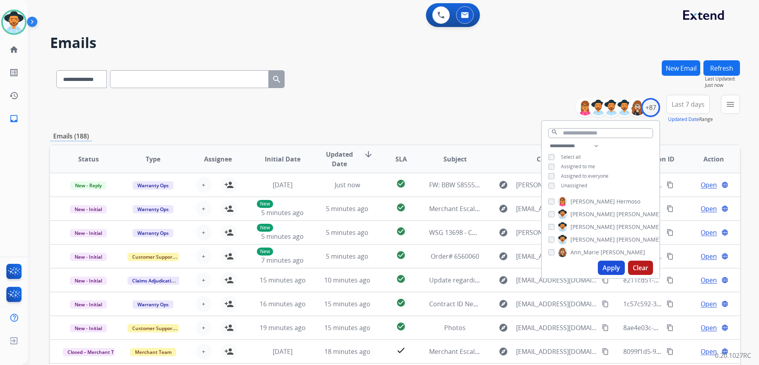
click at [579, 184] on span "Unassigned" at bounding box center [574, 185] width 26 height 7
click at [602, 266] on button "Apply" at bounding box center [610, 268] width 27 height 14
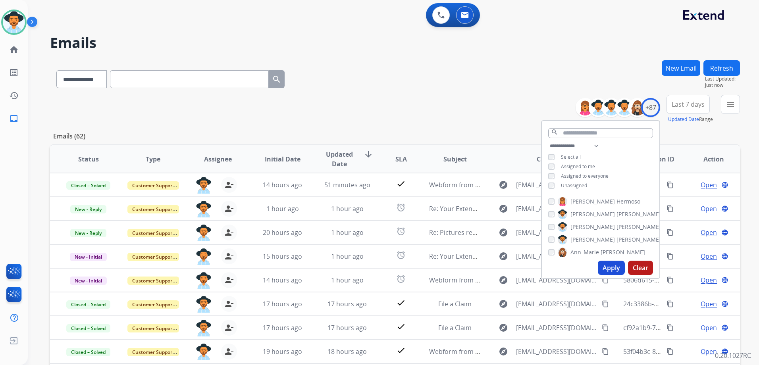
drag, startPoint x: 436, startPoint y: 117, endPoint x: 442, endPoint y: 127, distance: 12.7
click at [435, 117] on div "**********" at bounding box center [395, 109] width 690 height 29
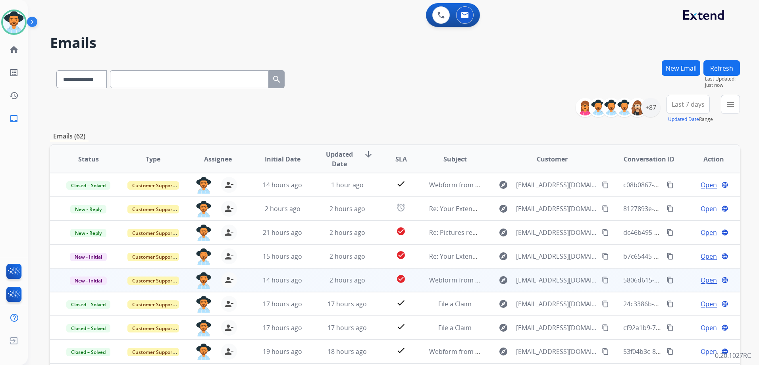
click at [681, 284] on td "Open language" at bounding box center [707, 280] width 65 height 24
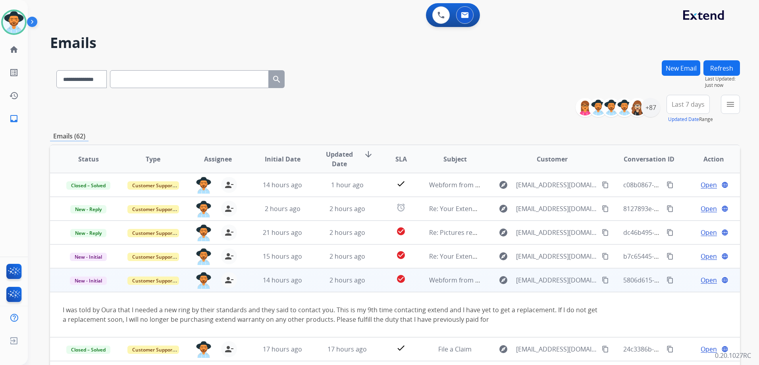
scroll to position [46, 0]
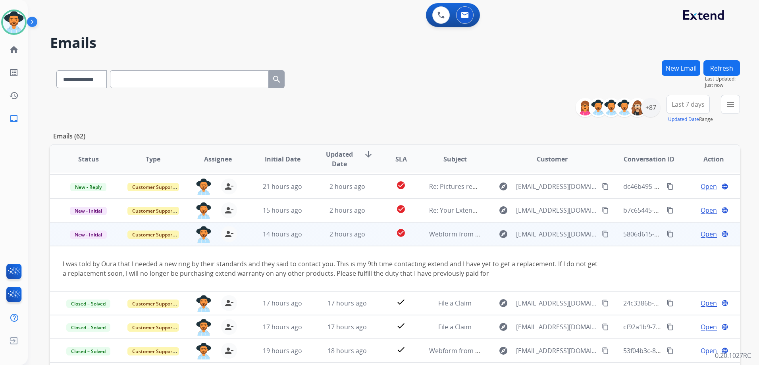
click at [601, 235] on mat-icon "content_copy" at bounding box center [604, 234] width 7 height 7
click at [707, 232] on span "Open" at bounding box center [708, 234] width 16 height 10
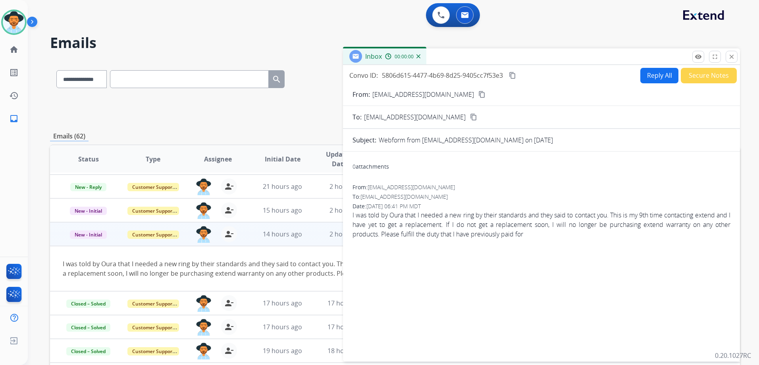
click at [658, 76] on button "Reply All" at bounding box center [659, 75] width 38 height 15
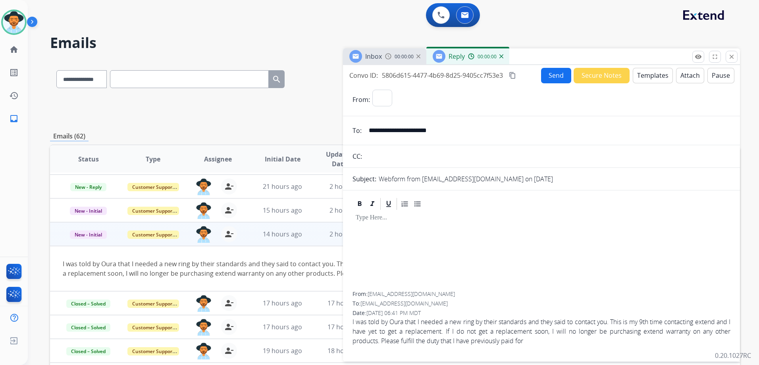
click at [659, 76] on button "Templates" at bounding box center [652, 75] width 40 height 15
select select "**********"
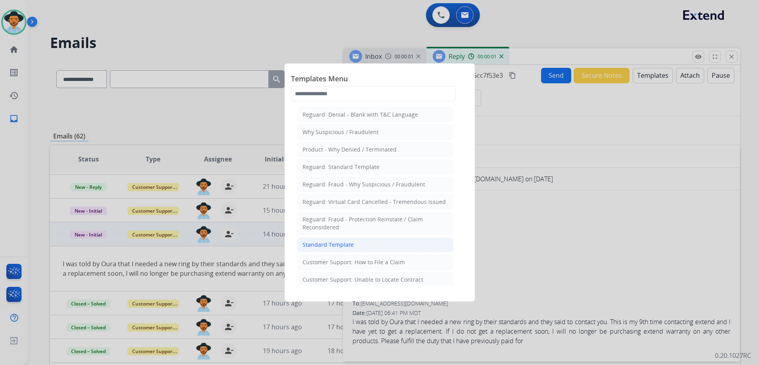
click at [389, 248] on li "Standard Template" at bounding box center [375, 244] width 156 height 15
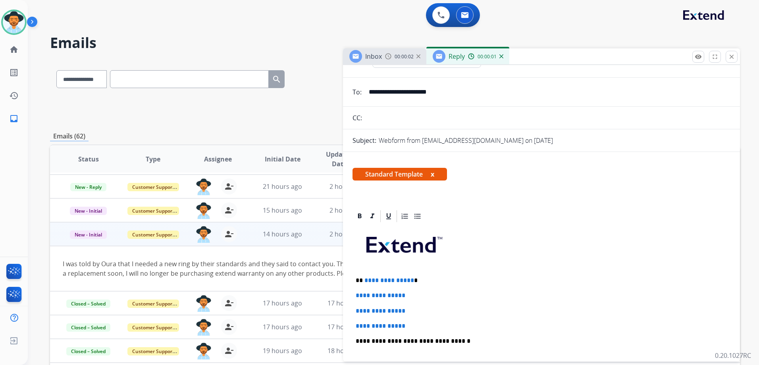
scroll to position [159, 0]
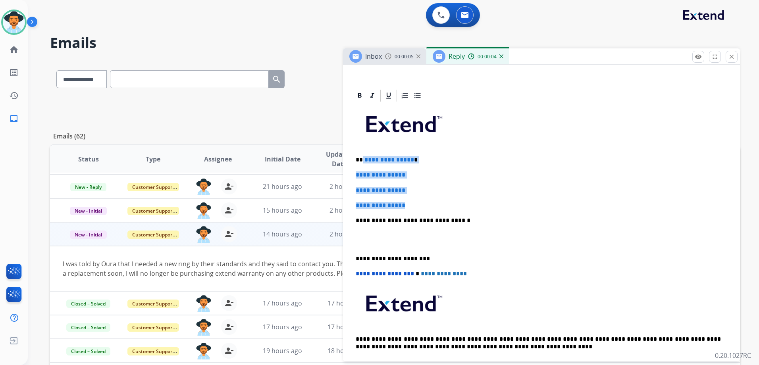
drag, startPoint x: 363, startPoint y: 158, endPoint x: 442, endPoint y: 197, distance: 88.0
click at [442, 197] on div "**********" at bounding box center [541, 239] width 378 height 273
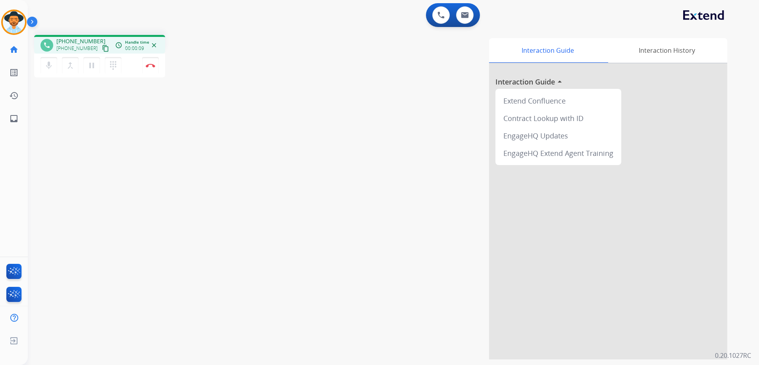
drag, startPoint x: 100, startPoint y: 48, endPoint x: 172, endPoint y: 42, distance: 72.8
click at [102, 48] on mat-icon "content_copy" at bounding box center [105, 48] width 7 height 7
click at [154, 67] on button "Disconnect" at bounding box center [150, 65] width 17 height 17
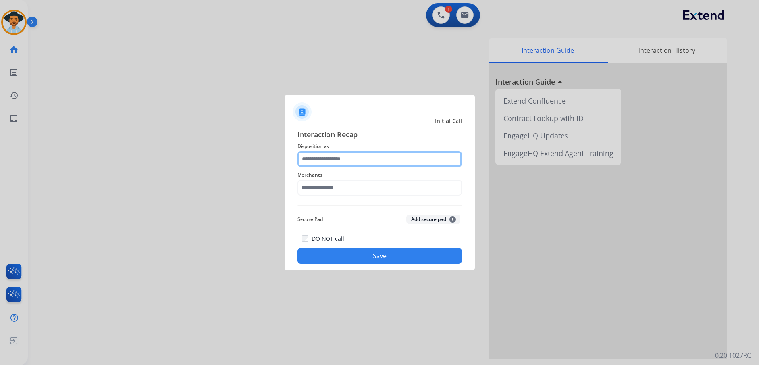
click at [394, 156] on input "text" at bounding box center [379, 159] width 165 height 16
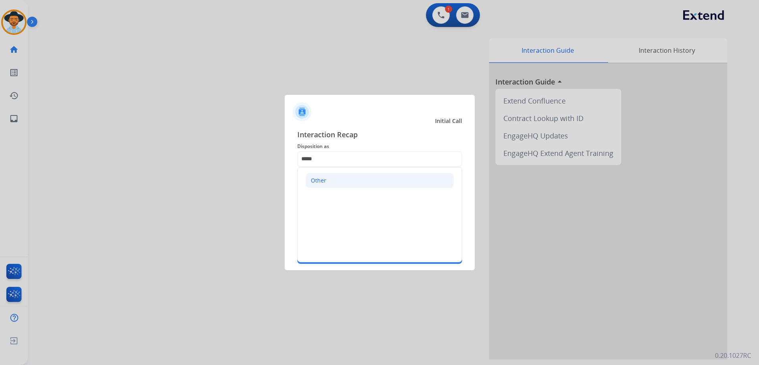
click at [352, 183] on li "Other" at bounding box center [379, 180] width 148 height 15
type input "*****"
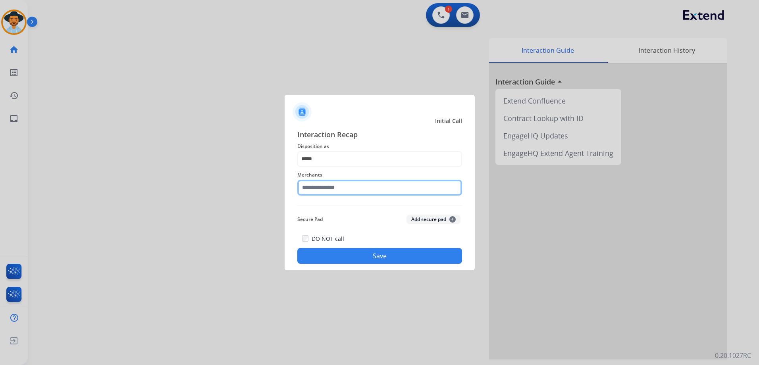
click at [348, 184] on input "text" at bounding box center [379, 188] width 165 height 16
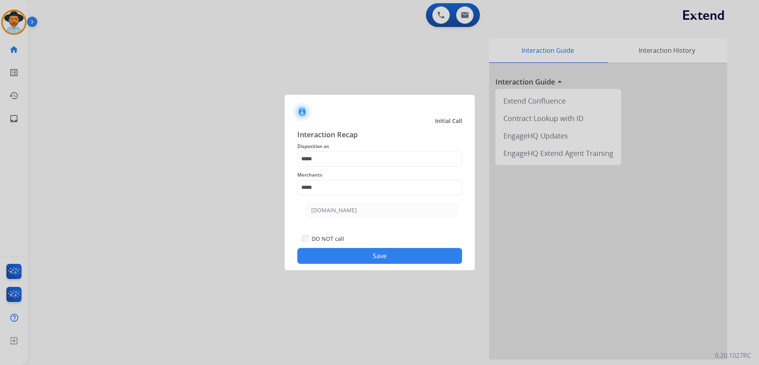
click at [349, 212] on li "[DOMAIN_NAME]" at bounding box center [381, 210] width 151 height 15
type input "**********"
click at [377, 257] on button "Save" at bounding box center [379, 256] width 165 height 16
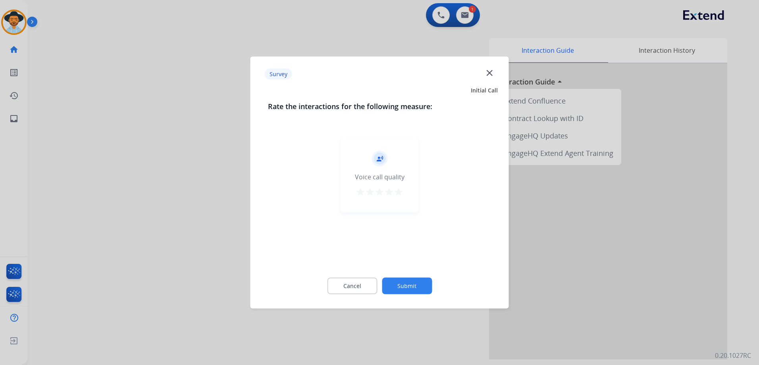
click at [399, 191] on mat-icon "star" at bounding box center [399, 192] width 10 height 10
click at [415, 280] on button "Submit" at bounding box center [407, 286] width 50 height 17
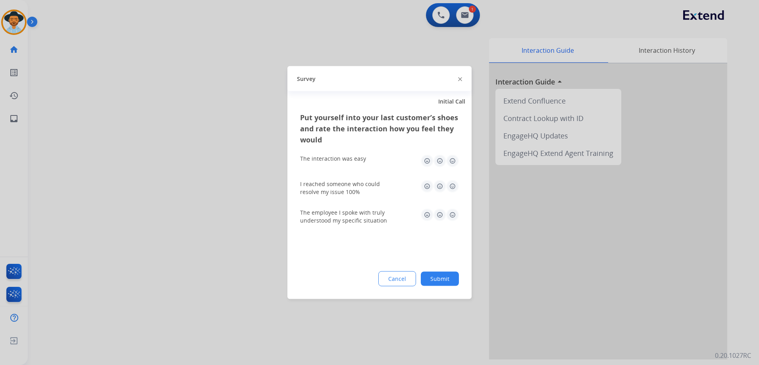
click at [451, 165] on img at bounding box center [452, 161] width 13 height 13
click at [453, 189] on img at bounding box center [452, 186] width 13 height 13
click at [452, 213] on img at bounding box center [452, 215] width 13 height 13
click at [442, 279] on button "Submit" at bounding box center [440, 279] width 38 height 14
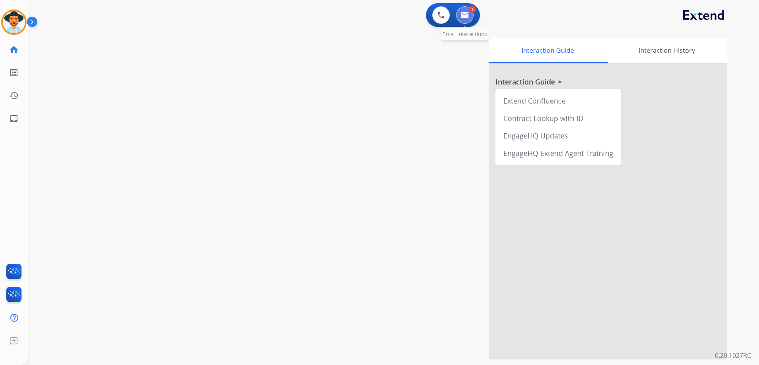
click at [469, 13] on button at bounding box center [464, 14] width 17 height 17
select select "**********"
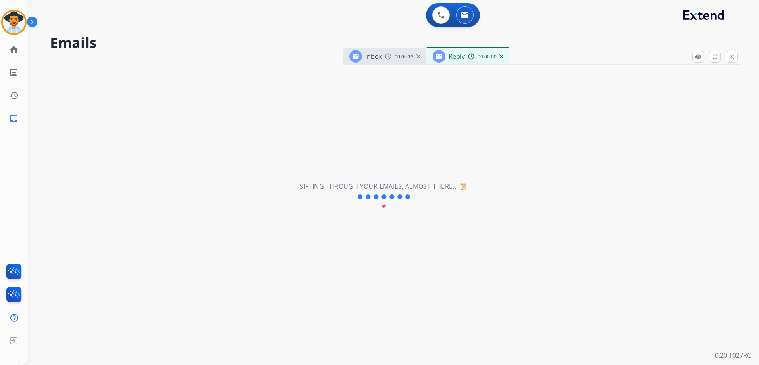
select select "**********"
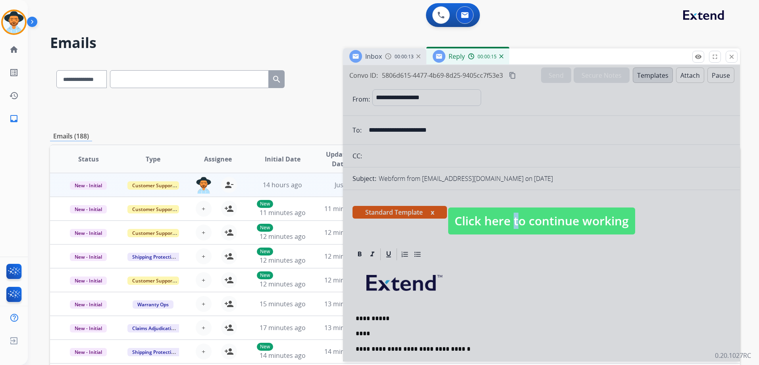
drag, startPoint x: 509, startPoint y: 218, endPoint x: 512, endPoint y: 221, distance: 4.5
click at [508, 218] on span "Click here to continue working" at bounding box center [541, 220] width 187 height 27
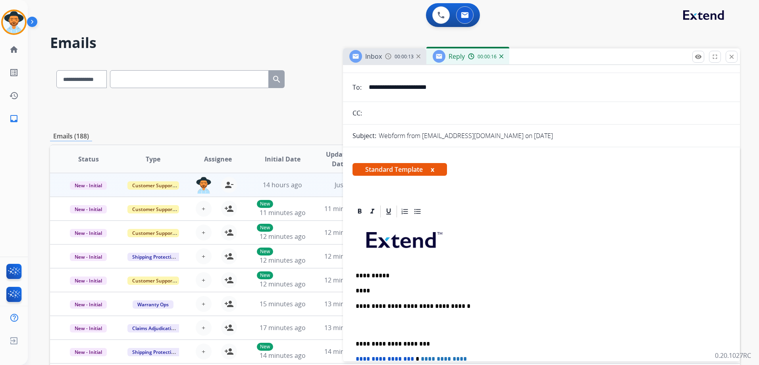
scroll to position [119, 0]
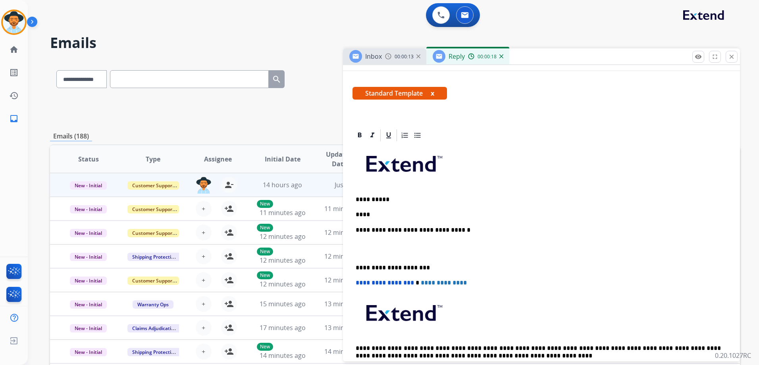
click at [377, 212] on p "****" at bounding box center [537, 214] width 365 height 7
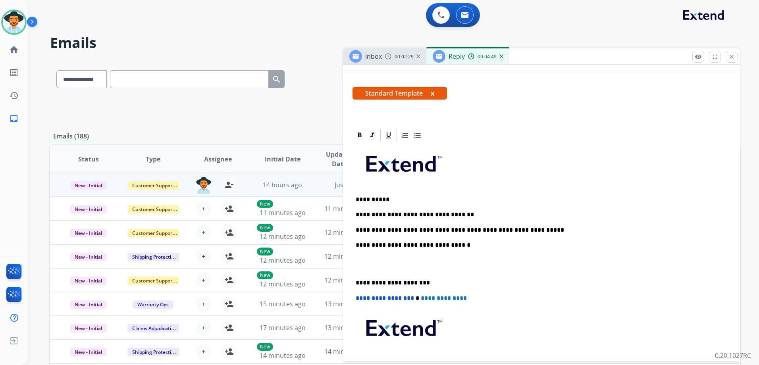
drag, startPoint x: 544, startPoint y: 234, endPoint x: 551, endPoint y: 233, distance: 6.8
click at [544, 234] on div "**********" at bounding box center [541, 271] width 378 height 258
click at [544, 230] on p "**********" at bounding box center [537, 230] width 365 height 7
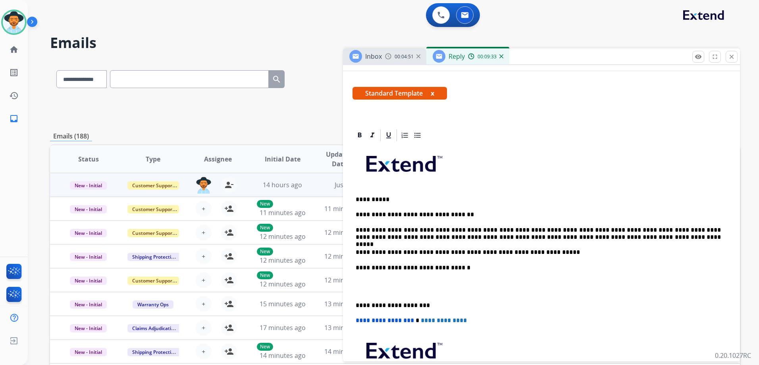
click at [538, 252] on p "**********" at bounding box center [537, 252] width 365 height 7
click at [561, 254] on p "**********" at bounding box center [537, 252] width 365 height 7
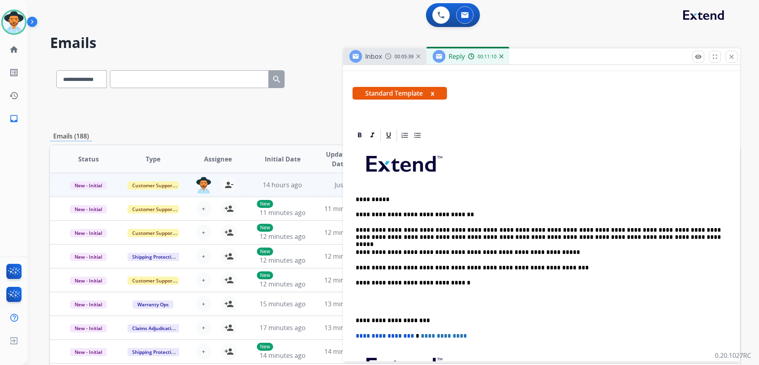
click at [494, 219] on div "**********" at bounding box center [541, 290] width 378 height 296
click at [488, 214] on p "**********" at bounding box center [537, 214] width 365 height 7
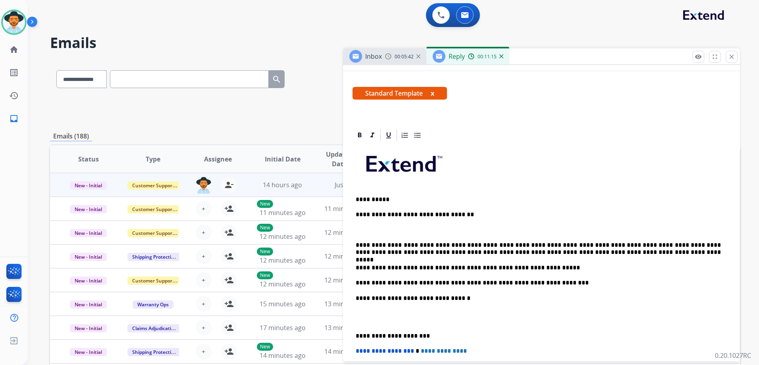
click at [622, 254] on p "**********" at bounding box center [537, 249] width 365 height 15
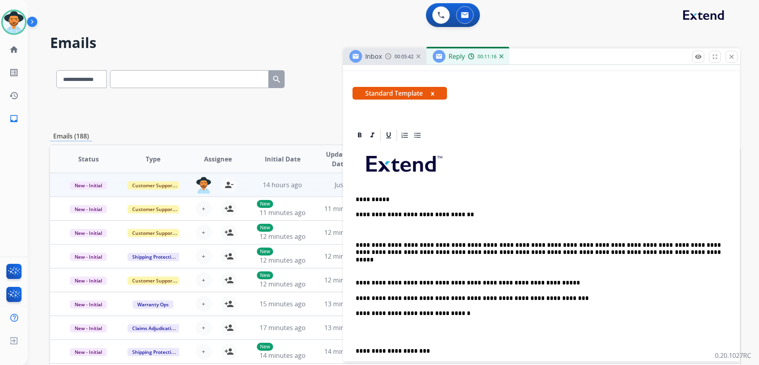
click at [561, 285] on p "**********" at bounding box center [537, 282] width 365 height 7
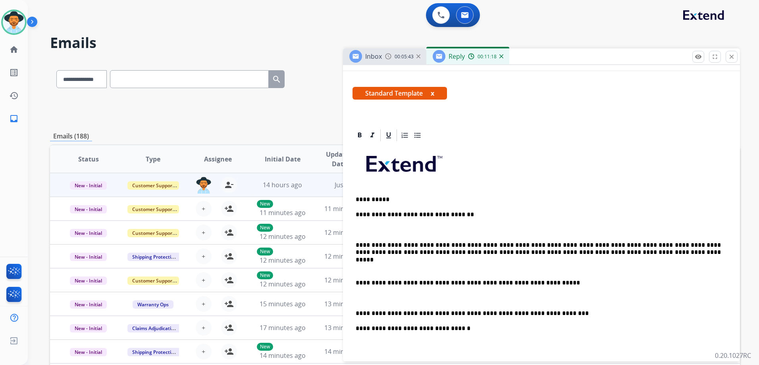
click at [550, 315] on p "**********" at bounding box center [537, 313] width 365 height 7
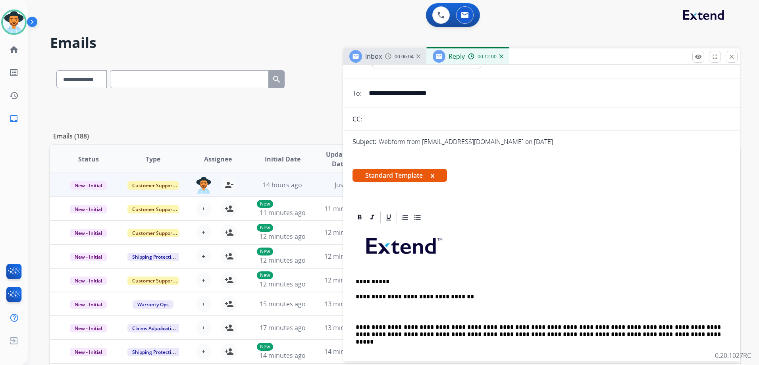
scroll to position [0, 0]
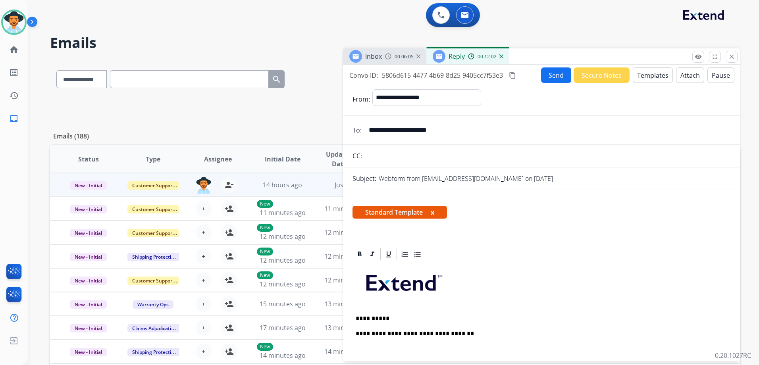
click at [563, 74] on button "Send" at bounding box center [556, 74] width 30 height 15
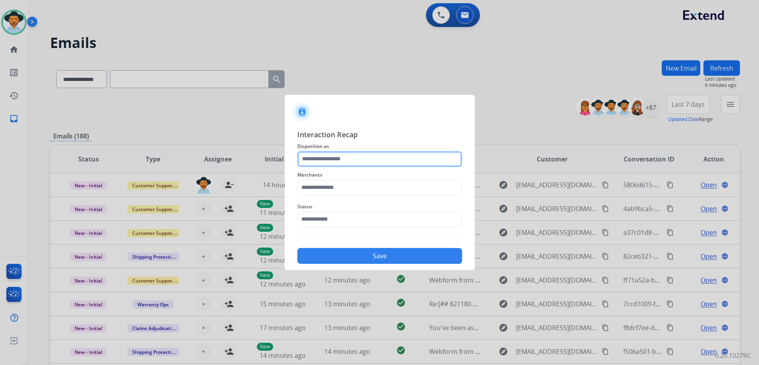
click at [337, 156] on input "text" at bounding box center [379, 159] width 165 height 16
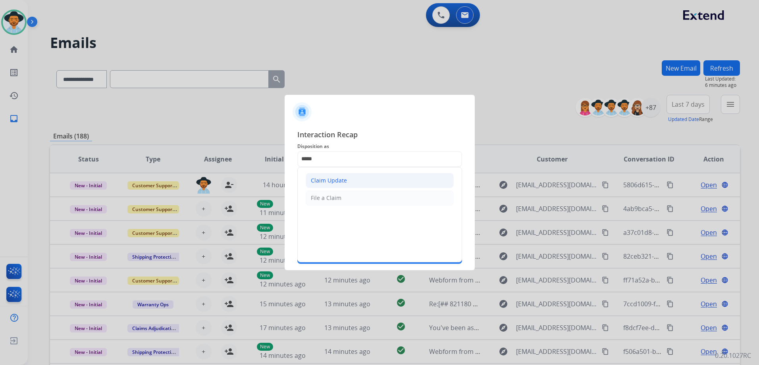
click at [369, 180] on li "Claim Update" at bounding box center [379, 180] width 148 height 15
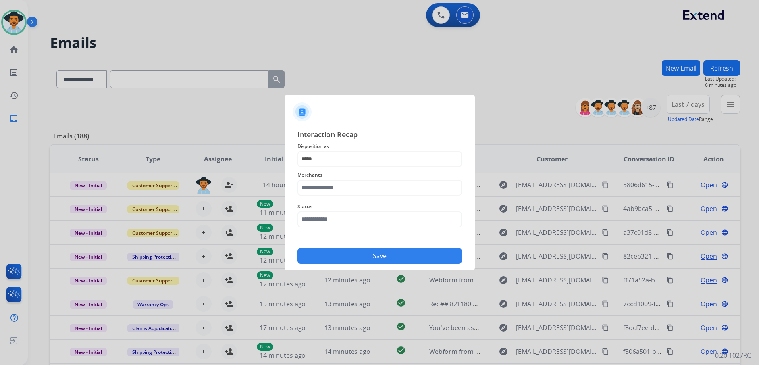
type input "**********"
click at [369, 184] on input "text" at bounding box center [379, 188] width 165 height 16
click at [357, 211] on li "Oura ring" at bounding box center [381, 210] width 151 height 15
type input "*********"
drag, startPoint x: 356, startPoint y: 222, endPoint x: 362, endPoint y: 227, distance: 7.6
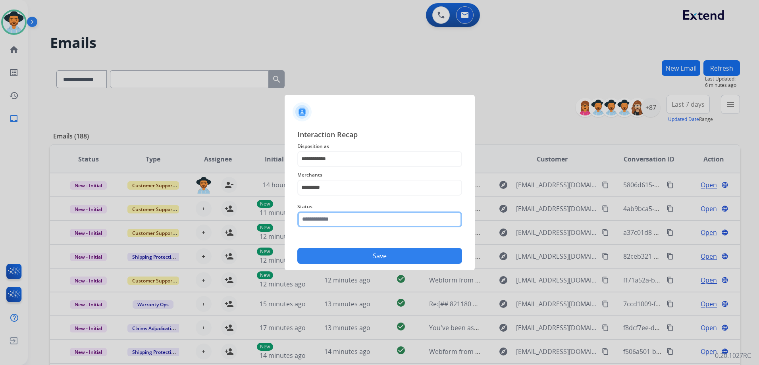
click at [356, 222] on input "text" at bounding box center [379, 219] width 165 height 16
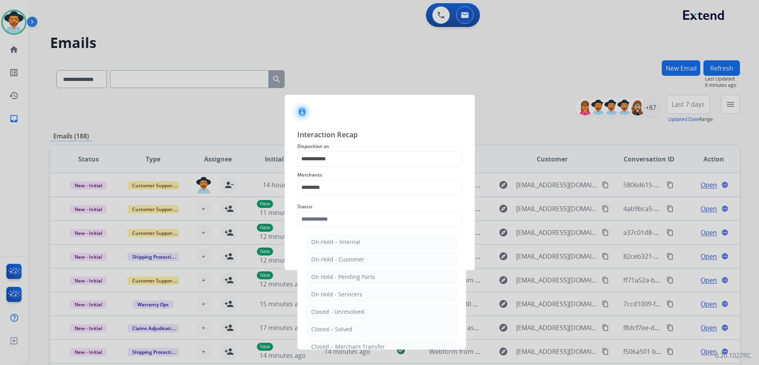
click at [367, 329] on li "Closed – Solved" at bounding box center [381, 329] width 151 height 15
type input "**********"
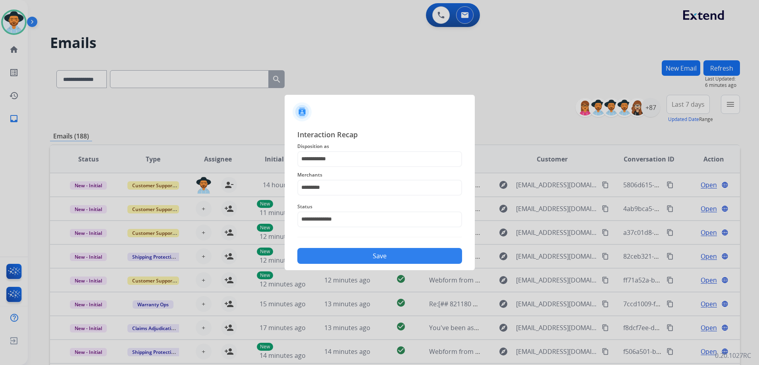
click at [374, 257] on button "Save" at bounding box center [379, 256] width 165 height 16
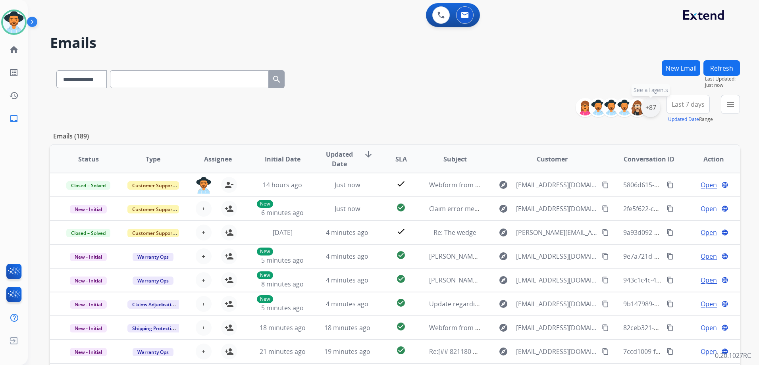
click at [651, 112] on div "+87" at bounding box center [650, 107] width 19 height 19
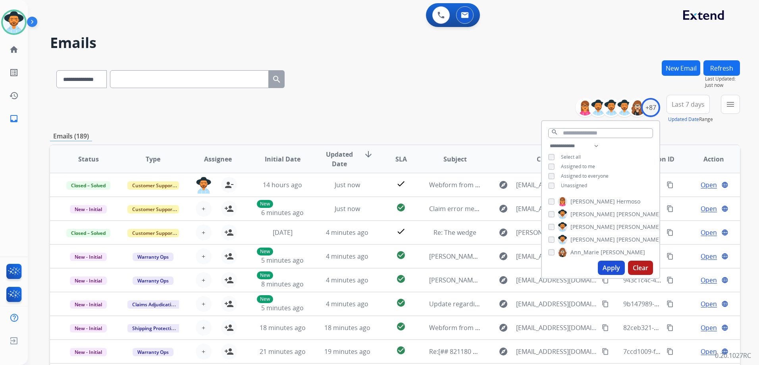
click at [572, 182] on span "Unassigned" at bounding box center [574, 185] width 26 height 7
click at [608, 265] on button "Apply" at bounding box center [610, 268] width 27 height 14
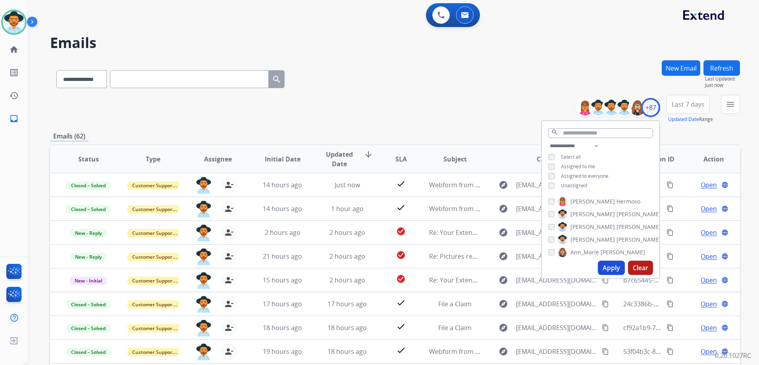
click at [448, 110] on div "**********" at bounding box center [395, 109] width 690 height 29
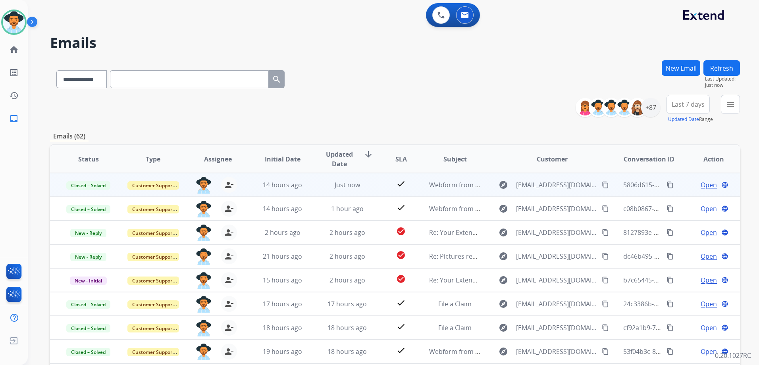
click at [702, 188] on span "Open" at bounding box center [708, 185] width 16 height 10
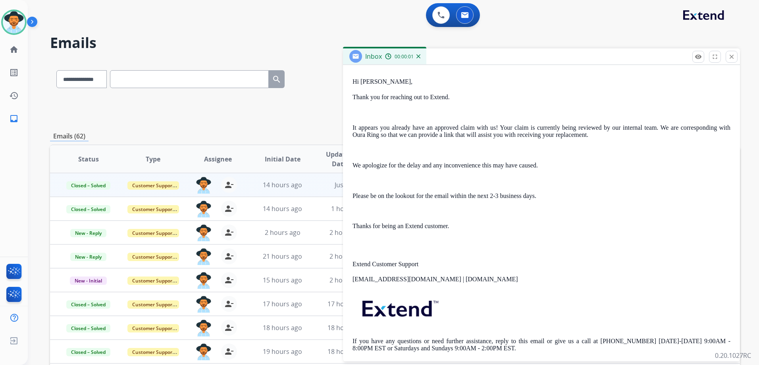
scroll to position [260, 0]
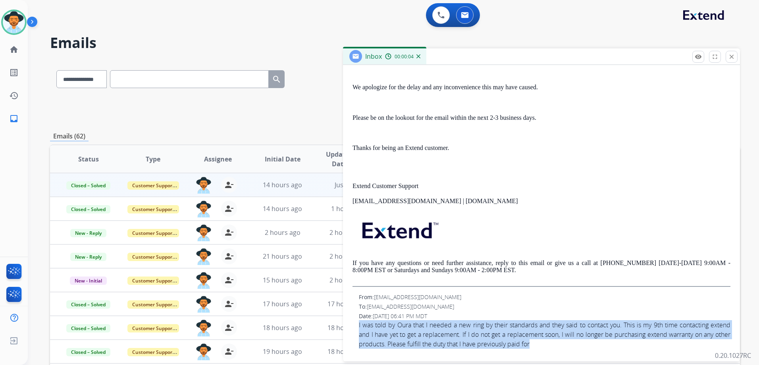
drag, startPoint x: 357, startPoint y: 324, endPoint x: 568, endPoint y: 345, distance: 212.1
click at [568, 345] on div "From: [PERSON_NAME][EMAIL_ADDRESS][DOMAIN_NAME] To: [EMAIL_ADDRESS][DOMAIN_NAME…" at bounding box center [541, 321] width 378 height 56
drag, startPoint x: 568, startPoint y: 345, endPoint x: 530, endPoint y: 342, distance: 37.8
copy span "I was told by Oura that I needed a new ring by their standards and they said to…"
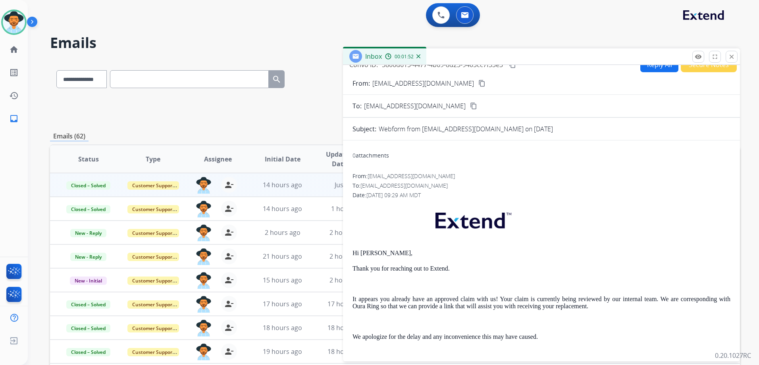
scroll to position [0, 0]
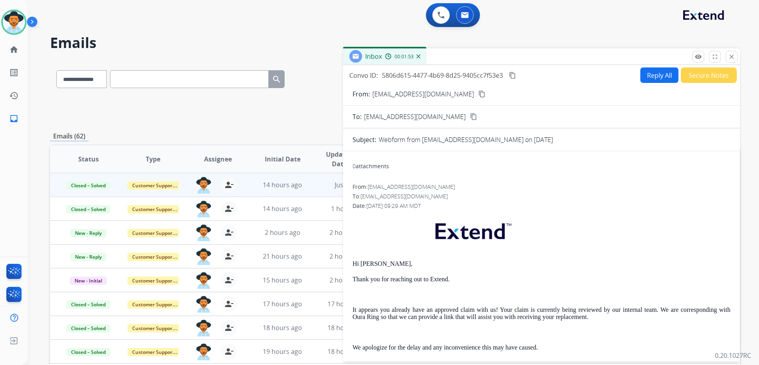
drag, startPoint x: 514, startPoint y: 75, endPoint x: 752, endPoint y: 130, distance: 244.3
click at [514, 75] on mat-icon "content_copy" at bounding box center [512, 75] width 7 height 7
drag, startPoint x: 732, startPoint y: 55, endPoint x: 722, endPoint y: 62, distance: 12.1
click at [731, 55] on mat-icon "close" at bounding box center [731, 56] width 7 height 7
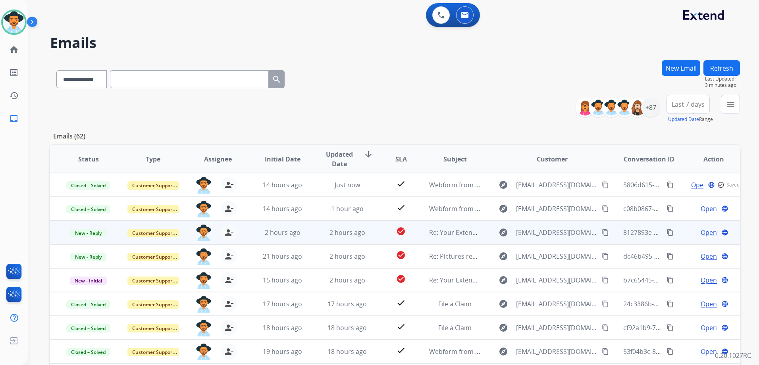
scroll to position [1, 0]
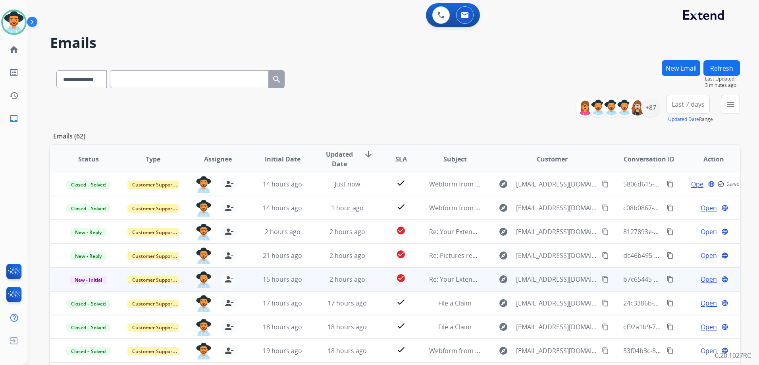
click at [700, 279] on span "Open" at bounding box center [708, 280] width 16 height 10
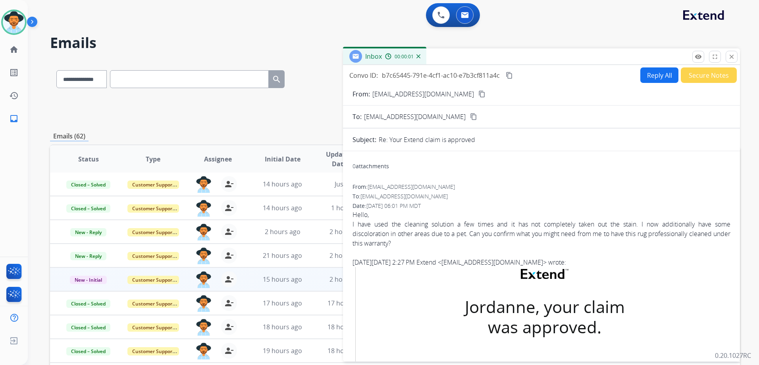
click at [478, 94] on mat-icon "content_copy" at bounding box center [481, 93] width 7 height 7
click at [655, 69] on button "Reply All" at bounding box center [659, 74] width 38 height 15
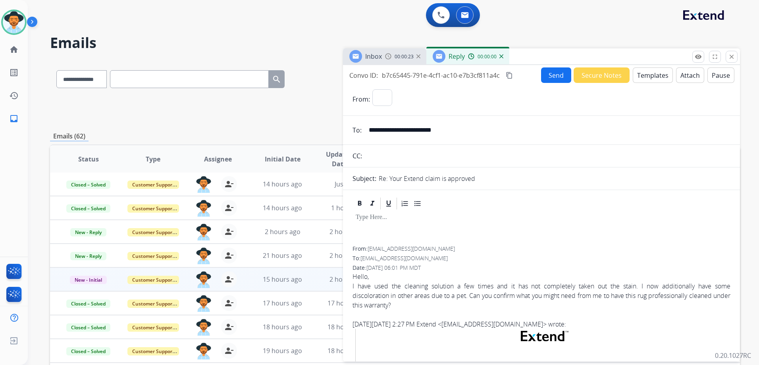
select select "**********"
click at [645, 75] on button "Templates" at bounding box center [652, 74] width 40 height 15
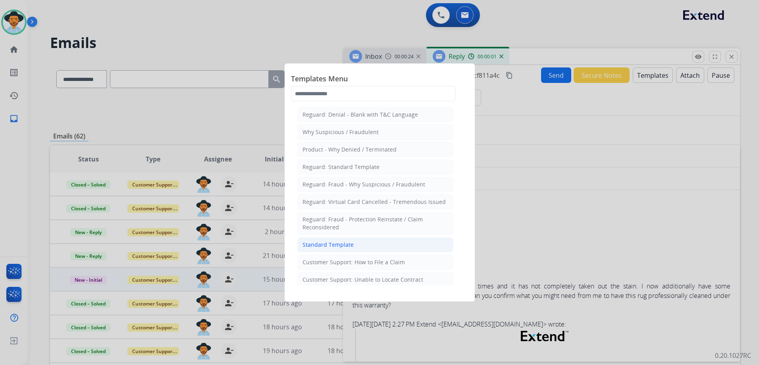
click at [352, 245] on li "Standard Template" at bounding box center [375, 244] width 156 height 15
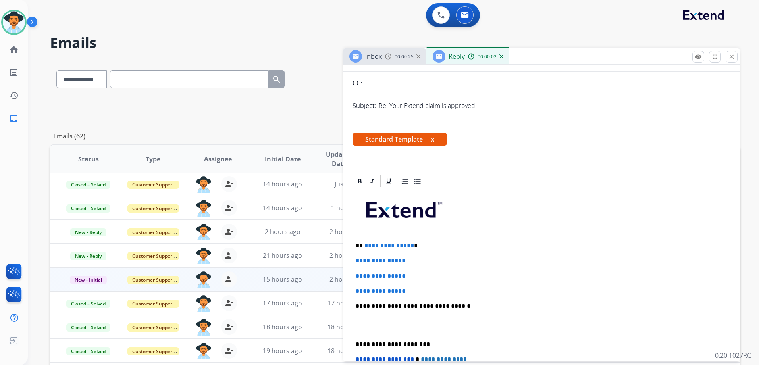
scroll to position [0, 0]
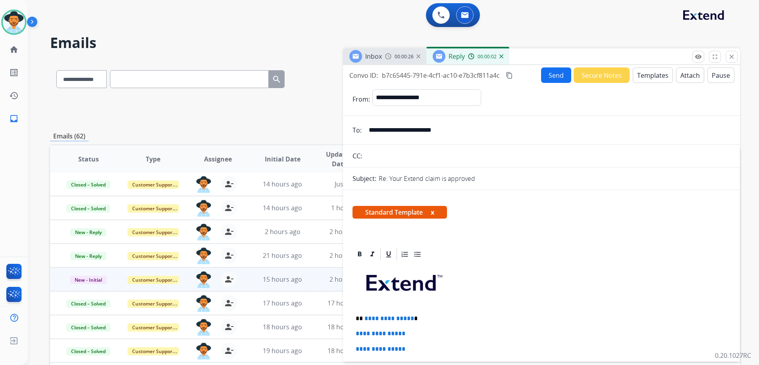
click at [656, 74] on button "Templates" at bounding box center [652, 74] width 40 height 15
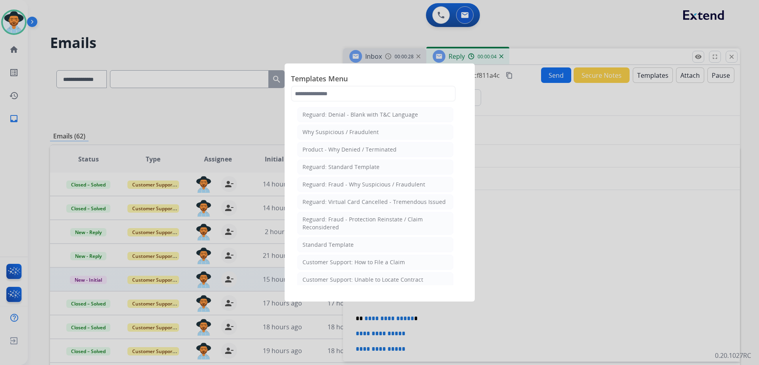
click at [408, 260] on li "Customer Support: How to File a Claim" at bounding box center [375, 262] width 156 height 15
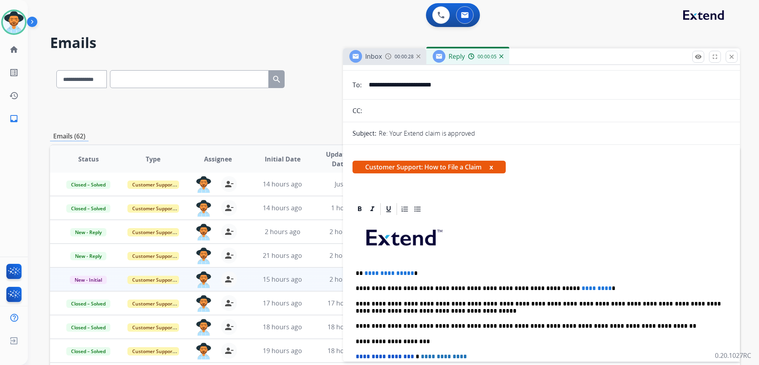
scroll to position [159, 0]
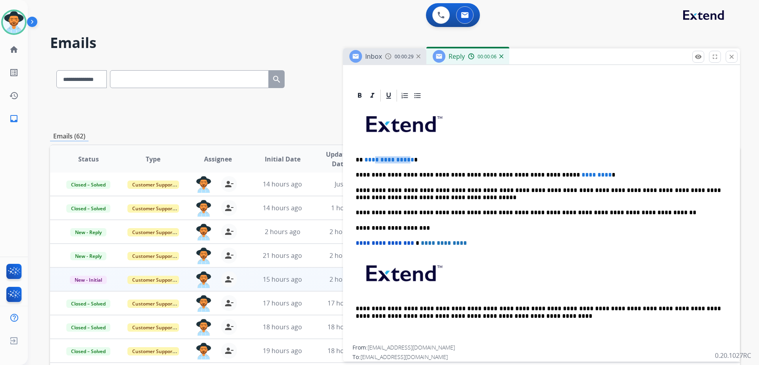
drag, startPoint x: 408, startPoint y: 161, endPoint x: 374, endPoint y: 161, distance: 34.1
click at [374, 161] on span "**********" at bounding box center [389, 160] width 50 height 6
click at [398, 161] on span "**********" at bounding box center [389, 160] width 50 height 6
drag, startPoint x: 409, startPoint y: 161, endPoint x: 363, endPoint y: 160, distance: 46.0
click at [363, 160] on p "**********" at bounding box center [537, 159] width 365 height 7
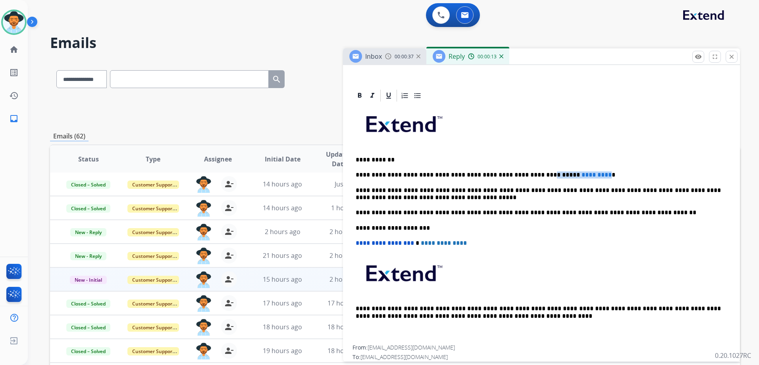
drag, startPoint x: 571, startPoint y: 176, endPoint x: 517, endPoint y: 176, distance: 54.4
click at [517, 176] on p "**********" at bounding box center [537, 174] width 365 height 7
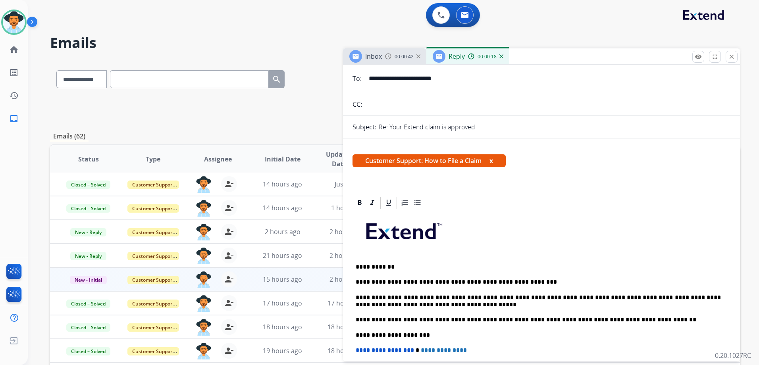
scroll to position [0, 0]
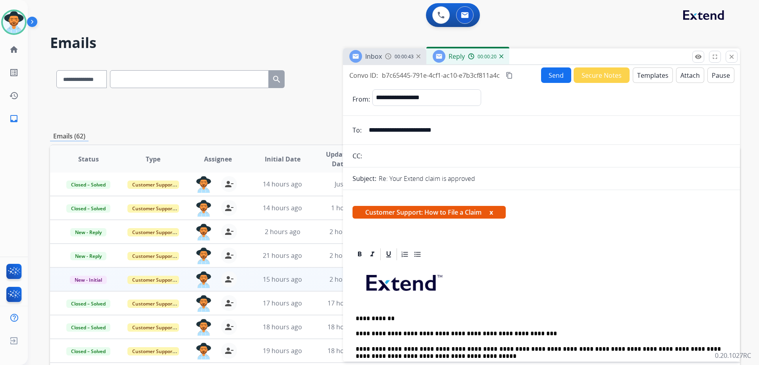
click at [553, 78] on button "Send" at bounding box center [556, 74] width 30 height 15
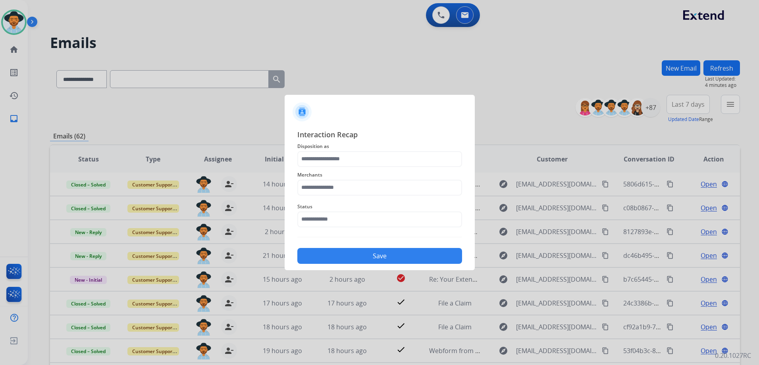
click at [358, 150] on span "Disposition as" at bounding box center [379, 147] width 165 height 10
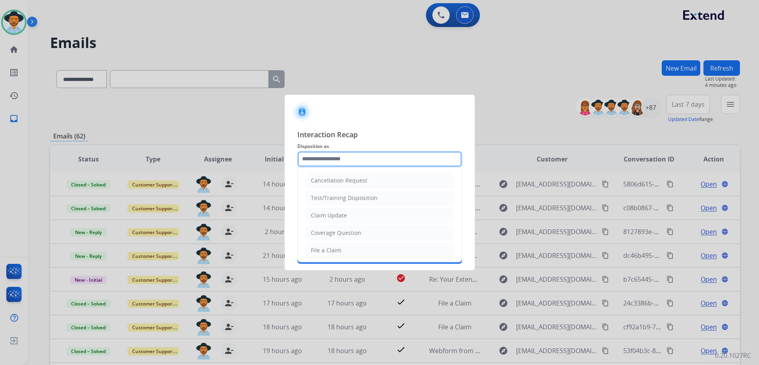
drag, startPoint x: 359, startPoint y: 156, endPoint x: 369, endPoint y: 154, distance: 10.2
click at [359, 156] on input "text" at bounding box center [379, 159] width 165 height 16
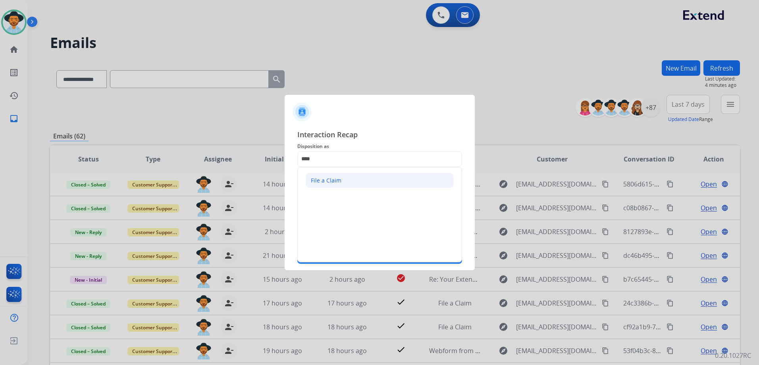
click at [356, 183] on li "File a Claim" at bounding box center [379, 180] width 148 height 15
type input "**********"
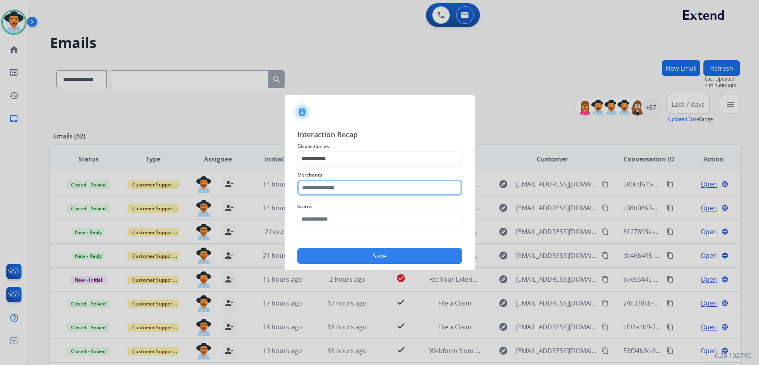
click at [348, 188] on input "text" at bounding box center [379, 188] width 165 height 16
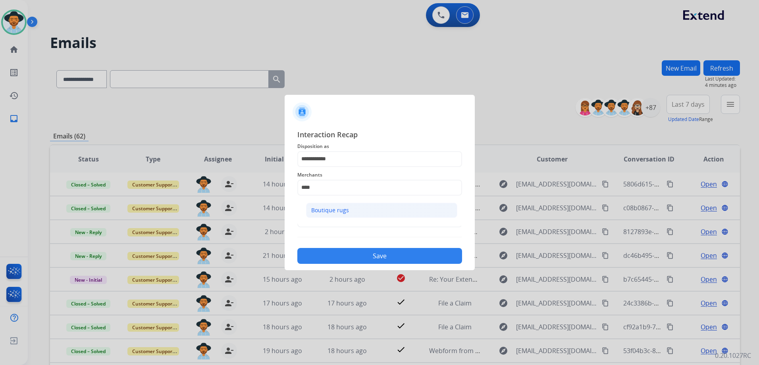
click at [329, 209] on div "Boutique rugs" at bounding box center [330, 210] width 38 height 8
type input "**********"
click at [331, 221] on input "text" at bounding box center [379, 219] width 165 height 16
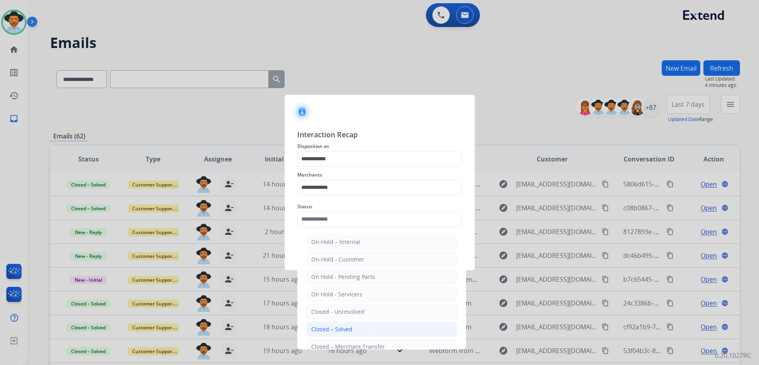
click at [350, 329] on div "Closed – Solved" at bounding box center [331, 329] width 41 height 8
type input "**********"
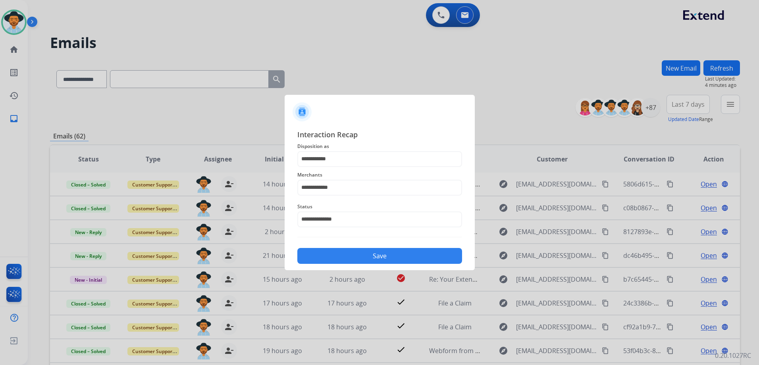
click at [377, 256] on button "Save" at bounding box center [379, 256] width 165 height 16
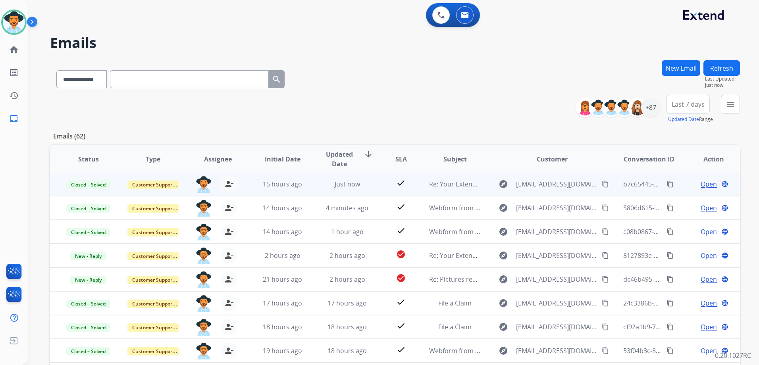
click at [701, 181] on span "Open" at bounding box center [708, 184] width 16 height 10
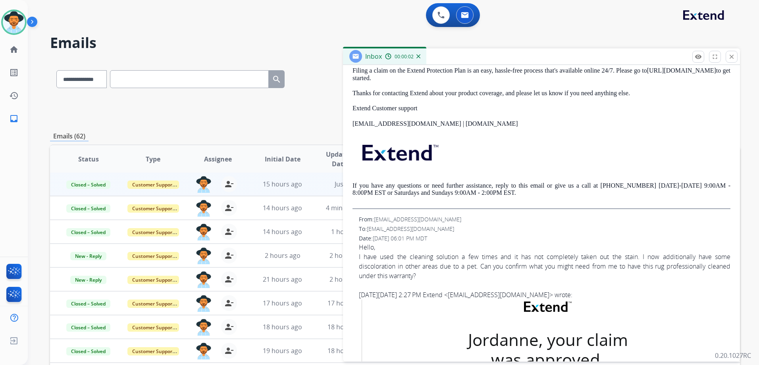
scroll to position [278, 0]
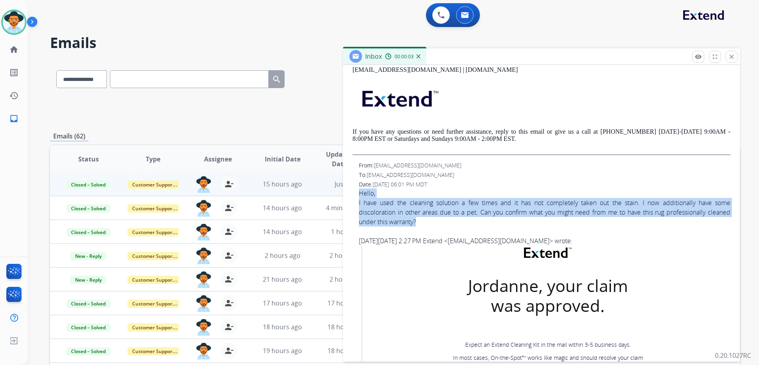
drag, startPoint x: 357, startPoint y: 192, endPoint x: 421, endPoint y: 222, distance: 71.0
drag, startPoint x: 421, startPoint y: 222, endPoint x: 400, endPoint y: 214, distance: 22.7
copy div "Hello, I have used the cleaning solution a few times and it has not completely …"
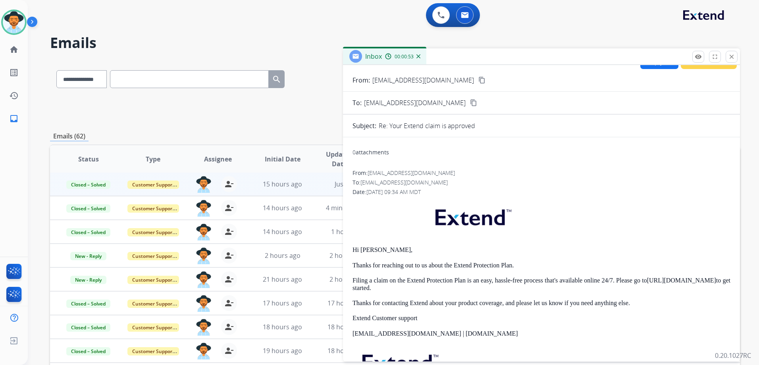
scroll to position [0, 0]
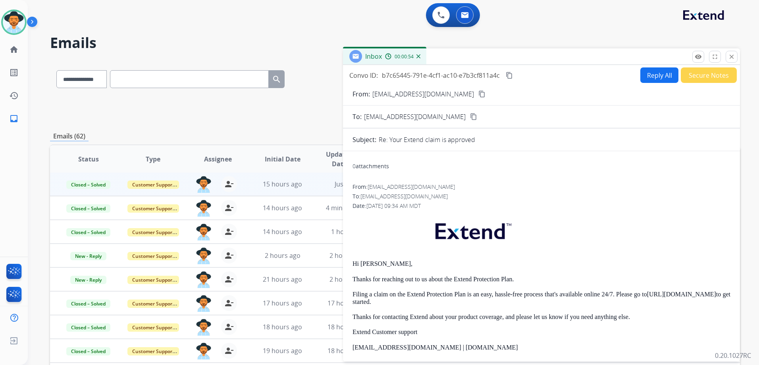
click at [511, 76] on mat-icon "content_copy" at bounding box center [508, 75] width 7 height 7
drag, startPoint x: 732, startPoint y: 58, endPoint x: 706, endPoint y: 89, distance: 40.6
click at [732, 58] on mat-icon "close" at bounding box center [731, 56] width 7 height 7
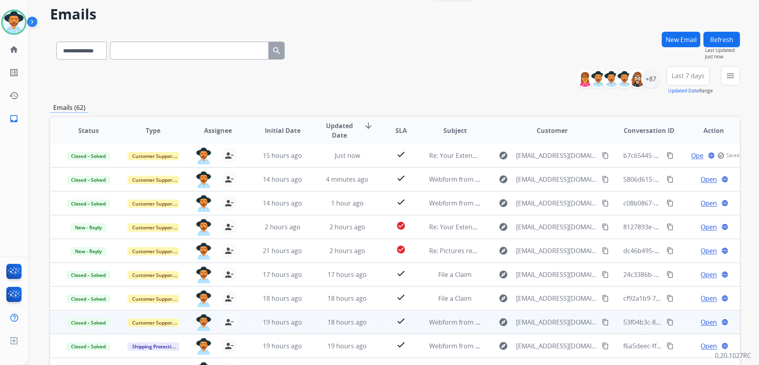
scroll to position [86, 0]
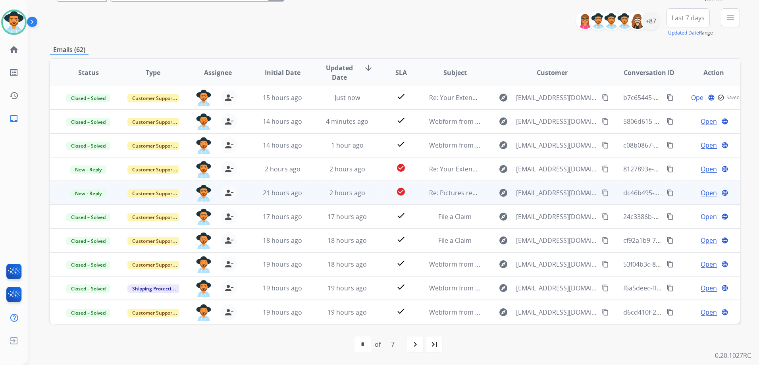
click at [678, 190] on td "Open language" at bounding box center [707, 193] width 65 height 24
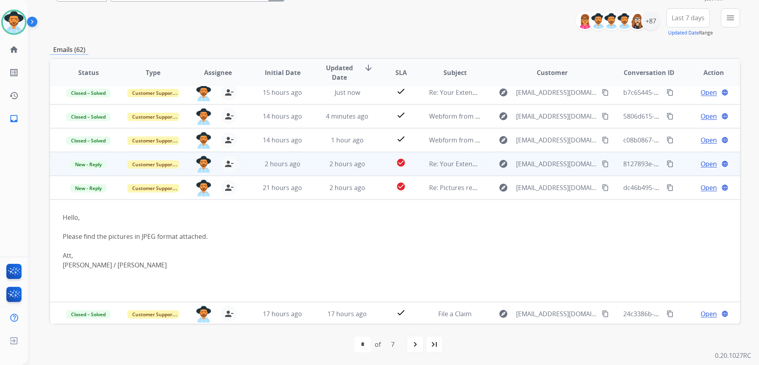
scroll to position [0, 0]
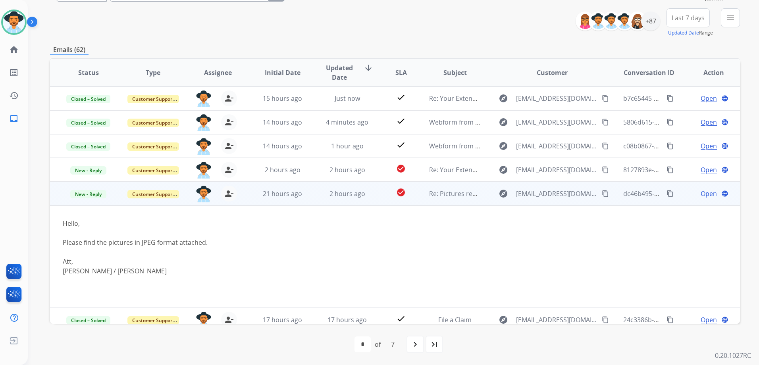
click at [701, 192] on span "Open" at bounding box center [708, 194] width 16 height 10
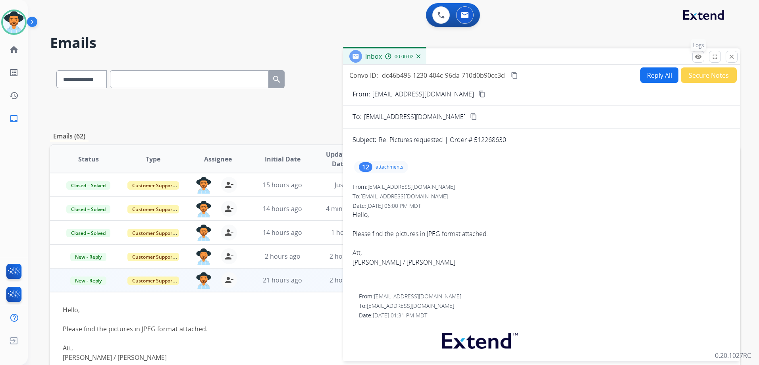
click at [699, 57] on mat-icon "remove_red_eye" at bounding box center [697, 56] width 7 height 7
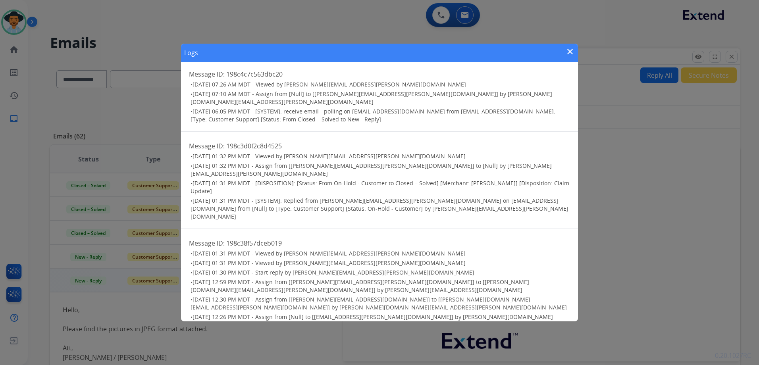
scroll to position [7, 0]
click at [569, 51] on mat-icon "close" at bounding box center [570, 52] width 10 height 10
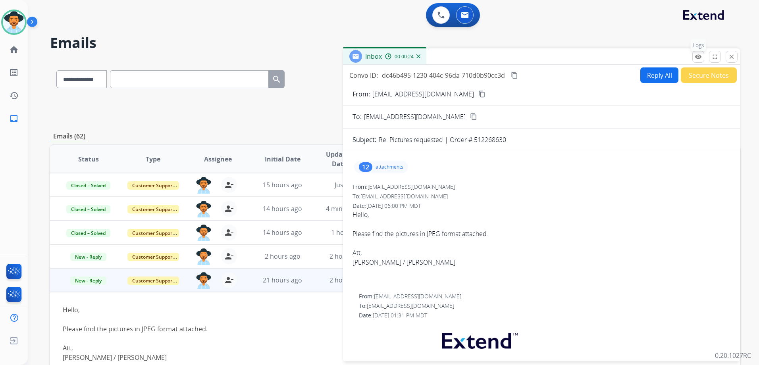
click at [697, 56] on mat-icon "remove_red_eye" at bounding box center [697, 56] width 7 height 7
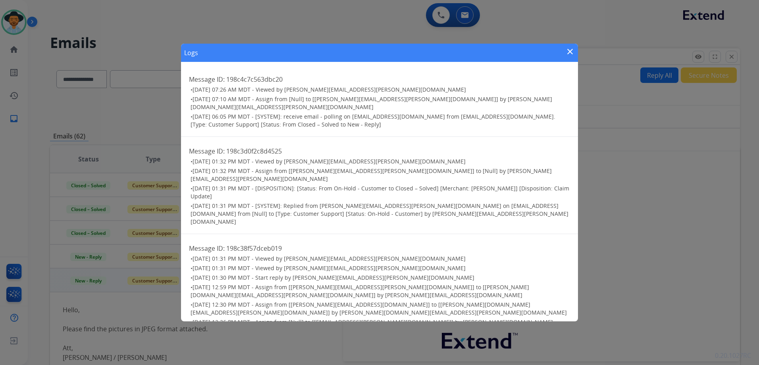
click at [636, 127] on div "Logs close Message ID: 198c4c7c563dbc20 • [DATE] 07:26 AM MDT - Viewed by [PERS…" at bounding box center [379, 182] width 759 height 365
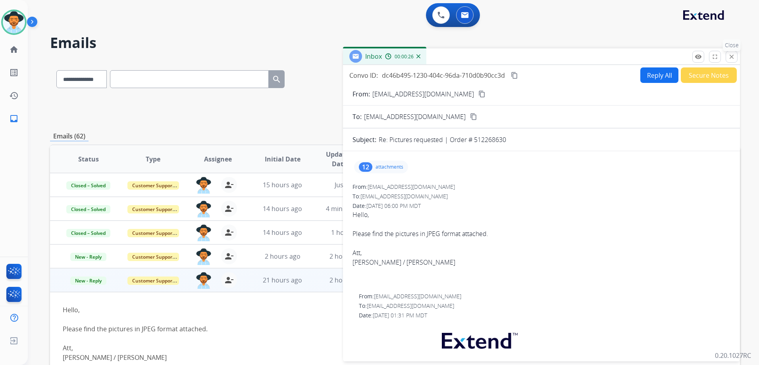
click at [732, 58] on mat-icon "close" at bounding box center [731, 56] width 7 height 7
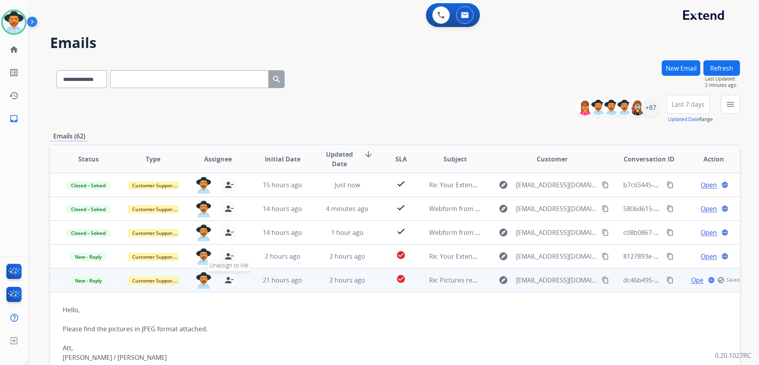
click at [224, 282] on mat-icon "person_remove" at bounding box center [229, 280] width 10 height 10
click at [202, 282] on span "+" at bounding box center [204, 280] width 4 height 10
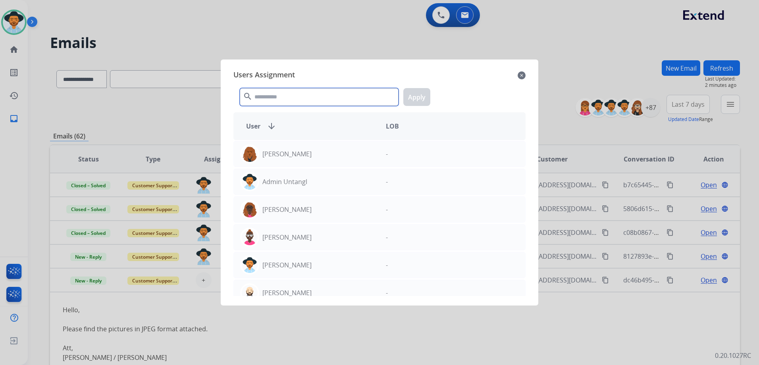
click at [332, 100] on input "text" at bounding box center [319, 97] width 159 height 18
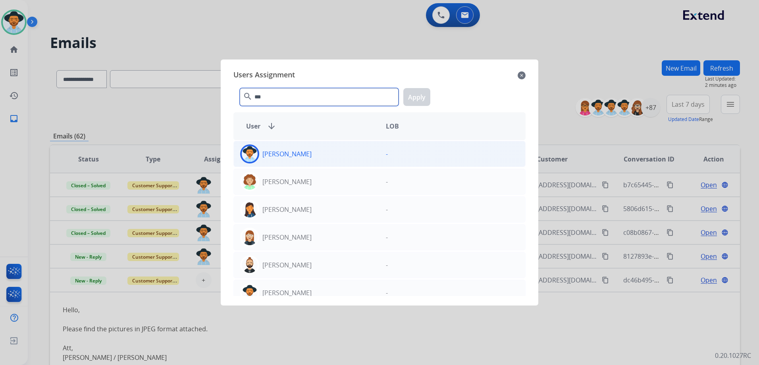
type input "***"
click at [308, 150] on div "[PERSON_NAME]" at bounding box center [307, 153] width 146 height 19
click at [423, 98] on button "Apply" at bounding box center [416, 97] width 27 height 18
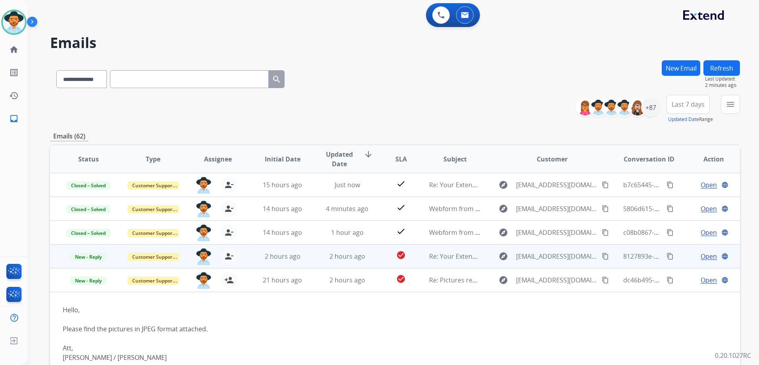
click at [703, 257] on span "Open" at bounding box center [708, 257] width 16 height 10
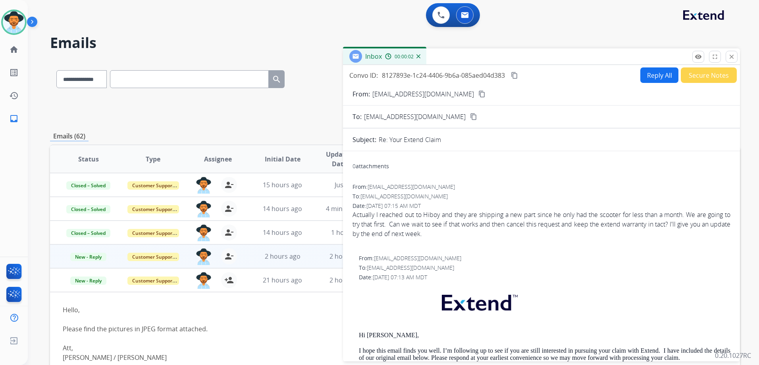
click at [659, 75] on button "Reply All" at bounding box center [659, 74] width 38 height 15
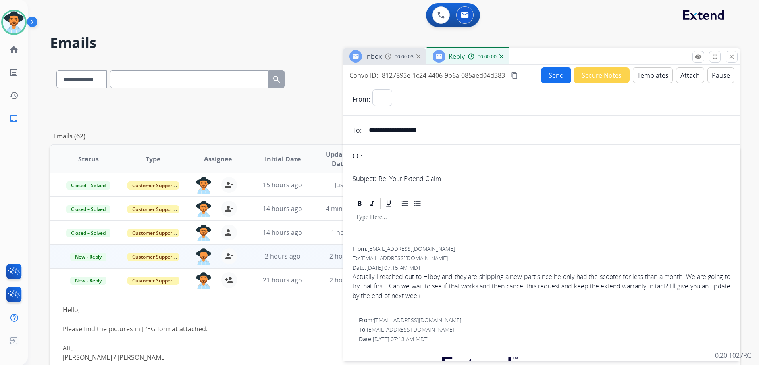
select select "**********"
click at [657, 75] on button "Templates" at bounding box center [652, 74] width 40 height 15
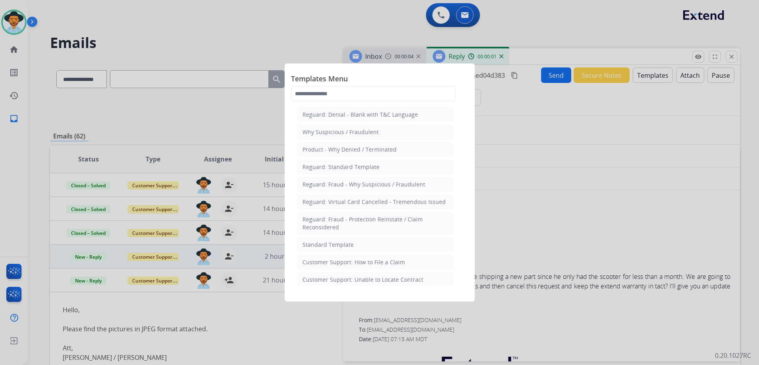
click at [362, 242] on li "Standard Template" at bounding box center [375, 244] width 156 height 15
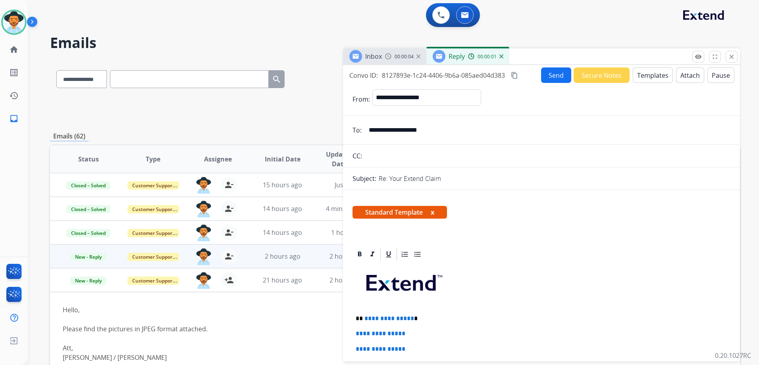
scroll to position [159, 0]
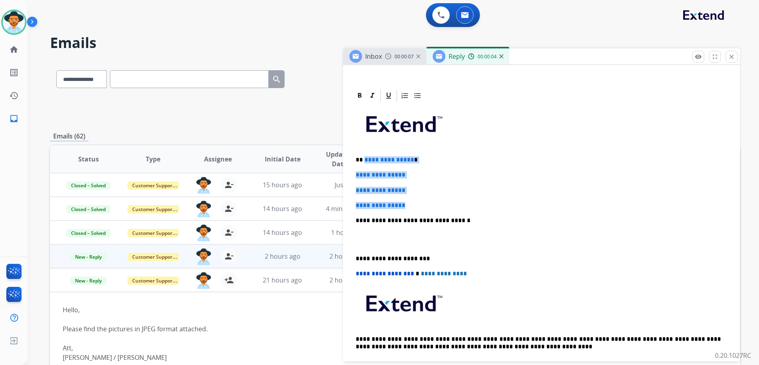
drag, startPoint x: 363, startPoint y: 160, endPoint x: 433, endPoint y: 202, distance: 81.9
click at [433, 202] on div "**********" at bounding box center [541, 239] width 378 height 273
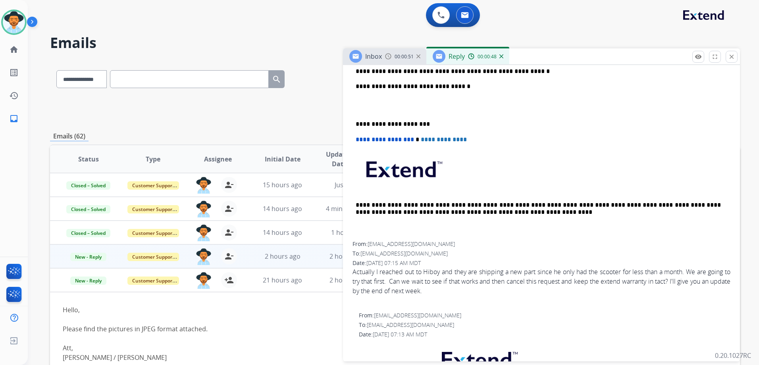
scroll to position [119, 0]
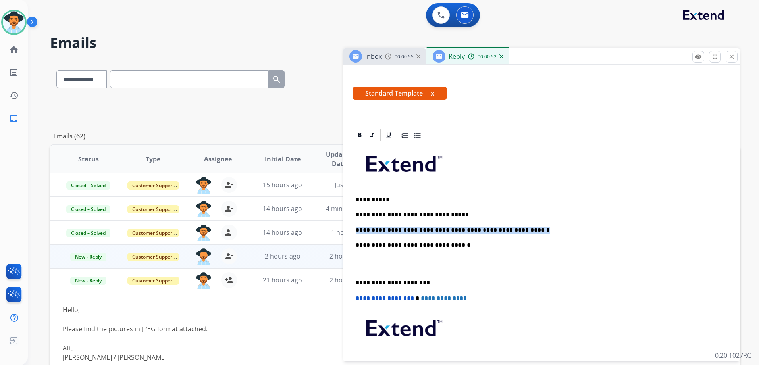
drag, startPoint x: 535, startPoint y: 229, endPoint x: 353, endPoint y: 227, distance: 181.7
click at [353, 228] on div "**********" at bounding box center [541, 271] width 378 height 258
drag, startPoint x: 513, startPoint y: 228, endPoint x: 520, endPoint y: 229, distance: 7.2
click at [513, 228] on p "**********" at bounding box center [537, 230] width 365 height 7
click at [509, 230] on p "**********" at bounding box center [537, 230] width 365 height 7
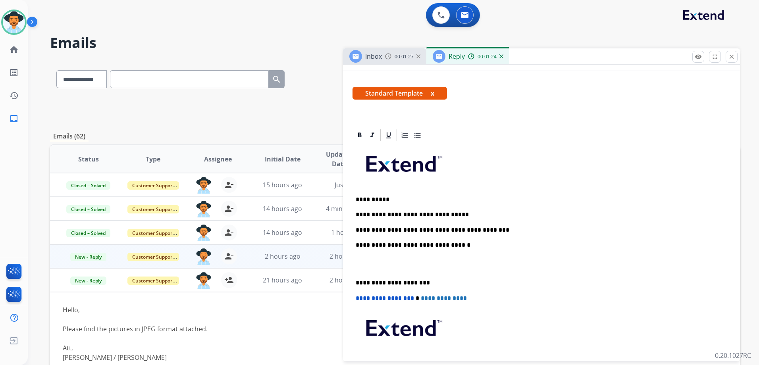
click at [437, 230] on p "**********" at bounding box center [537, 230] width 365 height 7
click at [494, 232] on p "**********" at bounding box center [537, 230] width 365 height 7
click at [456, 213] on p "**********" at bounding box center [537, 214] width 365 height 7
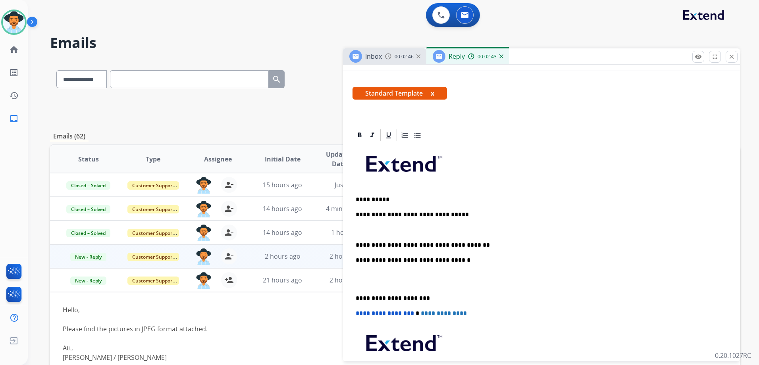
click at [474, 247] on p "**********" at bounding box center [537, 245] width 365 height 7
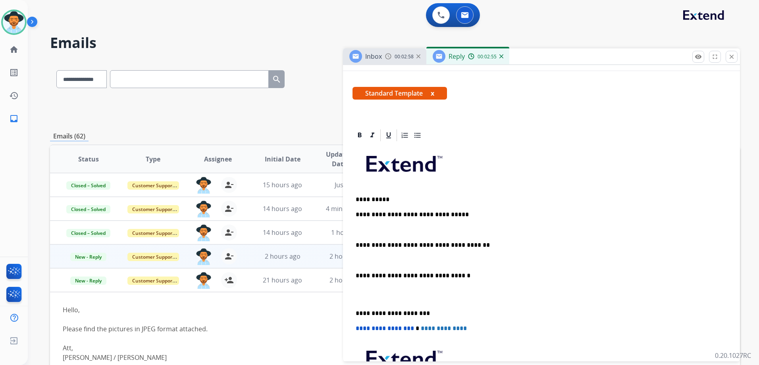
click at [458, 248] on p "**********" at bounding box center [537, 245] width 365 height 7
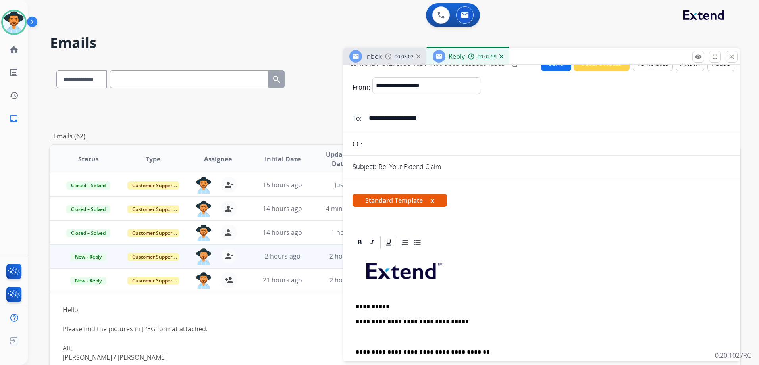
scroll to position [0, 0]
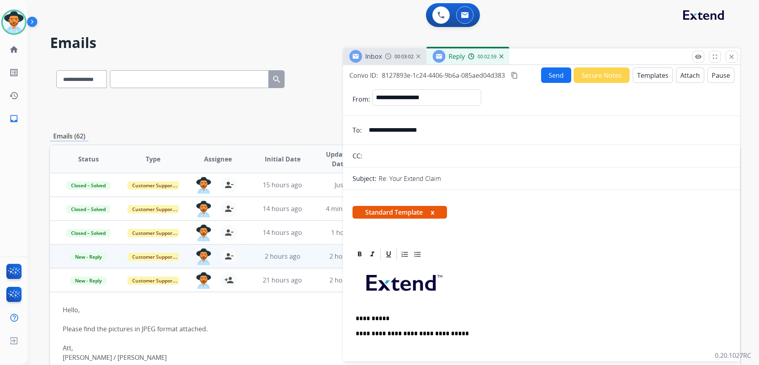
click at [550, 77] on button "Send" at bounding box center [556, 74] width 30 height 15
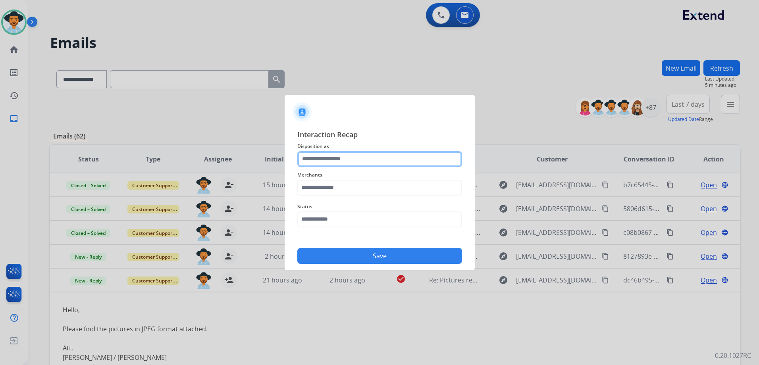
click at [367, 156] on input "text" at bounding box center [379, 159] width 165 height 16
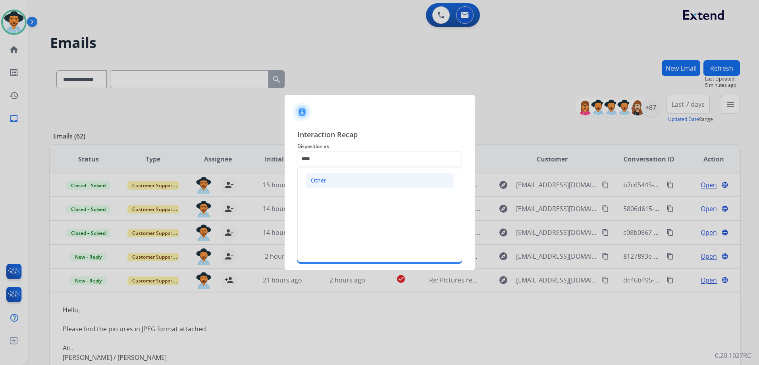
click at [396, 182] on li "Other" at bounding box center [379, 180] width 148 height 15
type input "*****"
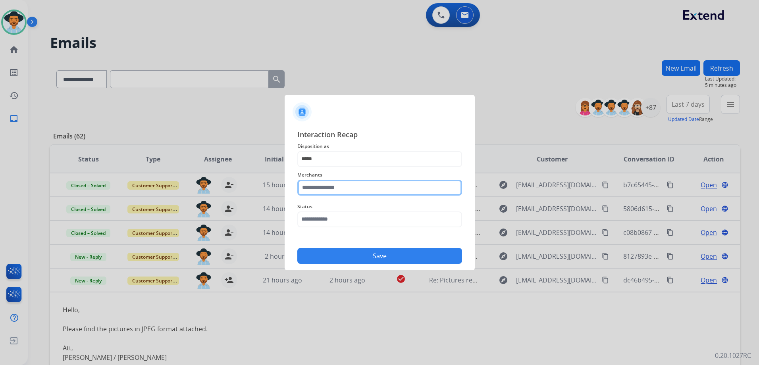
click at [375, 187] on input "text" at bounding box center [379, 188] width 165 height 16
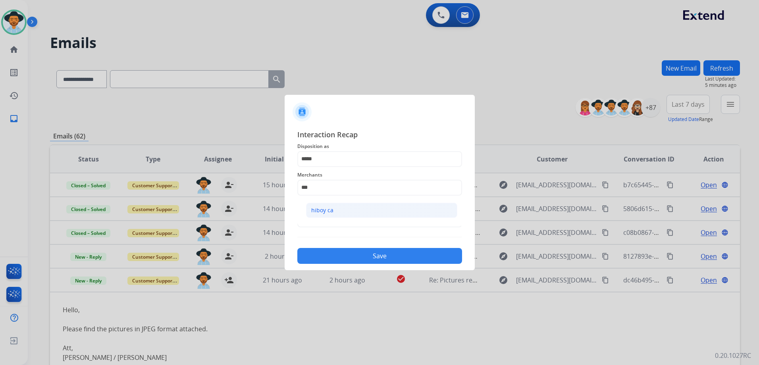
click at [392, 209] on li "hiboy ca" at bounding box center [381, 210] width 151 height 15
type input "********"
click at [344, 217] on input "text" at bounding box center [379, 219] width 165 height 16
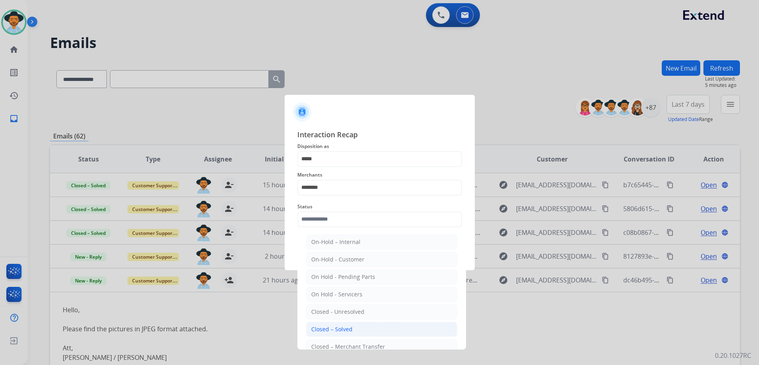
click at [361, 327] on li "Closed – Solved" at bounding box center [381, 329] width 151 height 15
type input "**********"
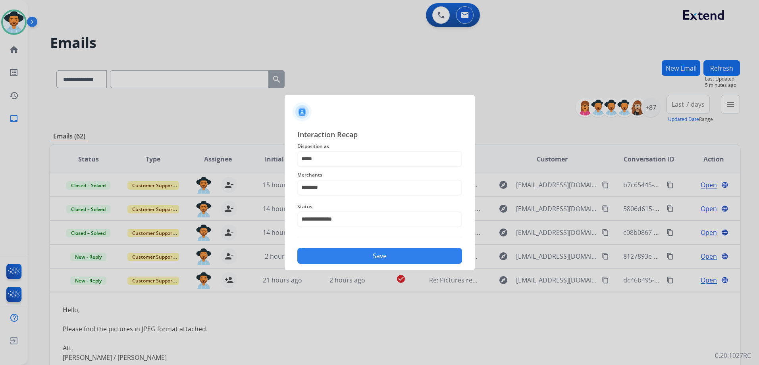
click at [374, 255] on button "Save" at bounding box center [379, 256] width 165 height 16
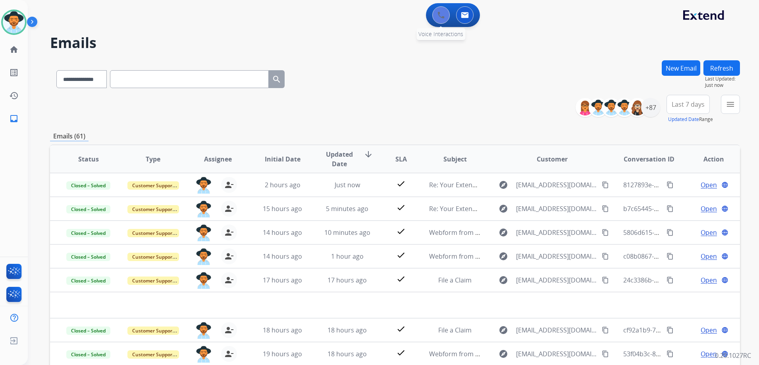
click at [445, 17] on button at bounding box center [440, 14] width 17 height 17
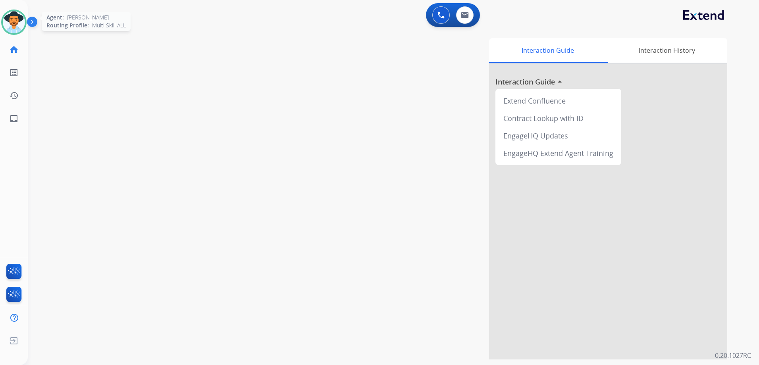
click at [4, 20] on img at bounding box center [14, 22] width 22 height 22
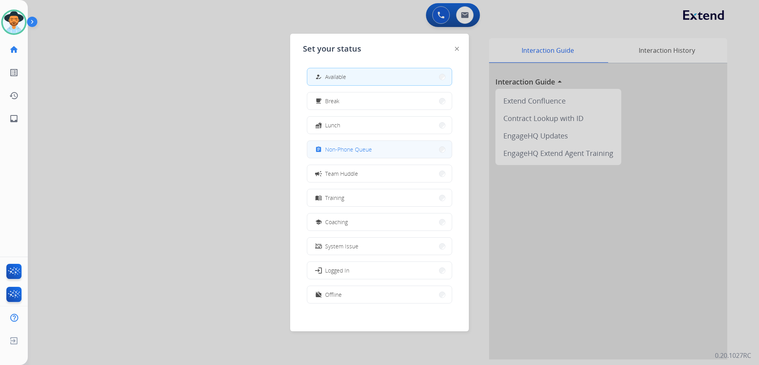
click at [336, 151] on span "Non-Phone Queue" at bounding box center [348, 149] width 47 height 8
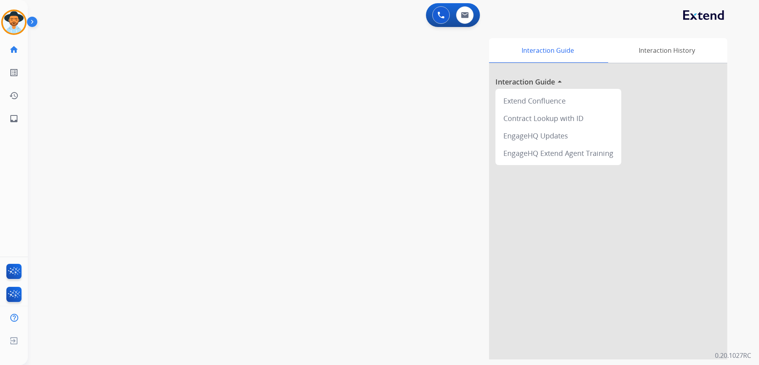
drag, startPoint x: 439, startPoint y: 15, endPoint x: 425, endPoint y: 33, distance: 22.2
click at [439, 15] on img at bounding box center [440, 15] width 7 height 7
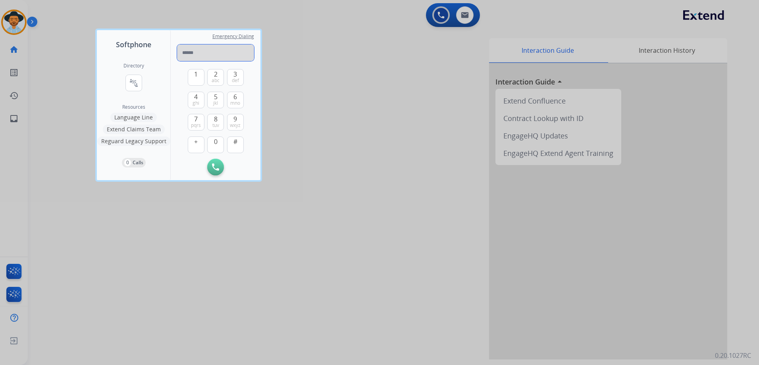
paste input "**********"
type input "**********"
click at [220, 164] on button "Initiate Call" at bounding box center [215, 167] width 17 height 17
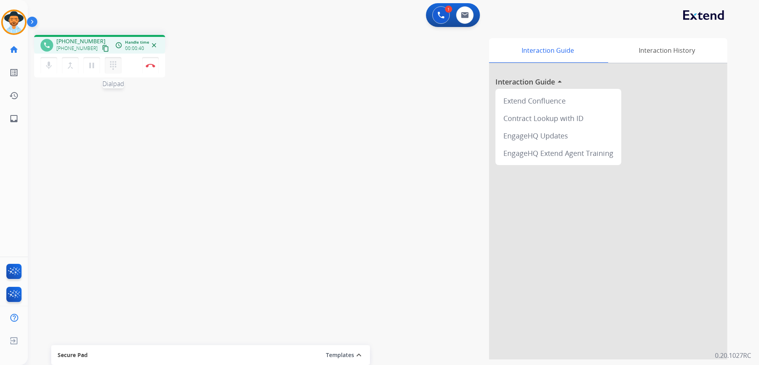
click at [113, 69] on mat-icon "dialpad" at bounding box center [113, 66] width 10 height 10
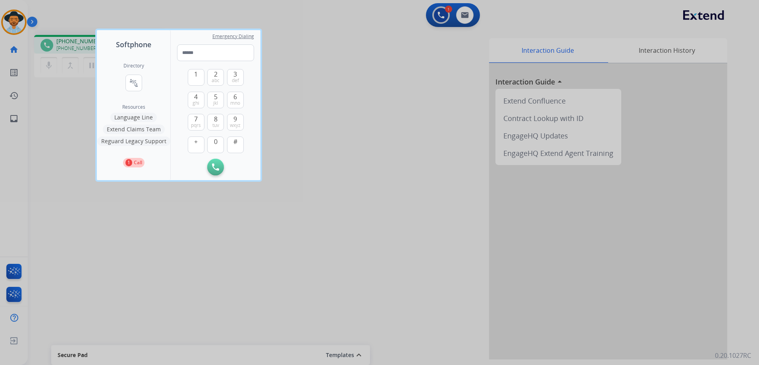
click at [344, 162] on div at bounding box center [379, 182] width 759 height 365
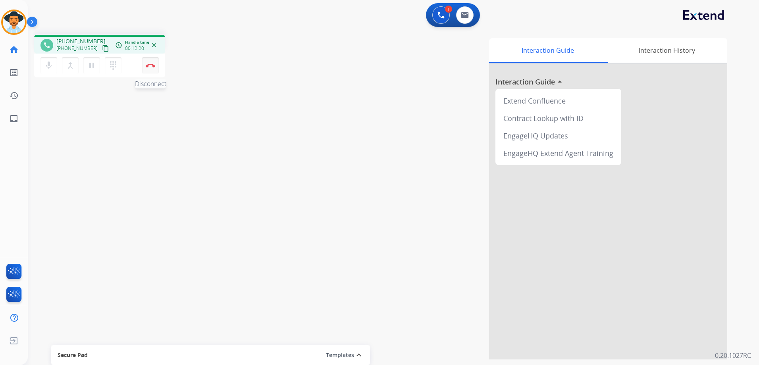
click at [152, 67] on img at bounding box center [151, 65] width 10 height 4
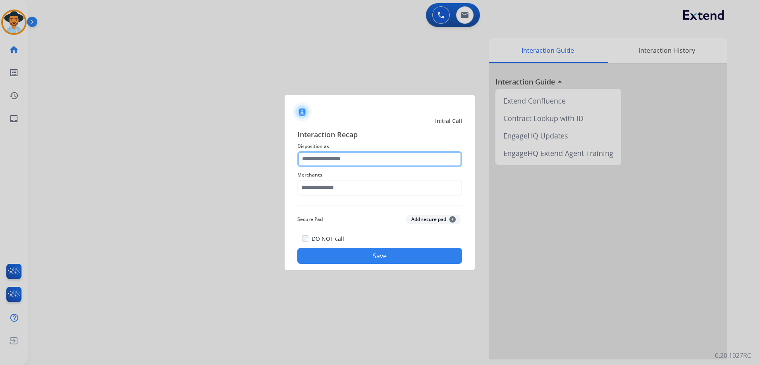
click at [367, 156] on input "text" at bounding box center [379, 159] width 165 height 16
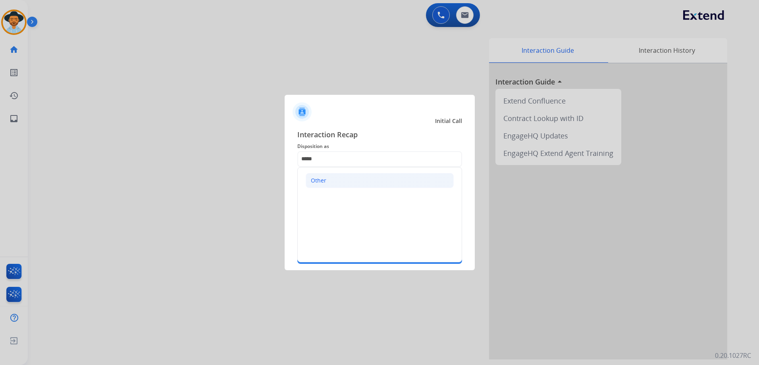
click at [325, 180] on div "Other" at bounding box center [318, 181] width 15 height 8
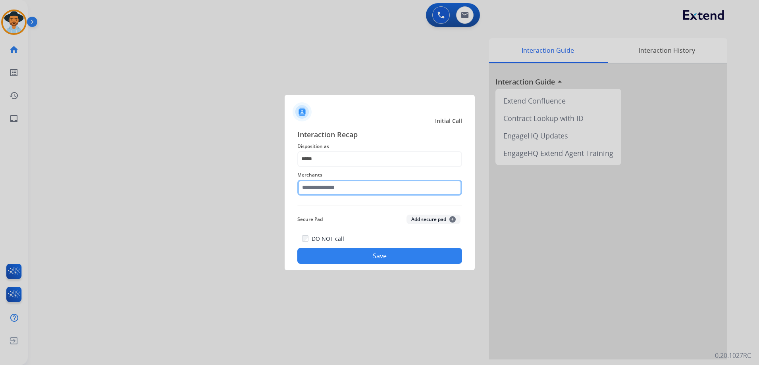
click at [332, 186] on input "text" at bounding box center [379, 188] width 165 height 16
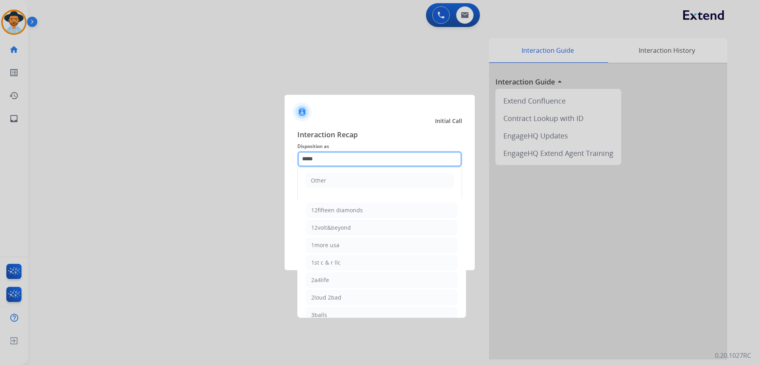
drag, startPoint x: 348, startPoint y: 159, endPoint x: 284, endPoint y: 164, distance: 63.3
click at [288, 164] on div "Interaction Recap Disposition as ***** Other Merchants 12fifteen diamonds 12vol…" at bounding box center [379, 197] width 190 height 148
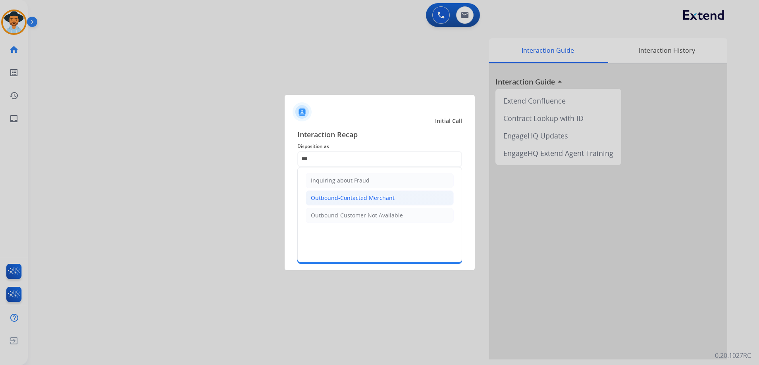
click at [389, 198] on div "Outbound-Contacted Merchant" at bounding box center [353, 198] width 84 height 8
type input "**********"
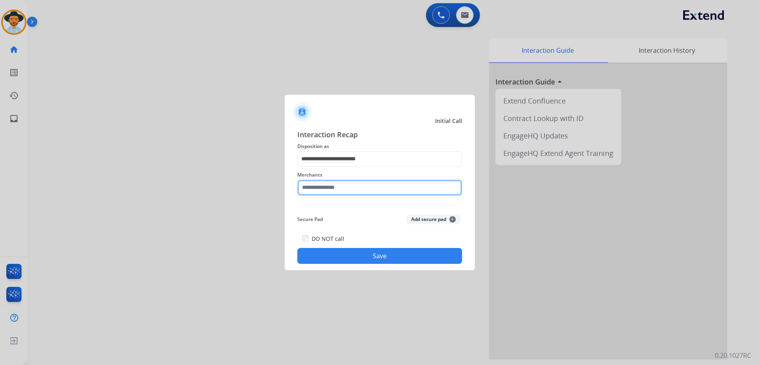
click at [361, 188] on input "text" at bounding box center [379, 188] width 165 height 16
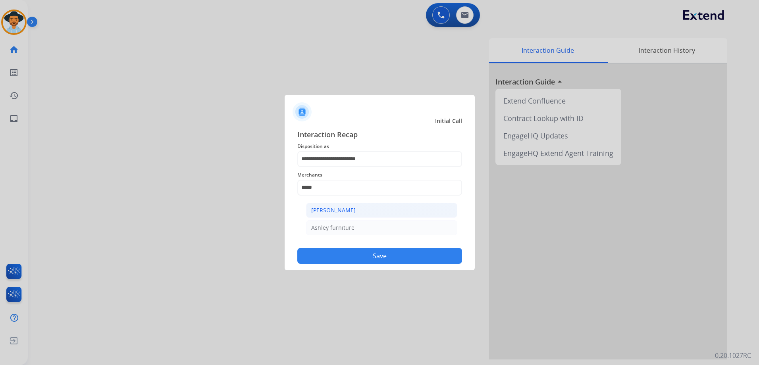
click at [348, 211] on div "[PERSON_NAME]" at bounding box center [333, 210] width 44 height 8
type input "**********"
click at [383, 260] on button "Save" at bounding box center [379, 256] width 165 height 16
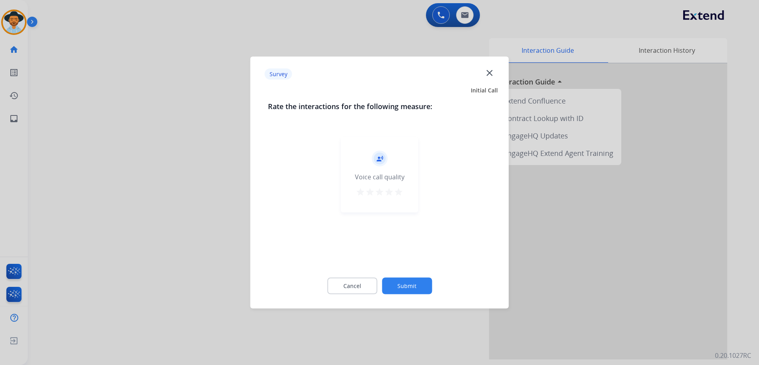
click at [398, 192] on mat-icon "star" at bounding box center [399, 192] width 10 height 10
click at [411, 282] on button "Submit" at bounding box center [407, 286] width 50 height 17
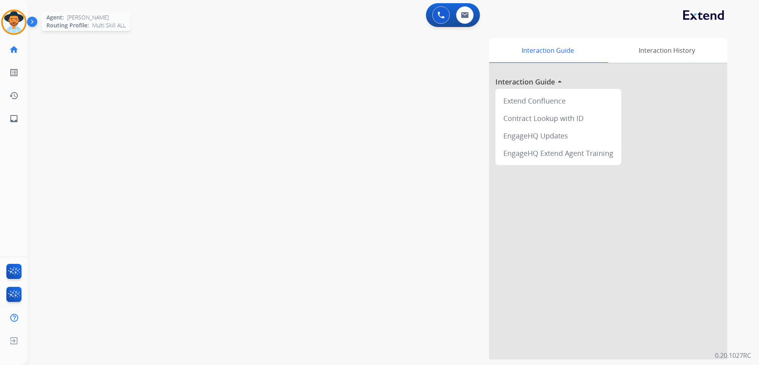
click at [15, 20] on img at bounding box center [14, 22] width 22 height 22
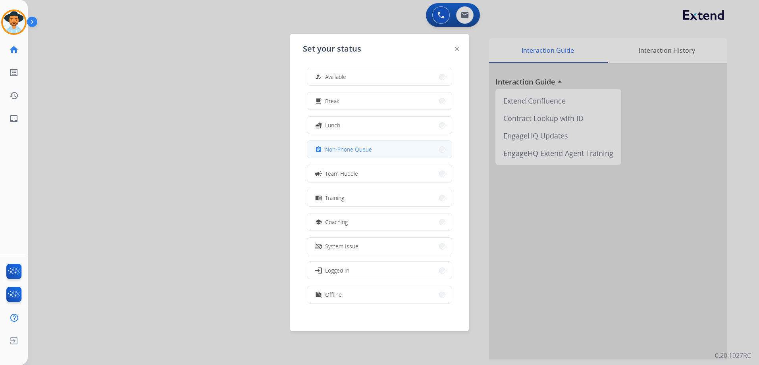
click at [370, 150] on span "Non-Phone Queue" at bounding box center [348, 149] width 47 height 8
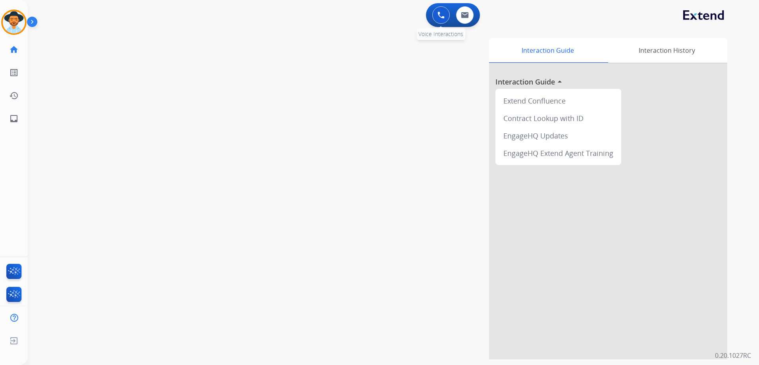
click at [440, 13] on img at bounding box center [440, 15] width 7 height 7
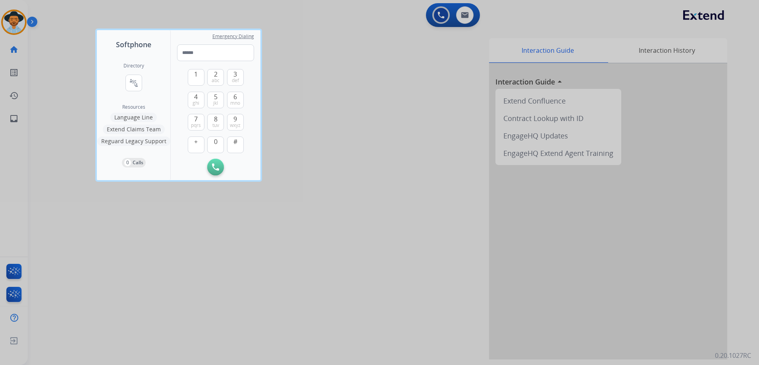
type input "**********"
drag, startPoint x: 246, startPoint y: 53, endPoint x: 107, endPoint y: 52, distance: 139.3
click at [107, 52] on div "**********" at bounding box center [178, 105] width 163 height 150
paste input "**********"
type input "**********"
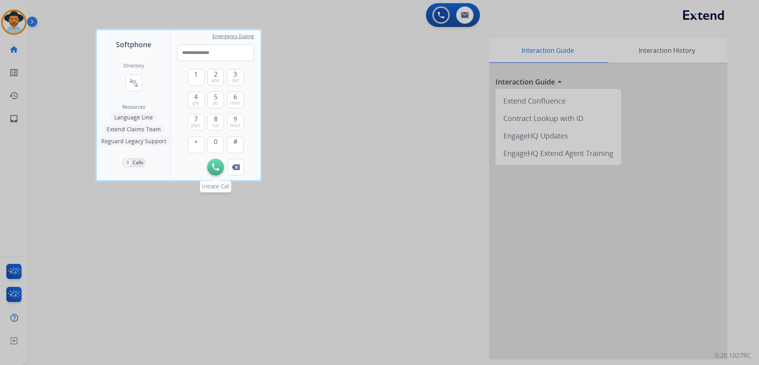
click at [217, 167] on img at bounding box center [215, 166] width 7 height 7
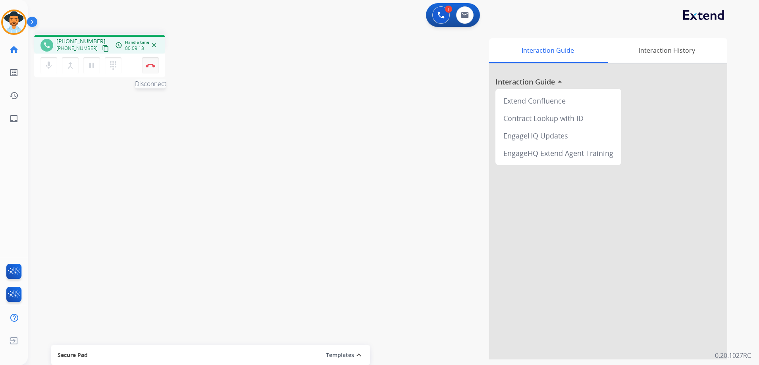
click at [151, 68] on button "Disconnect" at bounding box center [150, 65] width 17 height 17
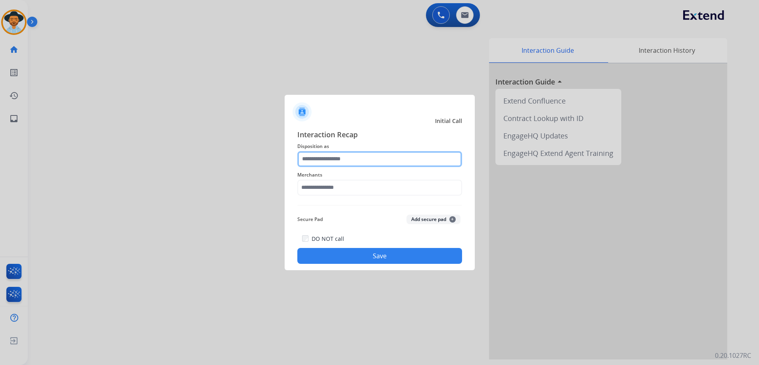
click at [370, 164] on input "text" at bounding box center [379, 159] width 165 height 16
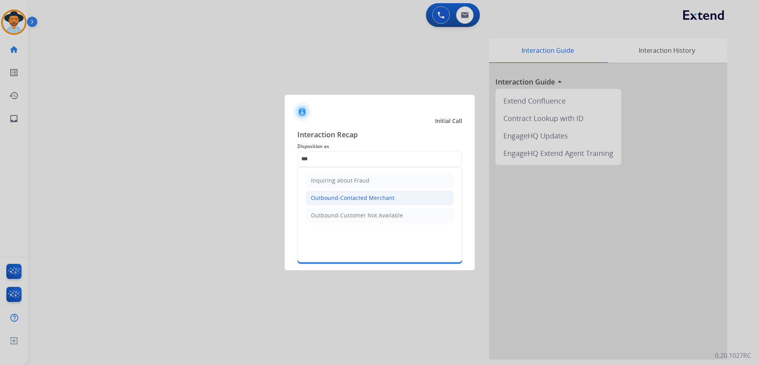
click at [379, 200] on div "Outbound-Contacted Merchant" at bounding box center [353, 198] width 84 height 8
type input "**********"
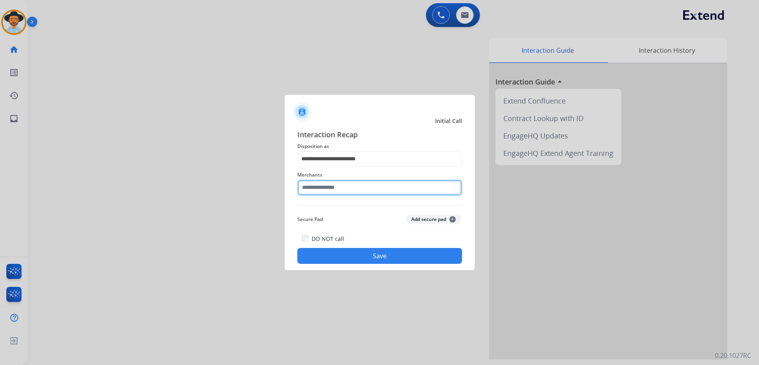
click at [350, 192] on input "text" at bounding box center [379, 188] width 165 height 16
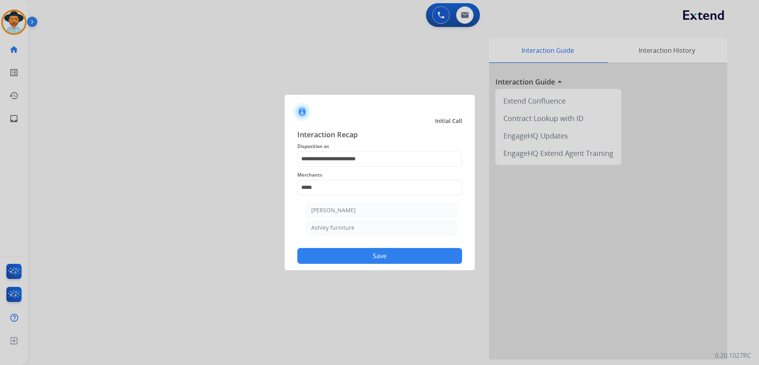
click at [345, 212] on div "[PERSON_NAME]" at bounding box center [333, 210] width 44 height 8
type input "**********"
click at [396, 259] on button "Save" at bounding box center [379, 256] width 165 height 16
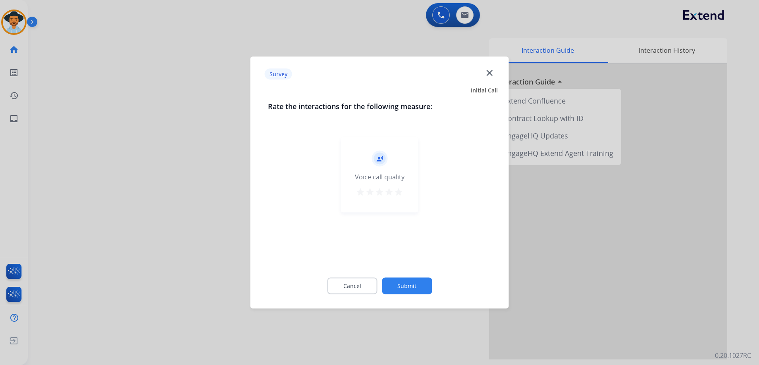
click at [403, 192] on div "record_voice_over Voice call quality star star star star star" at bounding box center [379, 174] width 77 height 75
click at [400, 194] on mat-icon "star" at bounding box center [399, 192] width 10 height 10
click at [424, 283] on button "Submit" at bounding box center [407, 286] width 50 height 17
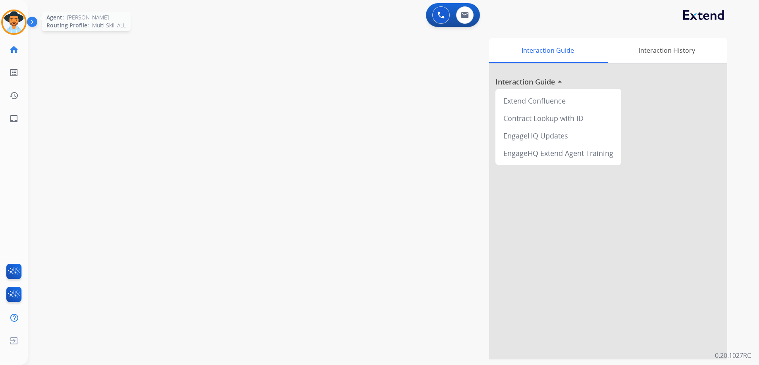
click at [18, 19] on img at bounding box center [14, 22] width 22 height 22
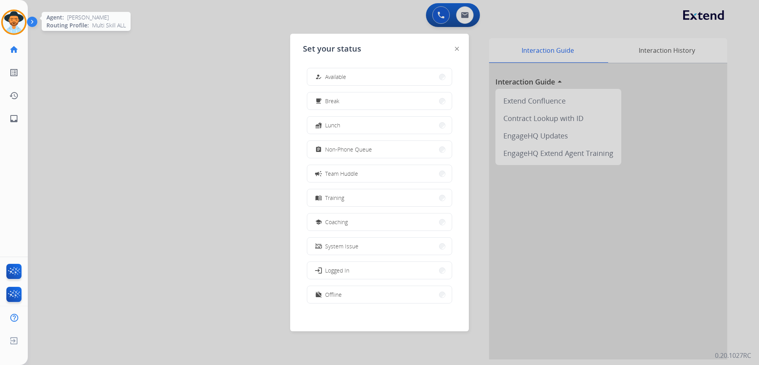
click at [17, 19] on img at bounding box center [14, 22] width 22 height 22
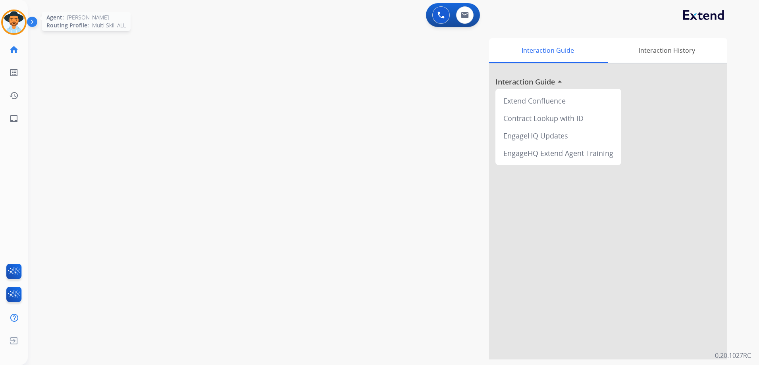
click at [19, 20] on img at bounding box center [14, 22] width 22 height 22
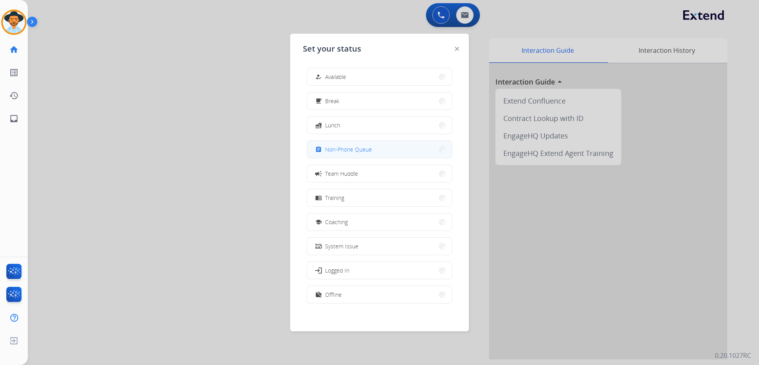
click at [354, 144] on button "assignment Non-Phone Queue" at bounding box center [379, 149] width 144 height 17
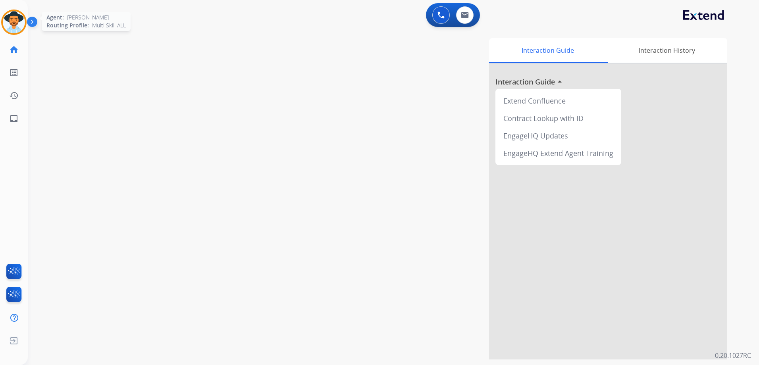
click at [7, 21] on img at bounding box center [14, 22] width 22 height 22
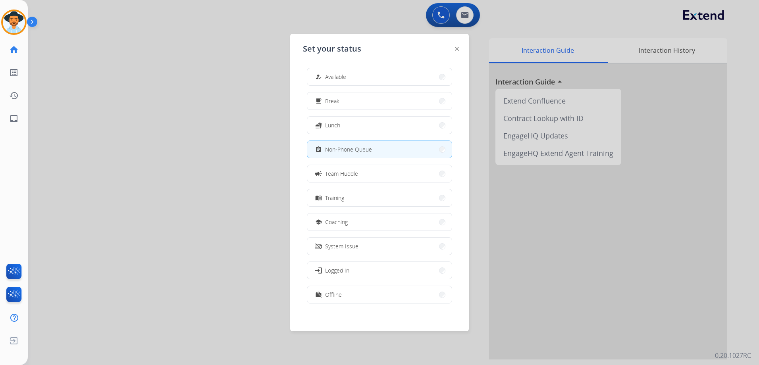
drag, startPoint x: 522, startPoint y: 236, endPoint x: 526, endPoint y: 234, distance: 4.3
click at [522, 236] on div at bounding box center [379, 182] width 759 height 365
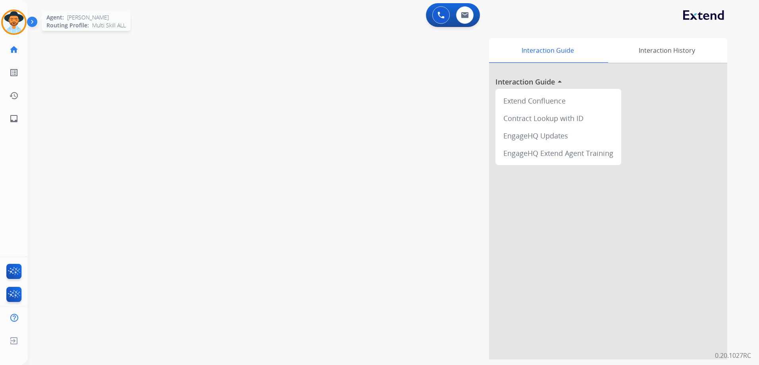
click at [15, 25] on img at bounding box center [14, 22] width 22 height 22
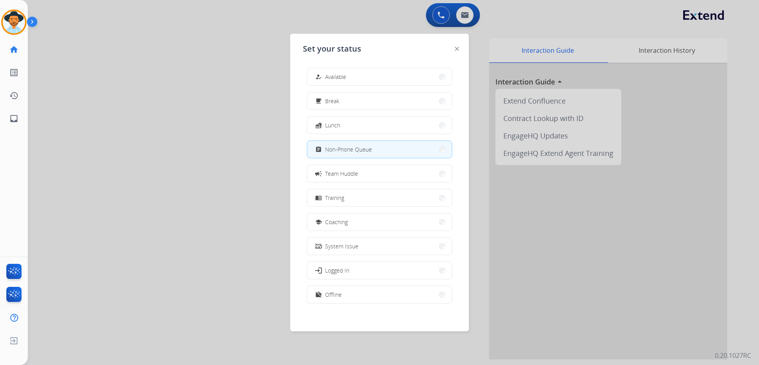
click at [181, 138] on div at bounding box center [379, 182] width 759 height 365
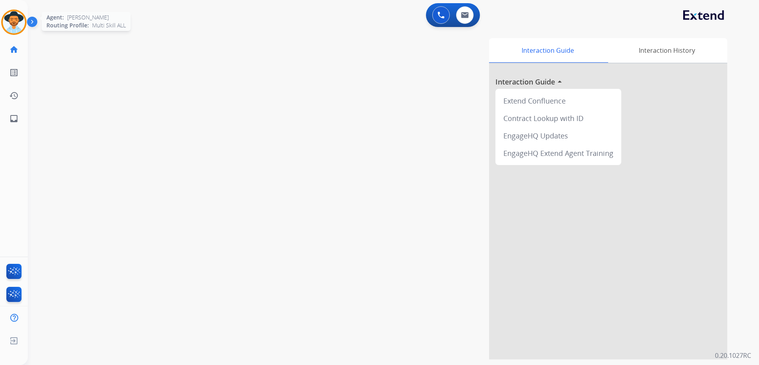
click at [17, 24] on img at bounding box center [14, 22] width 22 height 22
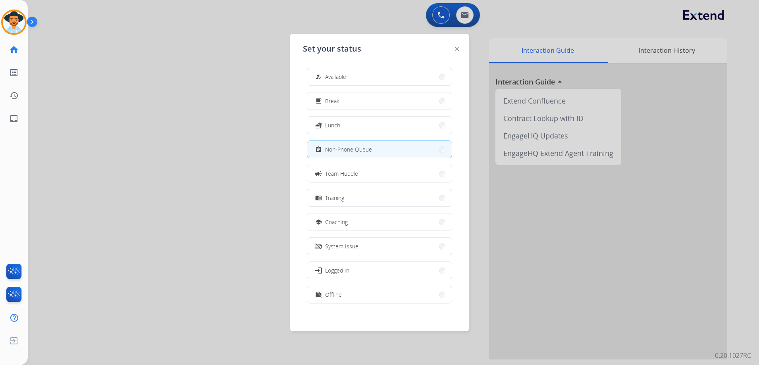
click at [241, 229] on div at bounding box center [379, 182] width 759 height 365
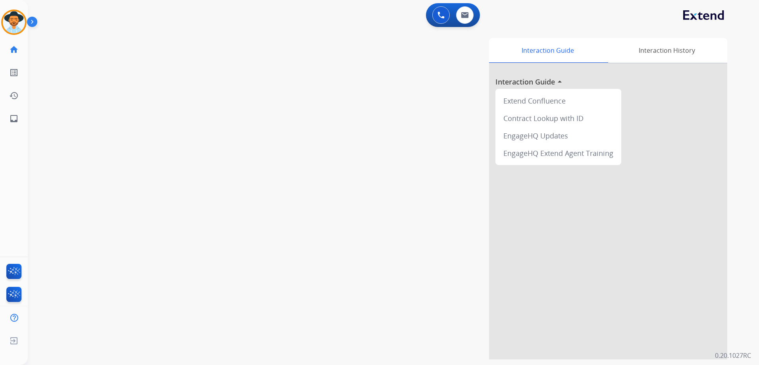
click at [146, 143] on div "swap_horiz Break voice bridge close_fullscreen Connect 3-Way Call merge_type Se…" at bounding box center [384, 194] width 712 height 331
click at [469, 13] on button at bounding box center [464, 14] width 17 height 17
select select "**********"
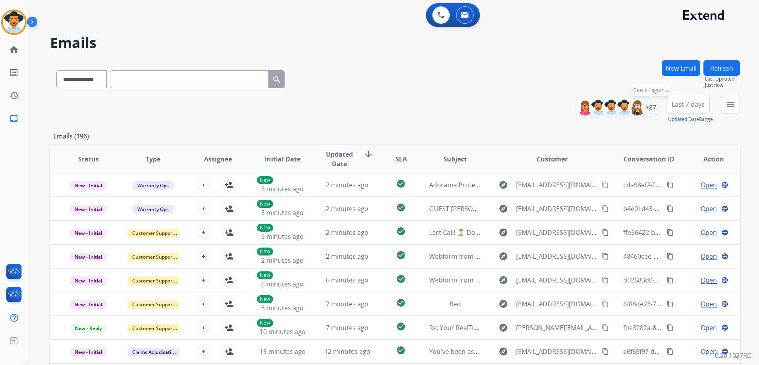
click at [657, 108] on div "+87" at bounding box center [650, 107] width 19 height 19
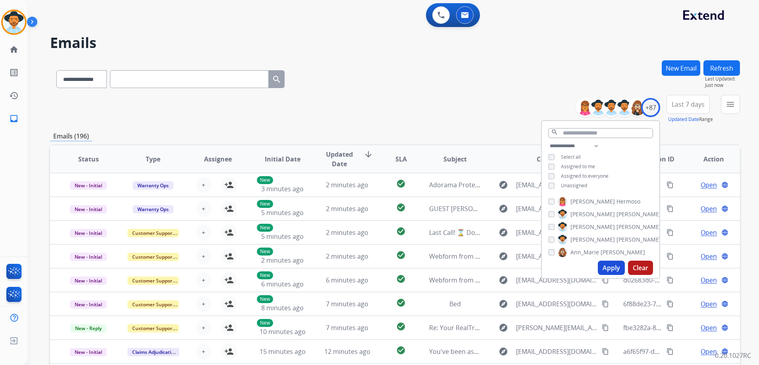
click at [576, 184] on span "Unassigned" at bounding box center [574, 185] width 26 height 7
click at [609, 271] on button "Apply" at bounding box center [610, 268] width 27 height 14
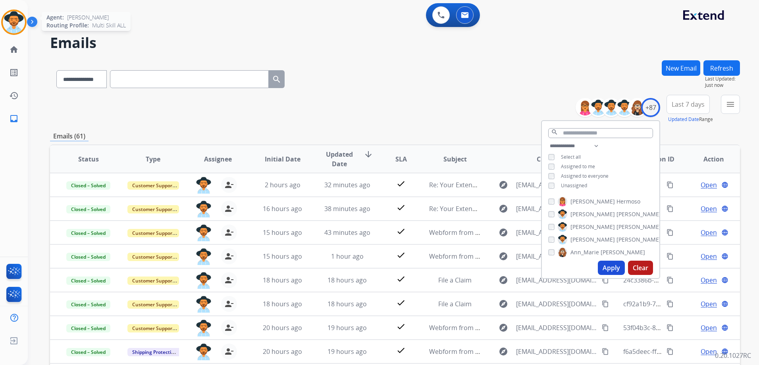
click at [12, 17] on img at bounding box center [14, 22] width 22 height 22
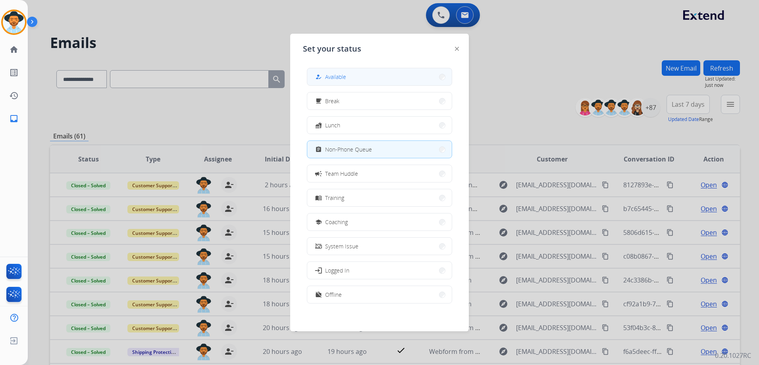
click at [360, 76] on button "how_to_reg Available" at bounding box center [379, 76] width 144 height 17
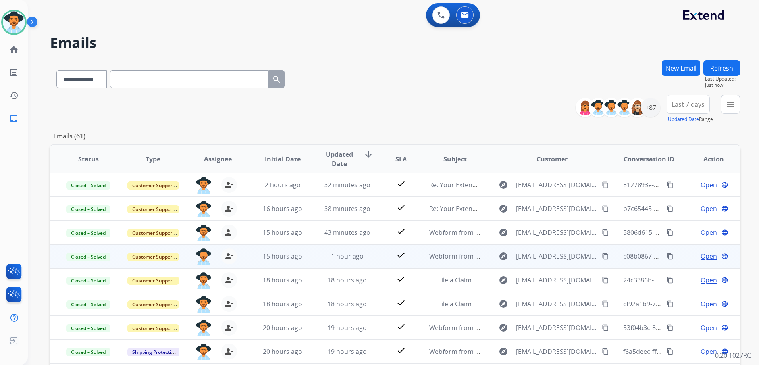
scroll to position [1, 0]
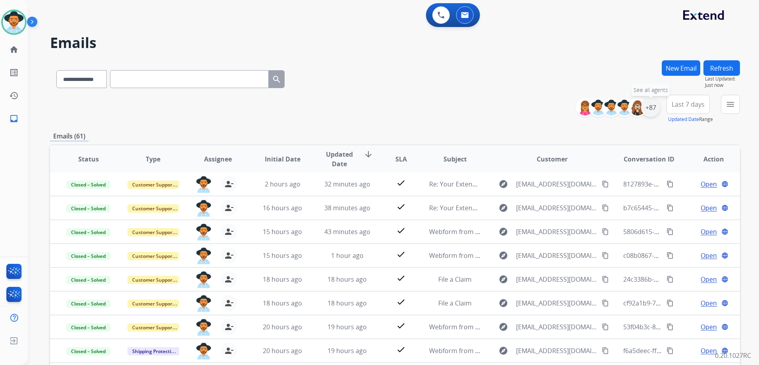
click at [648, 108] on div "+87" at bounding box center [650, 107] width 19 height 19
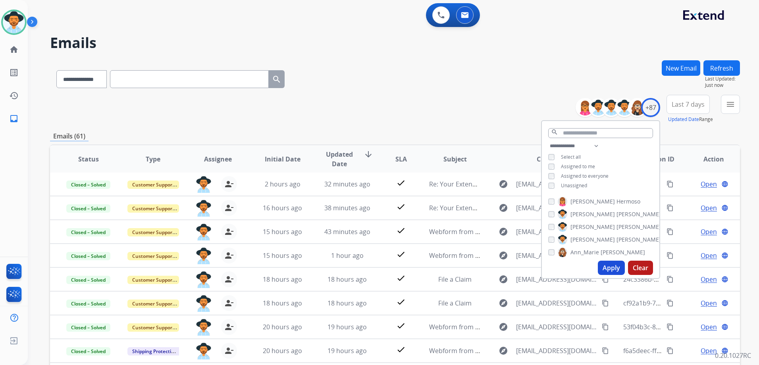
drag, startPoint x: 572, startPoint y: 185, endPoint x: 579, endPoint y: 171, distance: 15.1
click at [572, 184] on span "Unassigned" at bounding box center [574, 185] width 26 height 7
click at [580, 167] on span "Assigned to me" at bounding box center [578, 166] width 34 height 7
click at [617, 268] on button "Apply" at bounding box center [610, 268] width 27 height 14
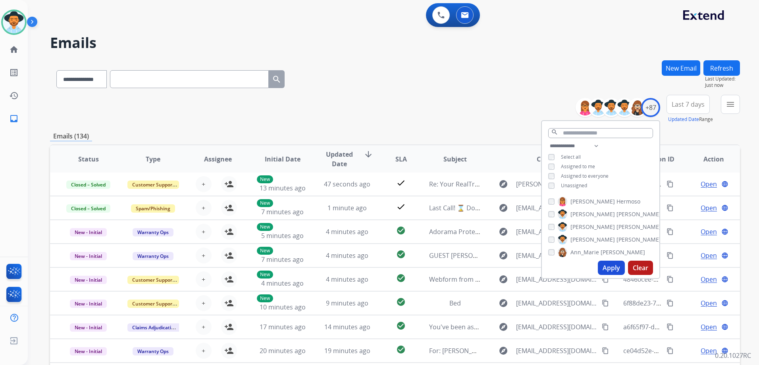
click at [462, 106] on div "**********" at bounding box center [395, 109] width 690 height 29
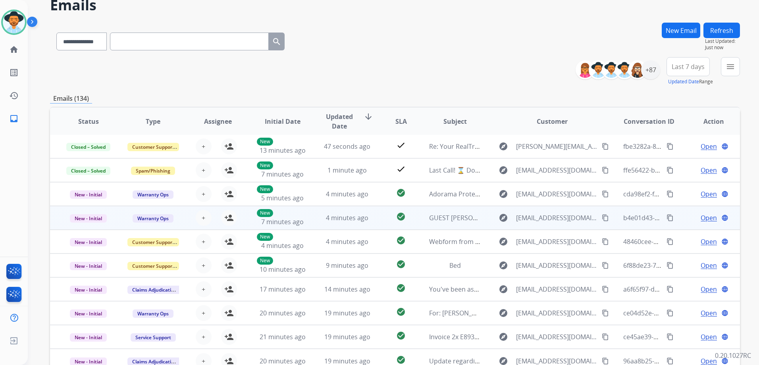
scroll to position [40, 0]
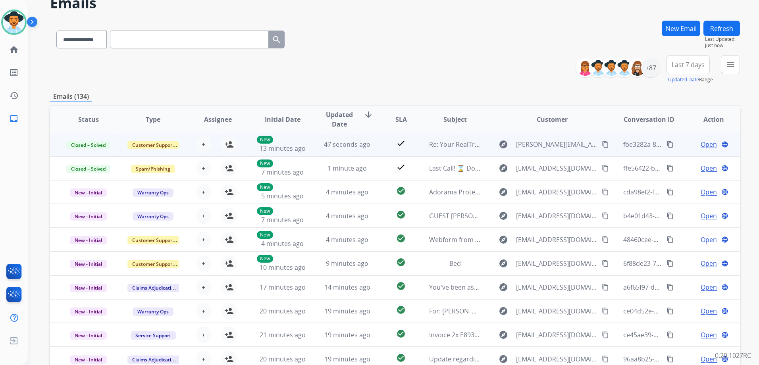
click at [676, 152] on td "Open language" at bounding box center [707, 145] width 65 height 24
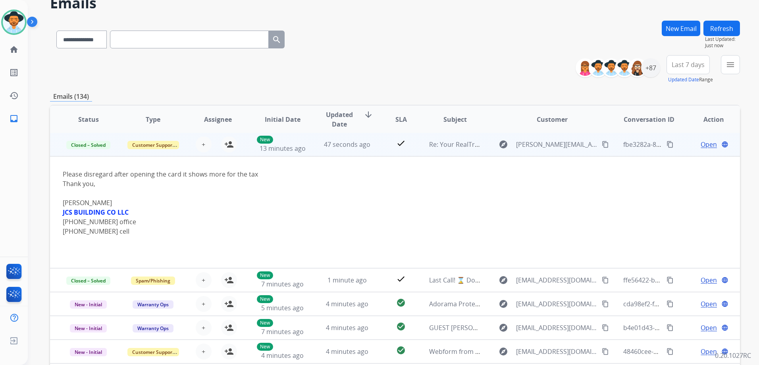
scroll to position [0, 0]
click at [677, 152] on td "Open language" at bounding box center [707, 145] width 65 height 24
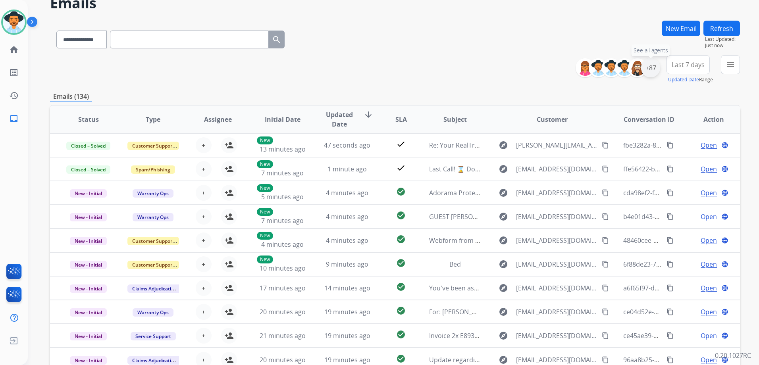
click at [656, 71] on div "+87" at bounding box center [650, 67] width 19 height 19
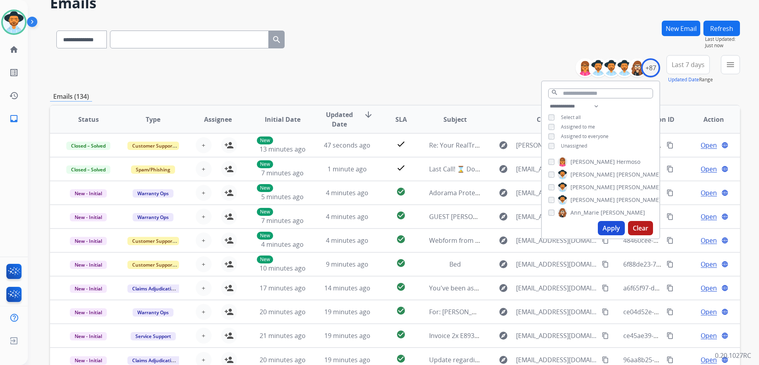
click at [573, 145] on span "Unassigned" at bounding box center [574, 145] width 26 height 7
click at [575, 125] on span "Assigned to me" at bounding box center [578, 126] width 34 height 7
click at [611, 229] on button "Apply" at bounding box center [610, 228] width 27 height 14
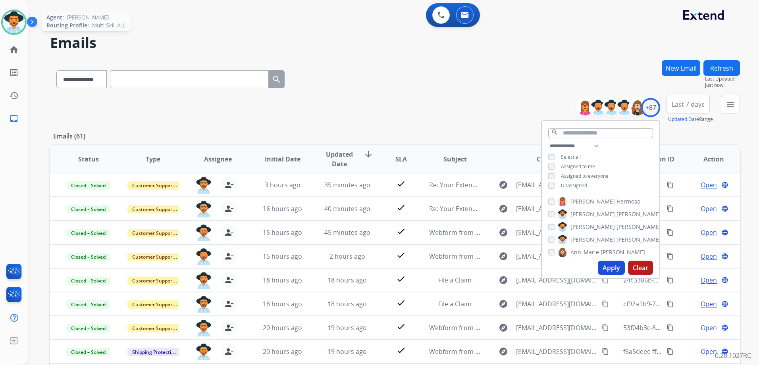
click at [17, 18] on img at bounding box center [14, 22] width 22 height 22
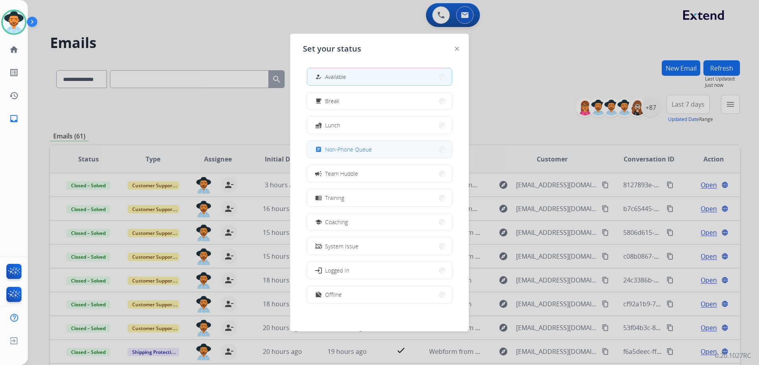
click at [363, 149] on span "Non-Phone Queue" at bounding box center [348, 149] width 47 height 8
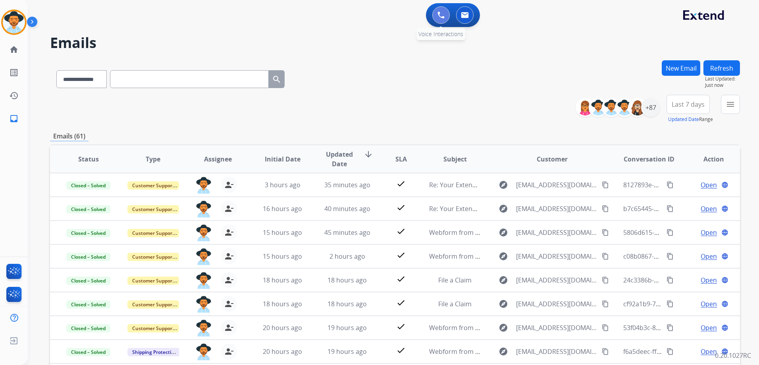
click at [436, 17] on button at bounding box center [440, 14] width 17 height 17
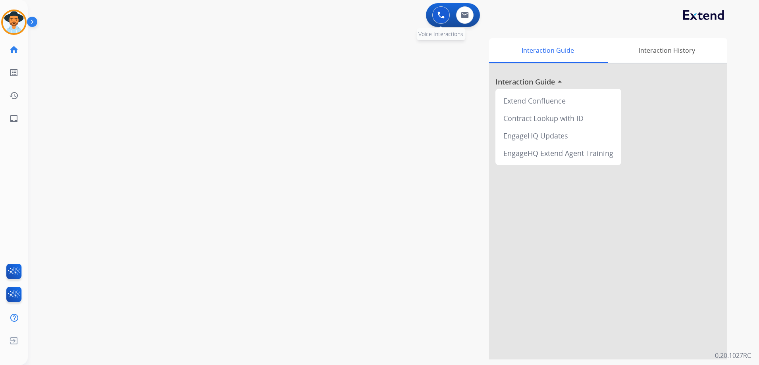
click at [436, 11] on button at bounding box center [440, 14] width 17 height 17
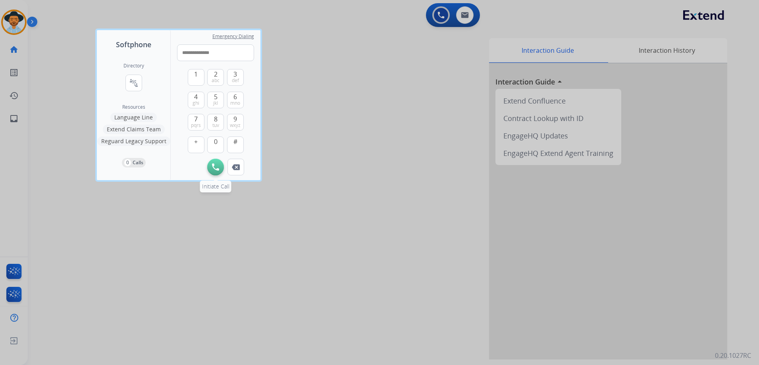
type input "**********"
click at [212, 167] on img at bounding box center [215, 166] width 7 height 7
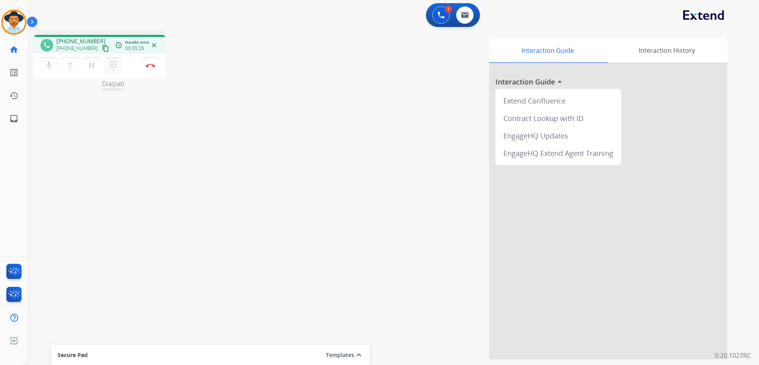
click at [115, 63] on mat-icon "dialpad" at bounding box center [113, 66] width 10 height 10
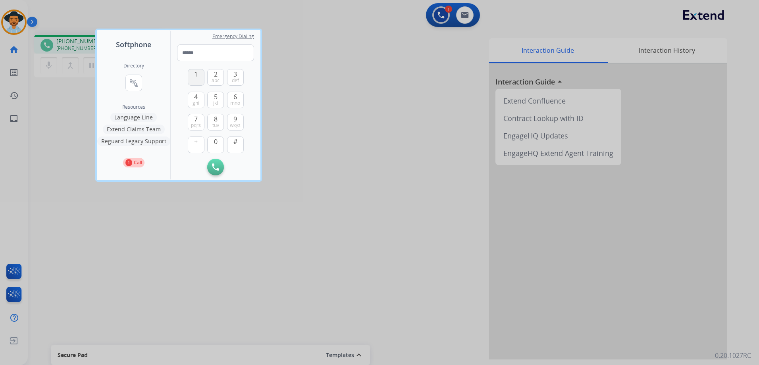
click at [202, 77] on button "1" at bounding box center [196, 77] width 17 height 17
drag, startPoint x: 229, startPoint y: 119, endPoint x: 227, endPoint y: 127, distance: 8.3
click at [229, 119] on button "9 wxyz" at bounding box center [235, 122] width 17 height 17
click at [218, 143] on button "0" at bounding box center [215, 144] width 17 height 17
click at [238, 79] on span "def" at bounding box center [235, 80] width 7 height 6
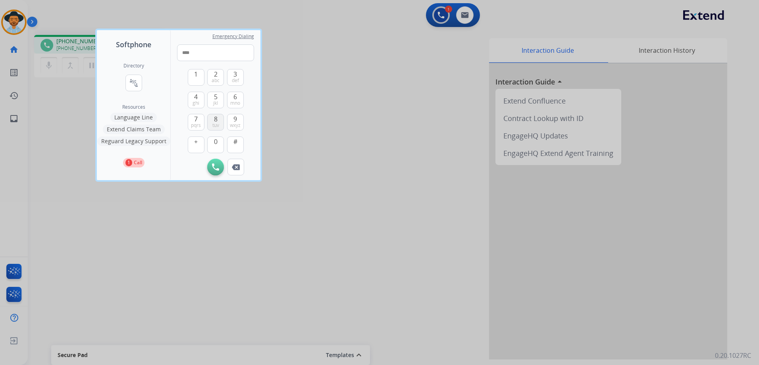
click at [215, 121] on span "8" at bounding box center [216, 119] width 4 height 10
click at [237, 98] on span "6" at bounding box center [235, 97] width 4 height 10
click at [198, 98] on button "4 ghi" at bounding box center [196, 100] width 17 height 17
click at [214, 123] on span "tuv" at bounding box center [215, 125] width 7 height 6
click at [202, 100] on button "4 ghi" at bounding box center [196, 100] width 17 height 17
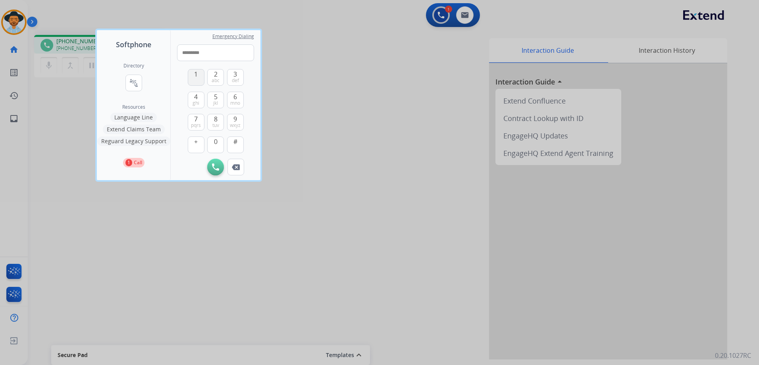
click at [198, 70] on span "1" at bounding box center [196, 74] width 4 height 10
click at [194, 98] on button "4 ghi" at bounding box center [196, 100] width 17 height 17
click at [242, 146] on button "#" at bounding box center [235, 144] width 17 height 17
click at [192, 76] on button "1" at bounding box center [196, 77] width 17 height 17
click at [218, 100] on button "5 jkl" at bounding box center [215, 100] width 17 height 17
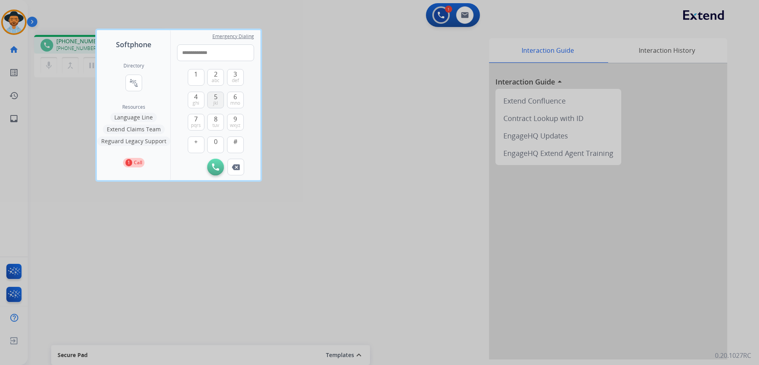
type input "**********"
click at [473, 151] on div at bounding box center [379, 182] width 759 height 365
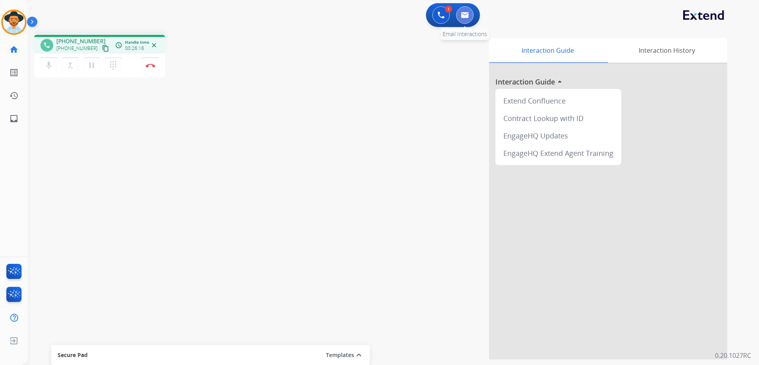
click at [466, 10] on button at bounding box center [464, 14] width 17 height 17
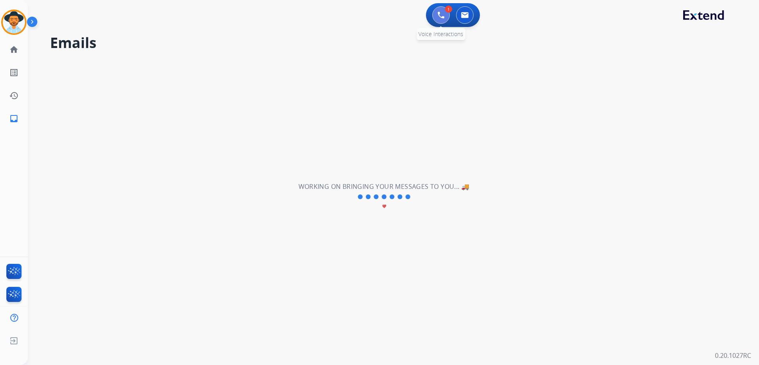
click at [442, 13] on img at bounding box center [440, 15] width 7 height 7
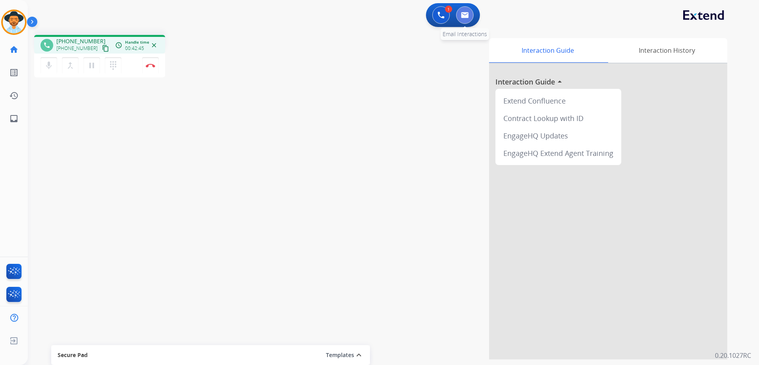
click at [471, 18] on button at bounding box center [464, 14] width 17 height 17
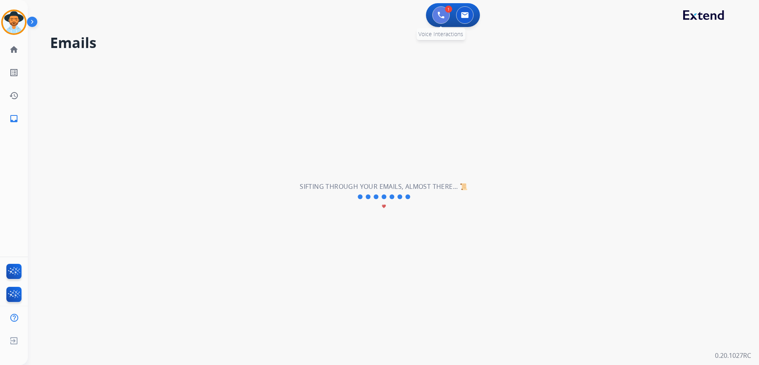
click at [440, 17] on img at bounding box center [440, 15] width 7 height 7
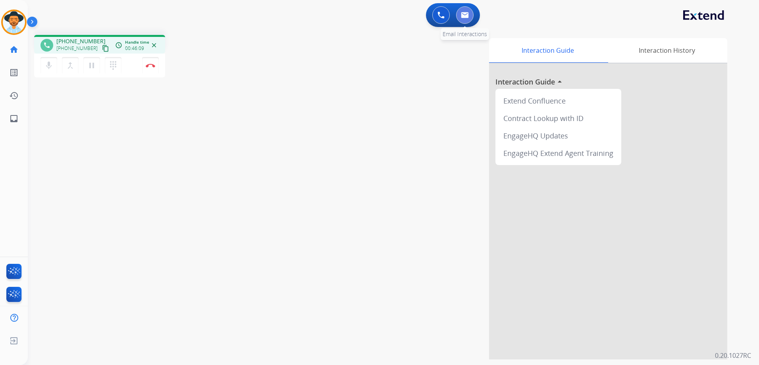
click at [467, 15] on img at bounding box center [465, 15] width 8 height 6
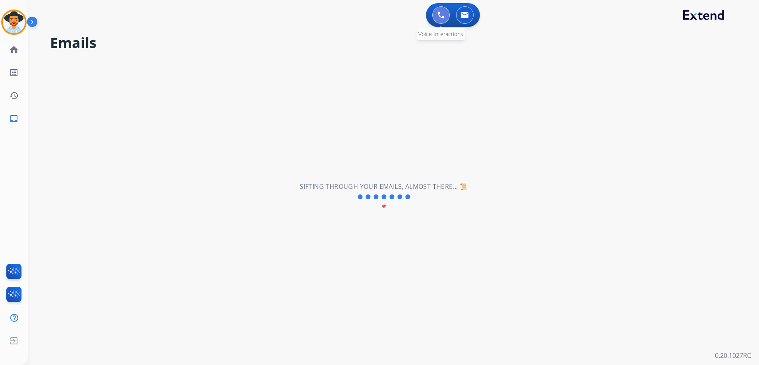
click at [438, 13] on img at bounding box center [440, 15] width 7 height 7
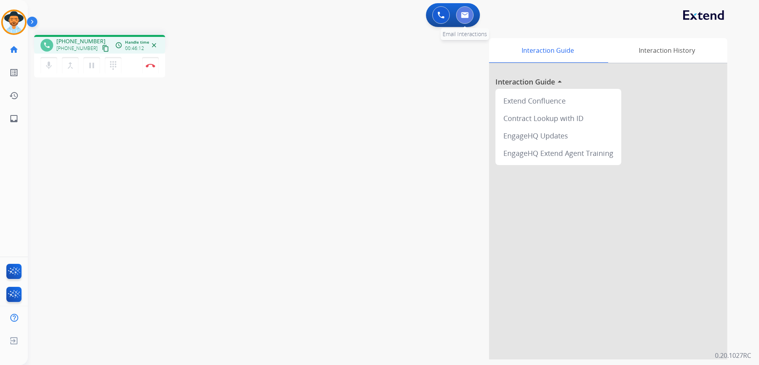
click at [465, 14] on img at bounding box center [465, 15] width 8 height 6
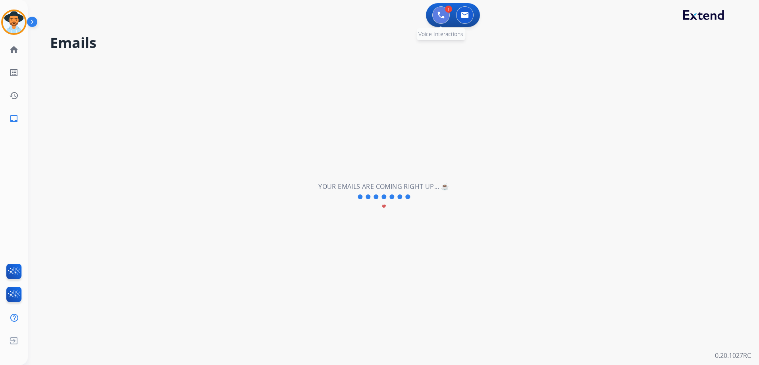
click at [434, 17] on button at bounding box center [440, 14] width 17 height 17
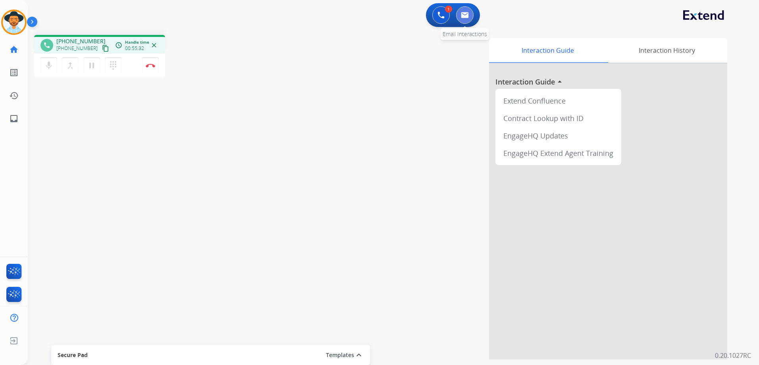
click at [468, 16] on img at bounding box center [465, 15] width 8 height 6
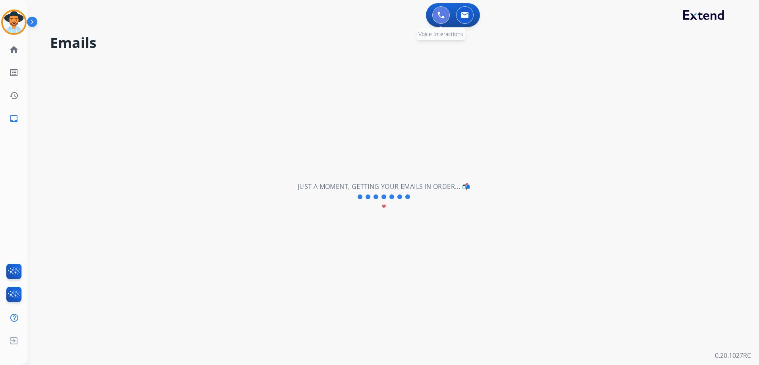
click at [439, 17] on img at bounding box center [440, 15] width 7 height 7
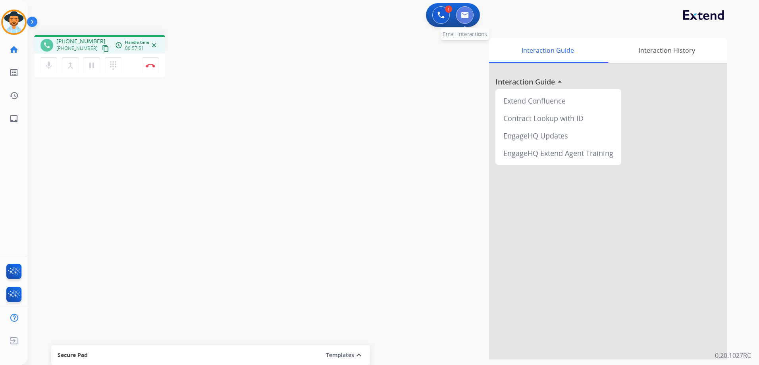
click at [464, 12] on img at bounding box center [465, 15] width 8 height 6
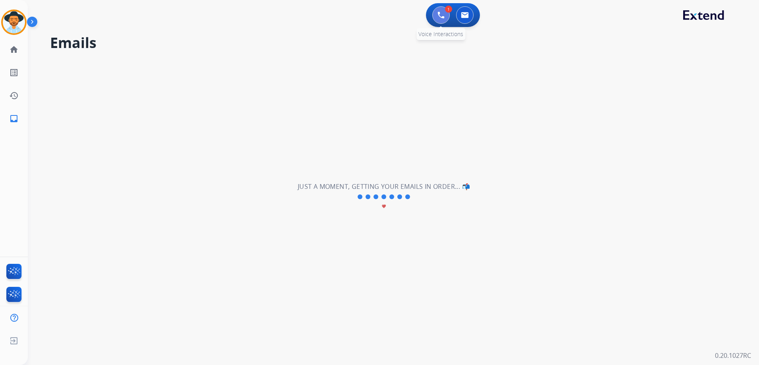
click at [437, 15] on img at bounding box center [440, 15] width 7 height 7
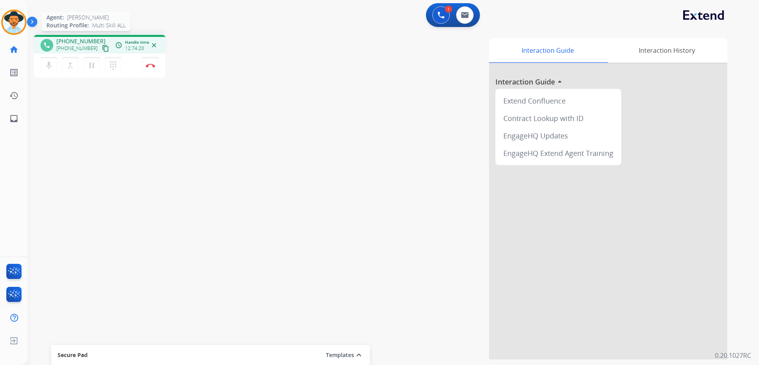
click at [13, 22] on img at bounding box center [14, 22] width 22 height 22
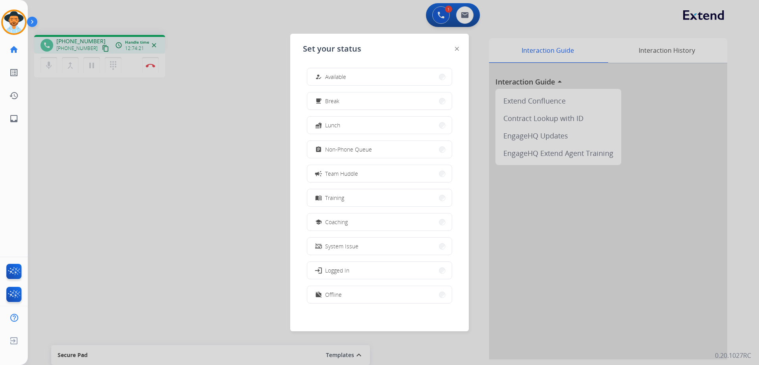
click at [169, 158] on div at bounding box center [379, 182] width 759 height 365
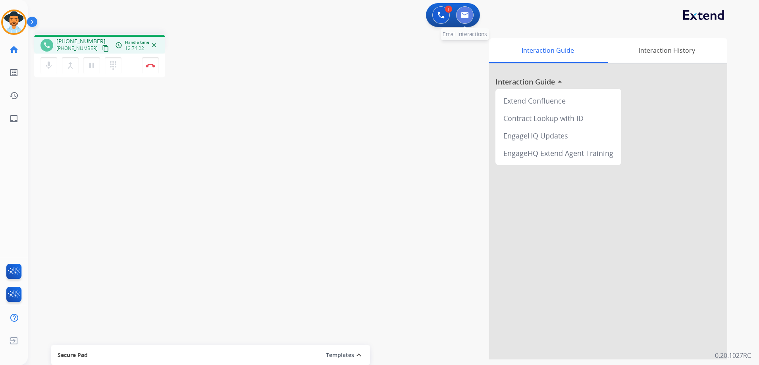
click at [468, 17] on img at bounding box center [465, 15] width 8 height 6
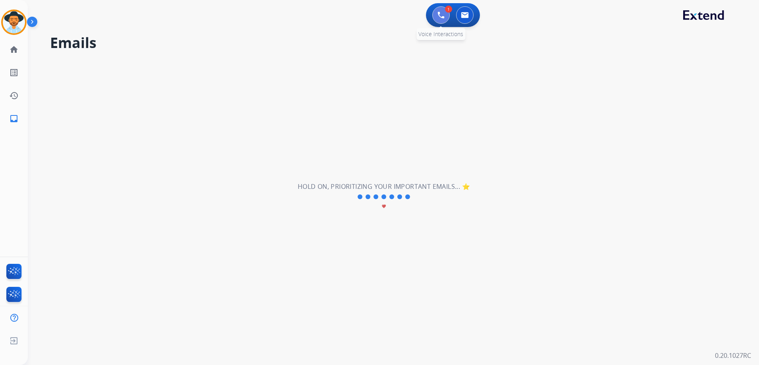
click at [442, 17] on img at bounding box center [440, 15] width 7 height 7
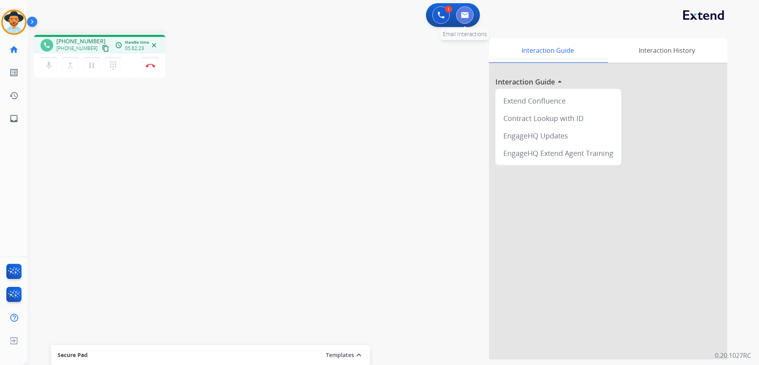
click at [462, 19] on button at bounding box center [464, 14] width 17 height 17
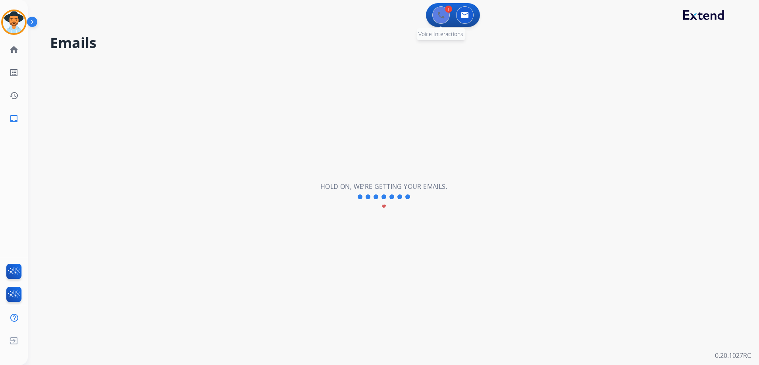
click at [441, 19] on button at bounding box center [440, 14] width 17 height 17
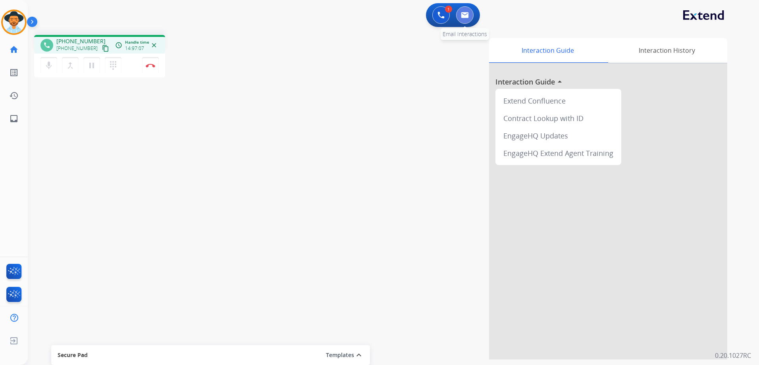
click at [466, 17] on img at bounding box center [465, 15] width 8 height 6
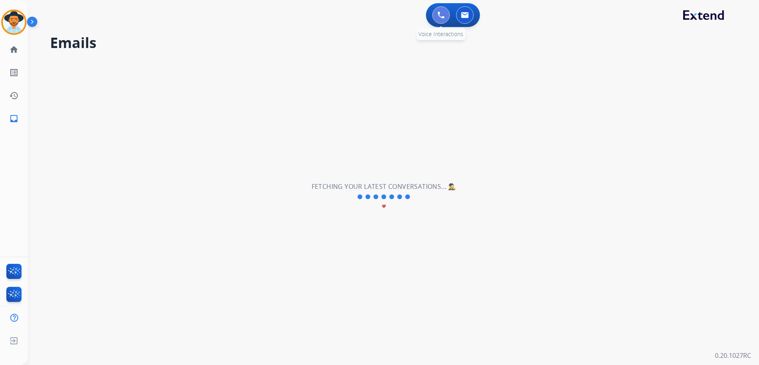
click at [436, 13] on button at bounding box center [440, 14] width 17 height 17
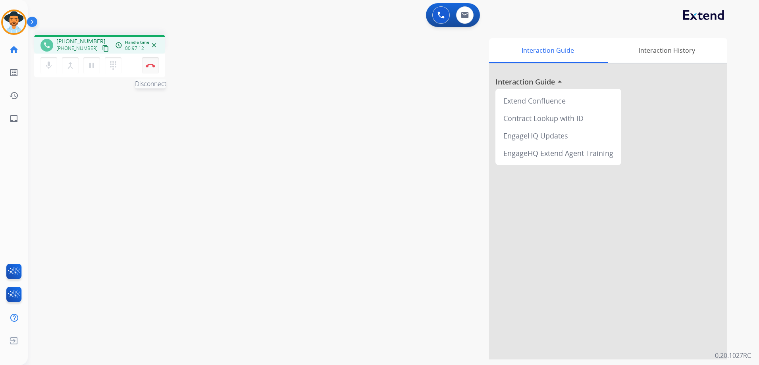
click at [152, 66] on img at bounding box center [151, 65] width 10 height 4
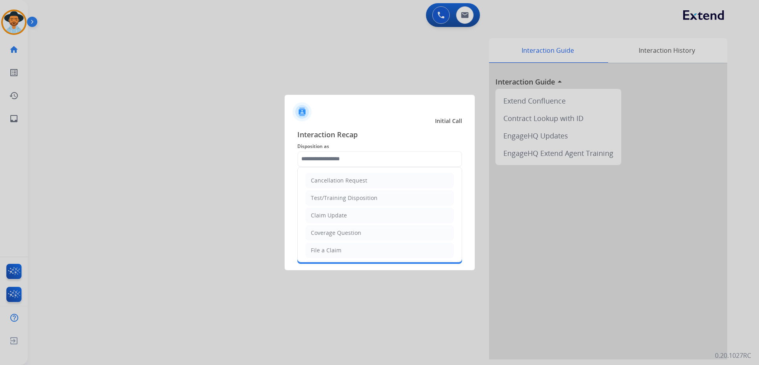
click at [365, 162] on input "text" at bounding box center [379, 159] width 165 height 16
click at [386, 182] on div "Outbound-Contacted Merchant" at bounding box center [353, 181] width 84 height 8
type input "**********"
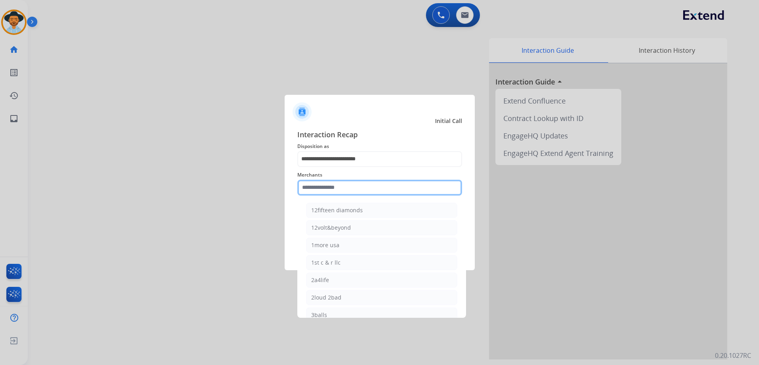
click at [373, 185] on input "text" at bounding box center [379, 188] width 165 height 16
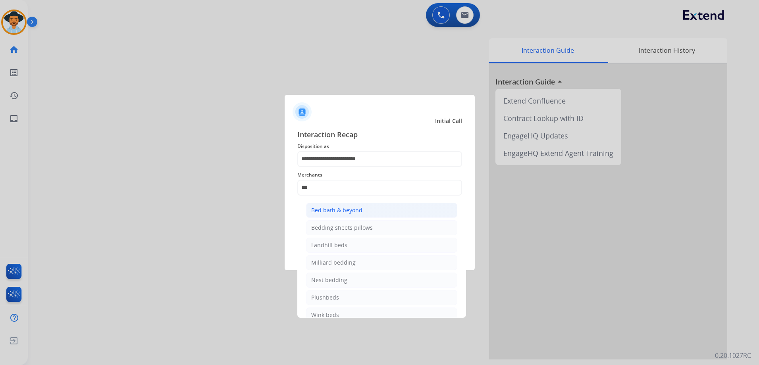
click at [370, 207] on li "Bed bath & beyond" at bounding box center [381, 210] width 151 height 15
type input "**********"
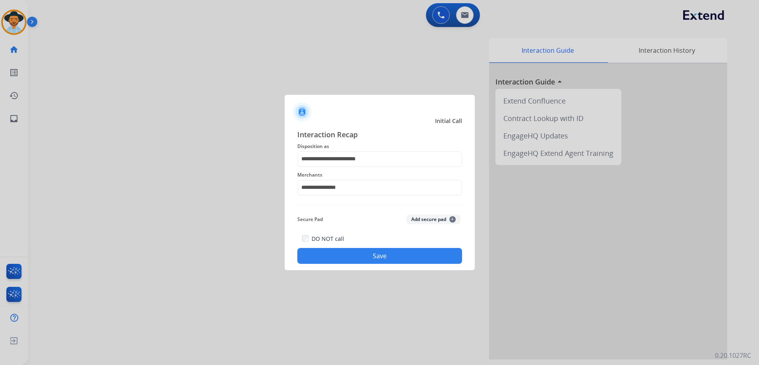
click at [424, 254] on button "Save" at bounding box center [379, 256] width 165 height 16
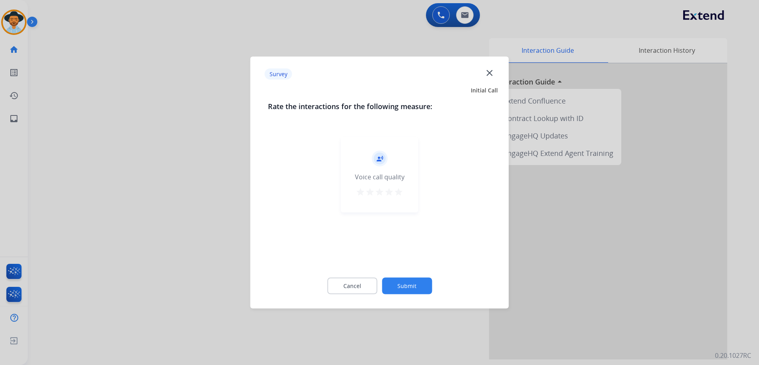
click at [400, 188] on mat-icon "star" at bounding box center [399, 192] width 10 height 10
click at [427, 292] on button "Submit" at bounding box center [407, 286] width 50 height 17
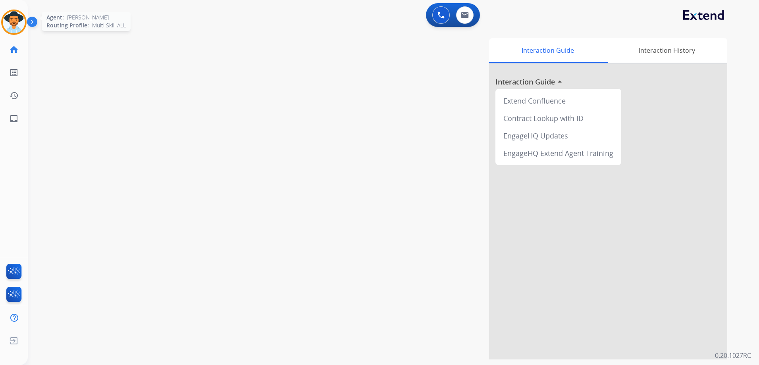
click at [12, 22] on img at bounding box center [14, 22] width 22 height 22
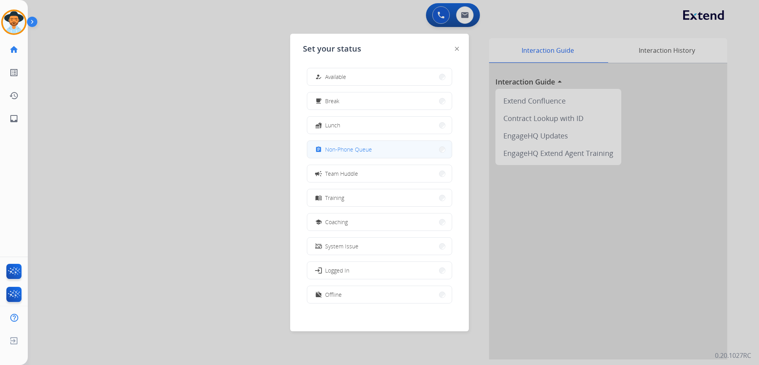
click at [393, 144] on button "assignment Non-Phone Queue" at bounding box center [379, 149] width 144 height 17
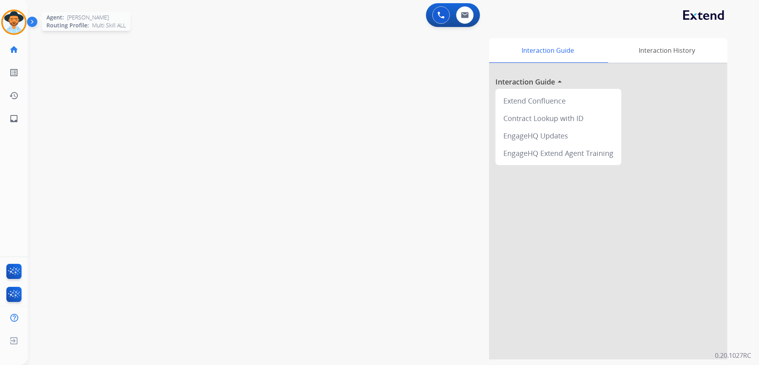
click at [22, 20] on img at bounding box center [14, 22] width 22 height 22
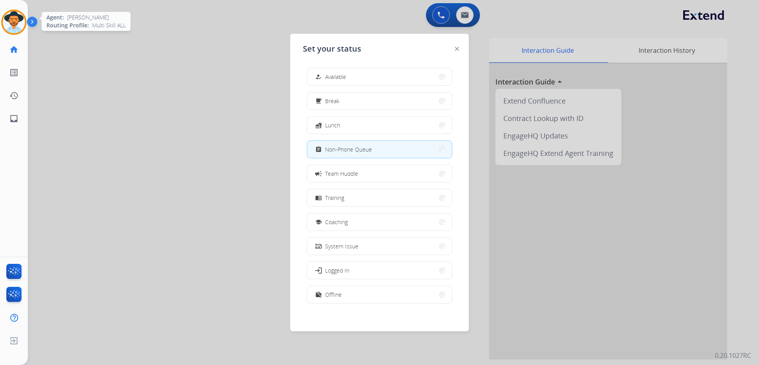
click at [22, 21] on img at bounding box center [14, 22] width 22 height 22
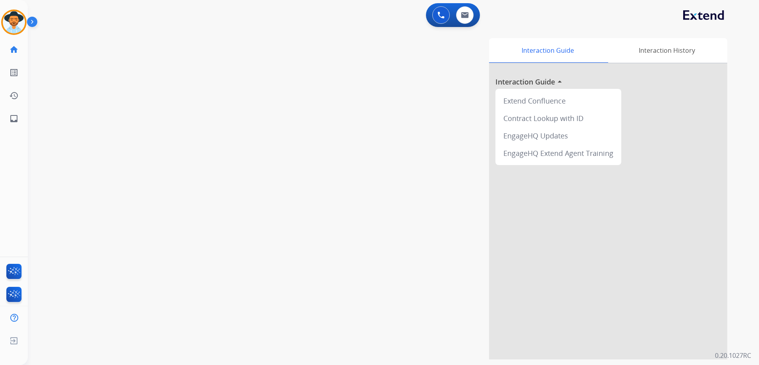
click at [207, 32] on div "swap_horiz Break voice bridge close_fullscreen Connect 3-Way Call merge_type Se…" at bounding box center [384, 194] width 712 height 331
click at [18, 22] on img at bounding box center [14, 22] width 22 height 22
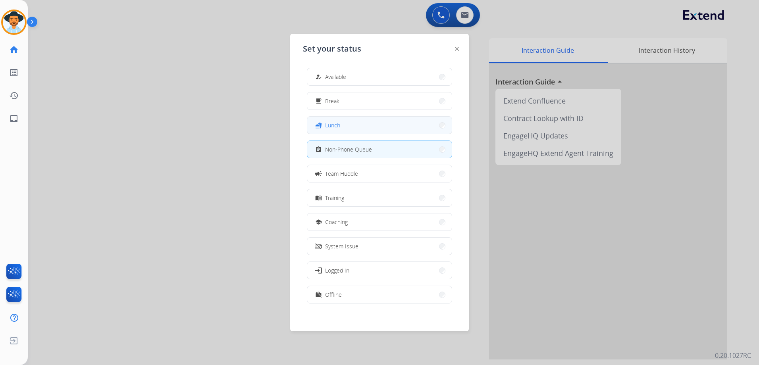
click at [345, 123] on button "fastfood Lunch" at bounding box center [379, 125] width 144 height 17
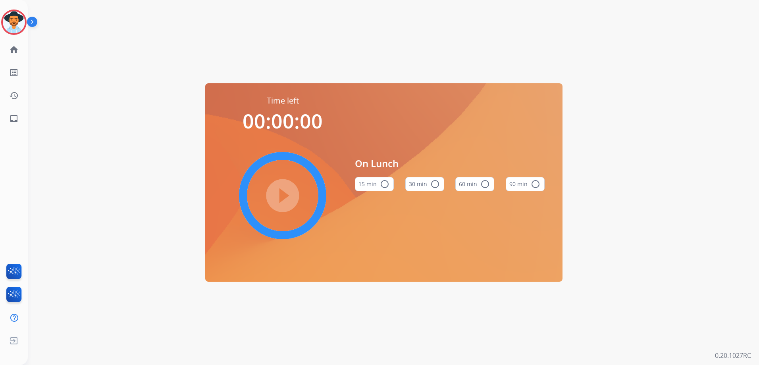
click at [481, 186] on mat-icon "radio_button_unchecked" at bounding box center [485, 184] width 10 height 10
click at [286, 192] on mat-icon "play_circle_filled" at bounding box center [283, 196] width 10 height 10
